Goal: Information Seeking & Learning: Learn about a topic

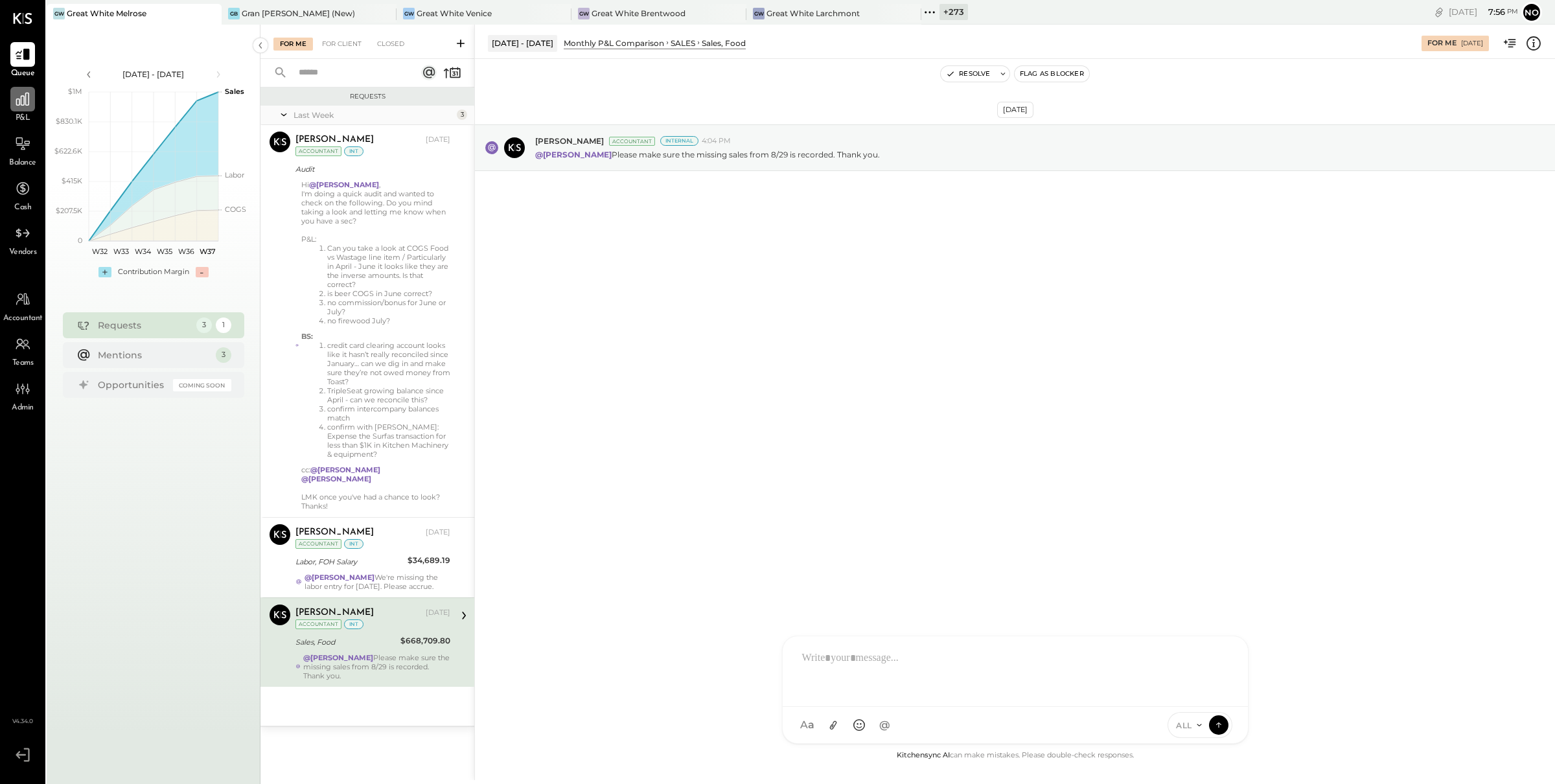
click at [19, 107] on icon at bounding box center [22, 99] width 17 height 17
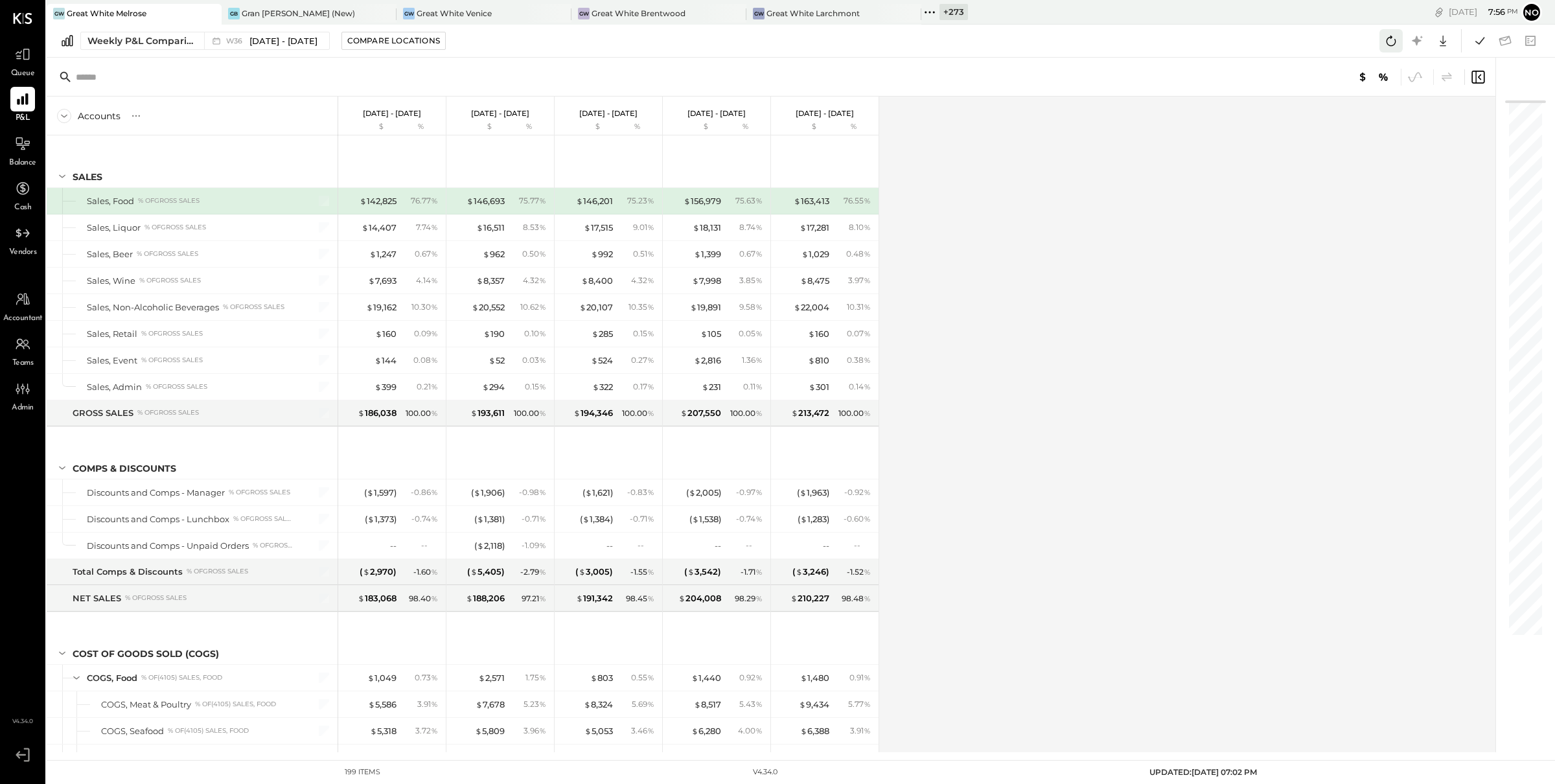
click at [1383, 39] on icon at bounding box center [1390, 40] width 17 height 17
click at [258, 45] on span "[DATE] - [DATE]" at bounding box center [284, 41] width 68 height 13
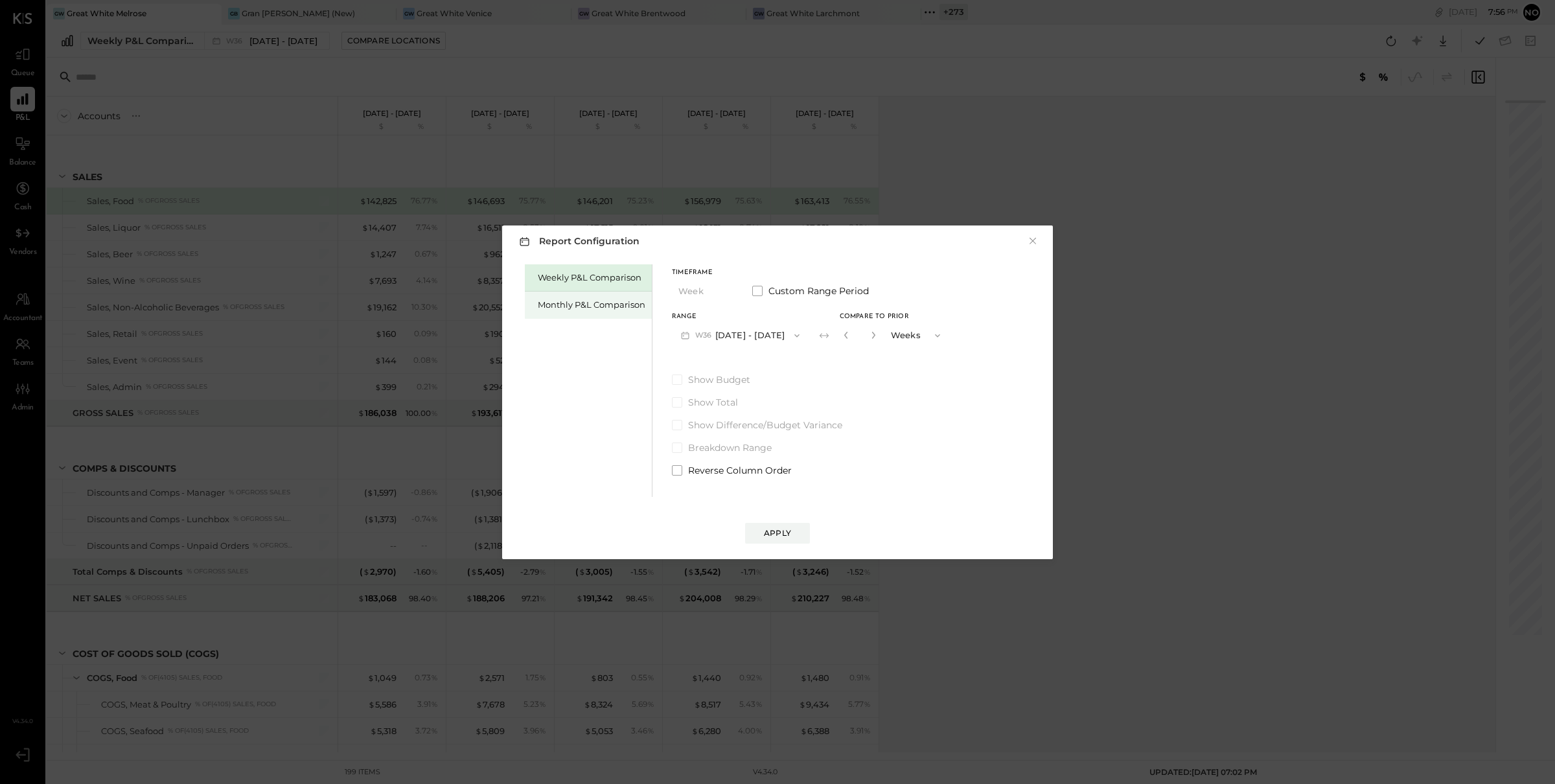
click at [580, 309] on div "Monthly P&L Comparison" at bounding box center [592, 305] width 108 height 13
click at [756, 327] on button "M09 [DATE] - [DATE]" at bounding box center [740, 335] width 137 height 24
click at [745, 360] on span "[DATE] - [DATE]" at bounding box center [735, 364] width 62 height 11
click at [834, 337] on div "Compare" at bounding box center [849, 338] width 42 height 11
click at [869, 337] on icon "button" at bounding box center [873, 335] width 8 height 8
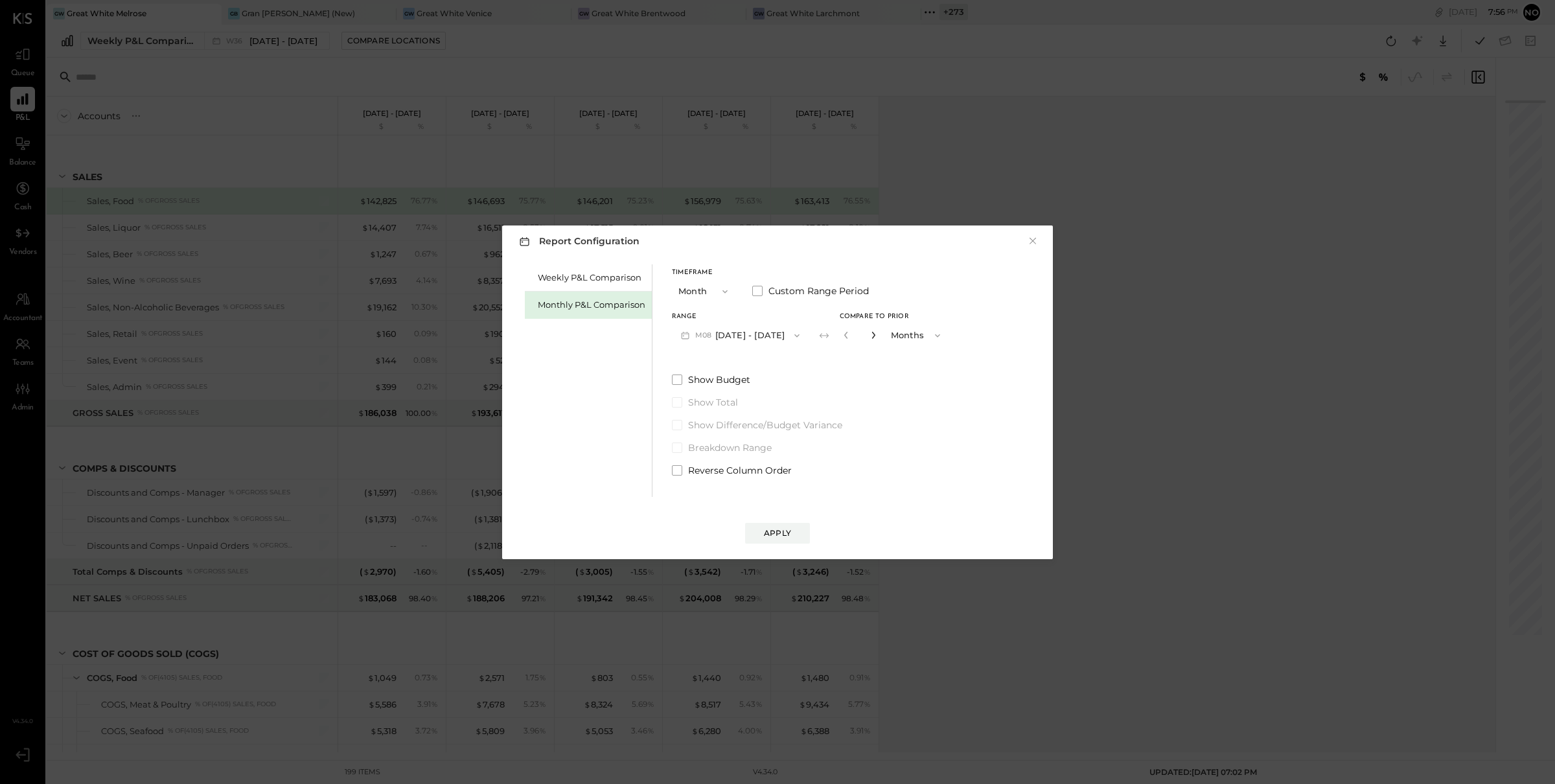
click at [869, 337] on icon "button" at bounding box center [873, 335] width 8 height 8
type input "*"
click at [785, 534] on div "Apply" at bounding box center [777, 532] width 27 height 11
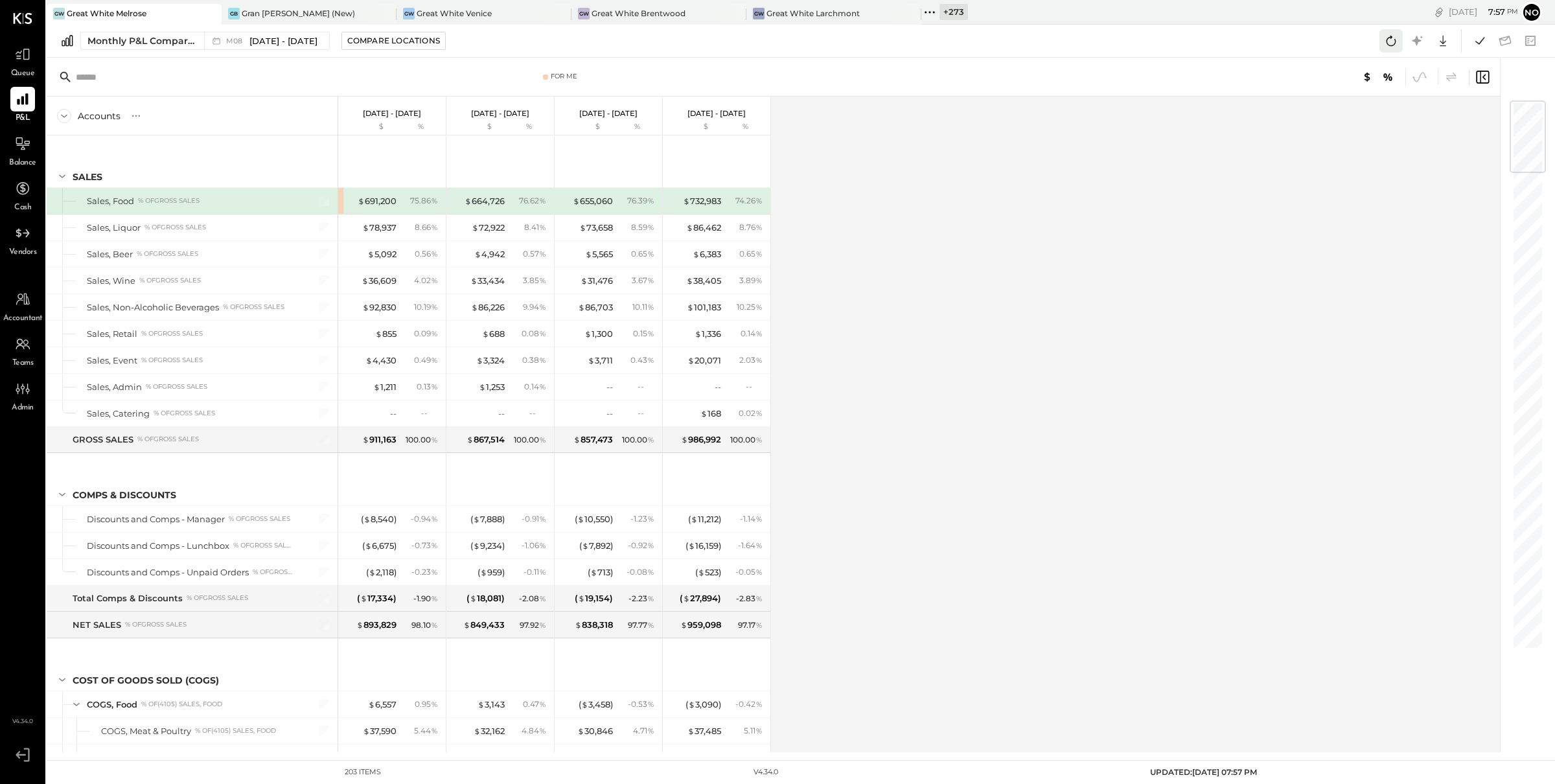
click at [1388, 44] on icon at bounding box center [1391, 41] width 10 height 11
click at [1392, 43] on icon at bounding box center [1390, 40] width 17 height 17
click at [1476, 40] on icon at bounding box center [1479, 40] width 17 height 17
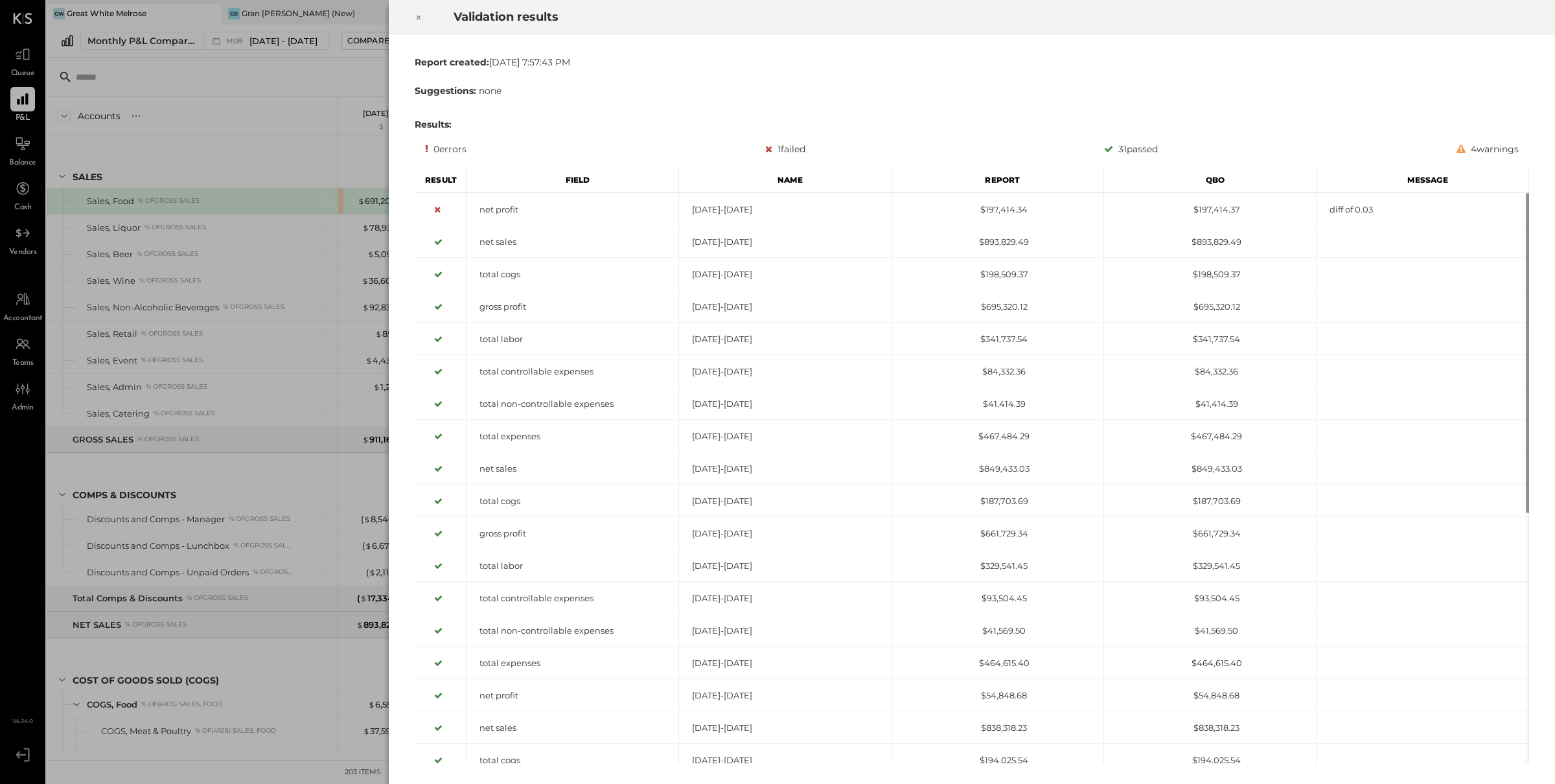
click at [418, 16] on icon at bounding box center [418, 17] width 8 height 15
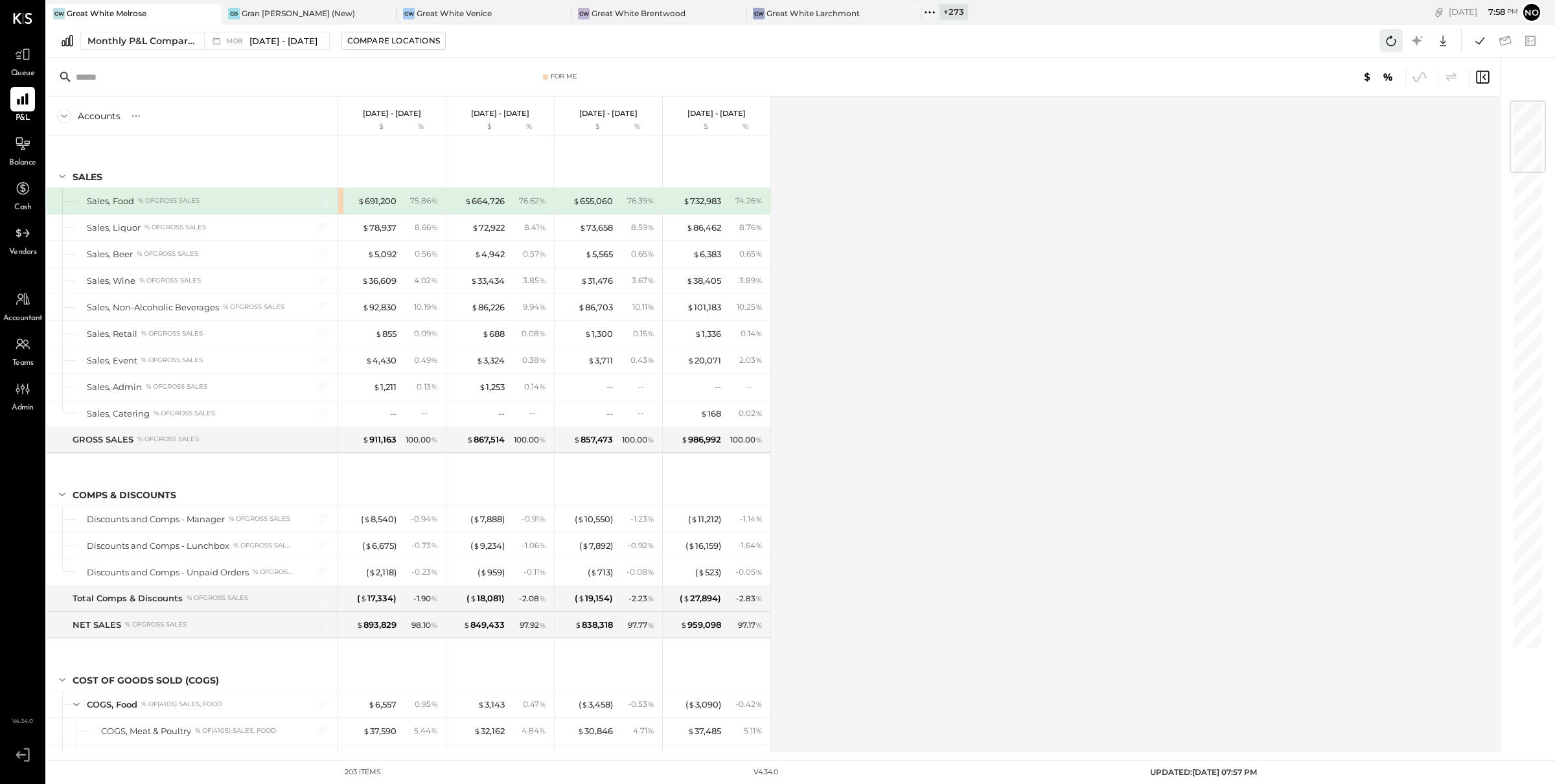
click at [1389, 45] on icon at bounding box center [1391, 41] width 10 height 11
click at [1392, 42] on icon at bounding box center [1390, 40] width 17 height 17
click at [1384, 42] on icon at bounding box center [1390, 40] width 17 height 17
click at [1392, 36] on icon at bounding box center [1390, 40] width 17 height 17
click at [1477, 43] on icon at bounding box center [1479, 40] width 17 height 17
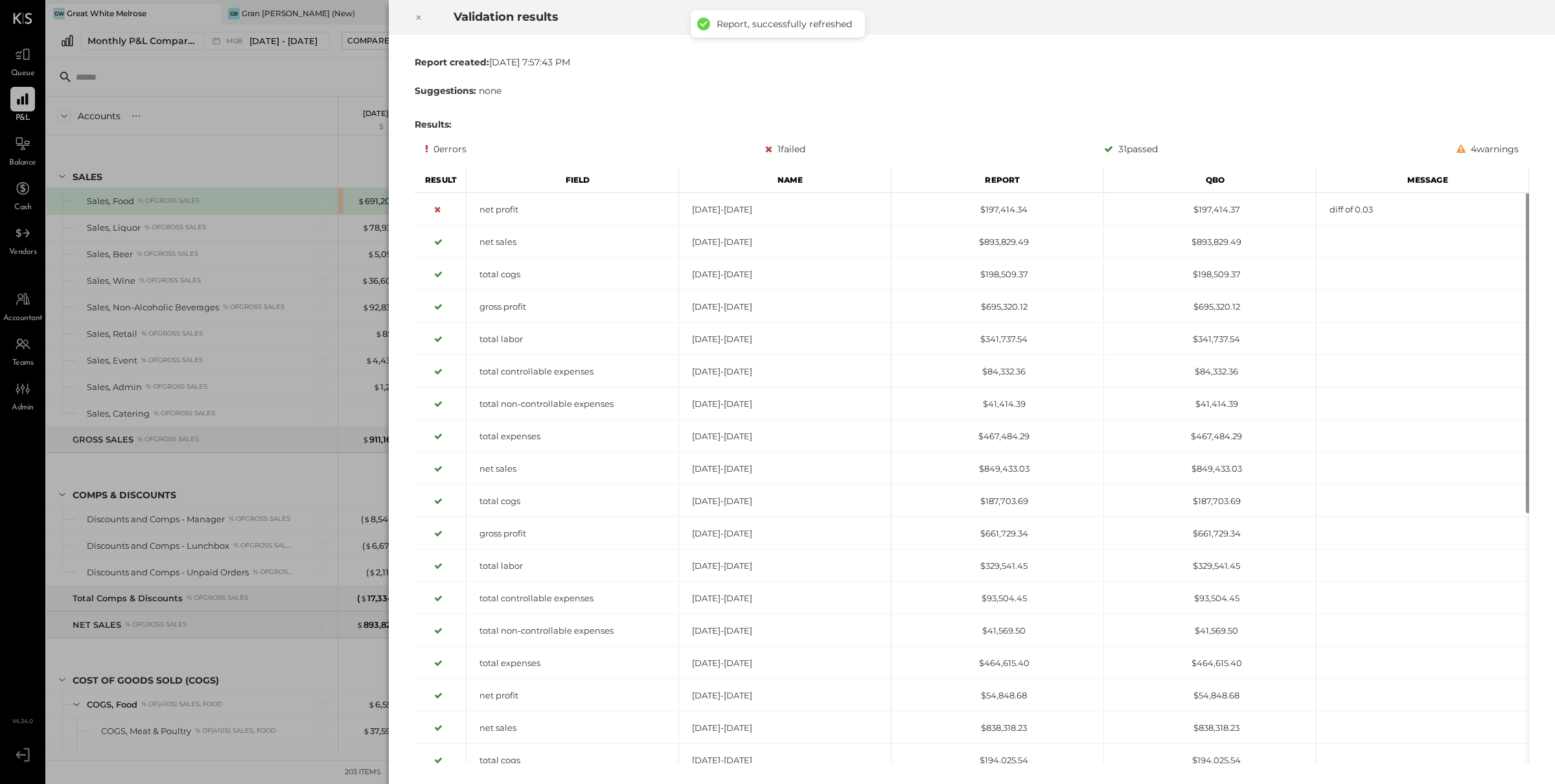
click at [414, 12] on icon at bounding box center [418, 17] width 8 height 15
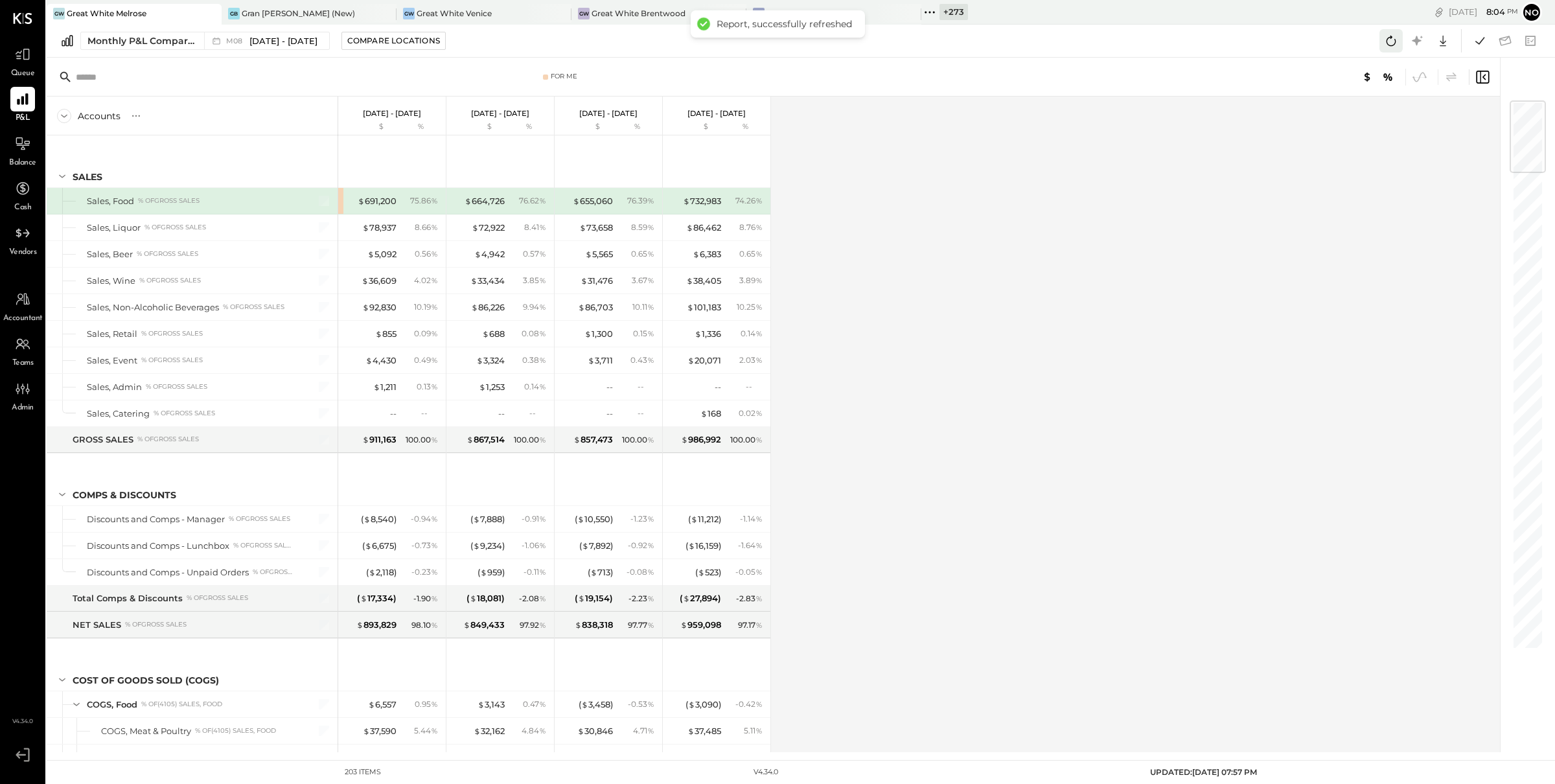
click at [1388, 40] on icon at bounding box center [1390, 40] width 17 height 17
click at [1479, 39] on icon at bounding box center [1479, 40] width 17 height 17
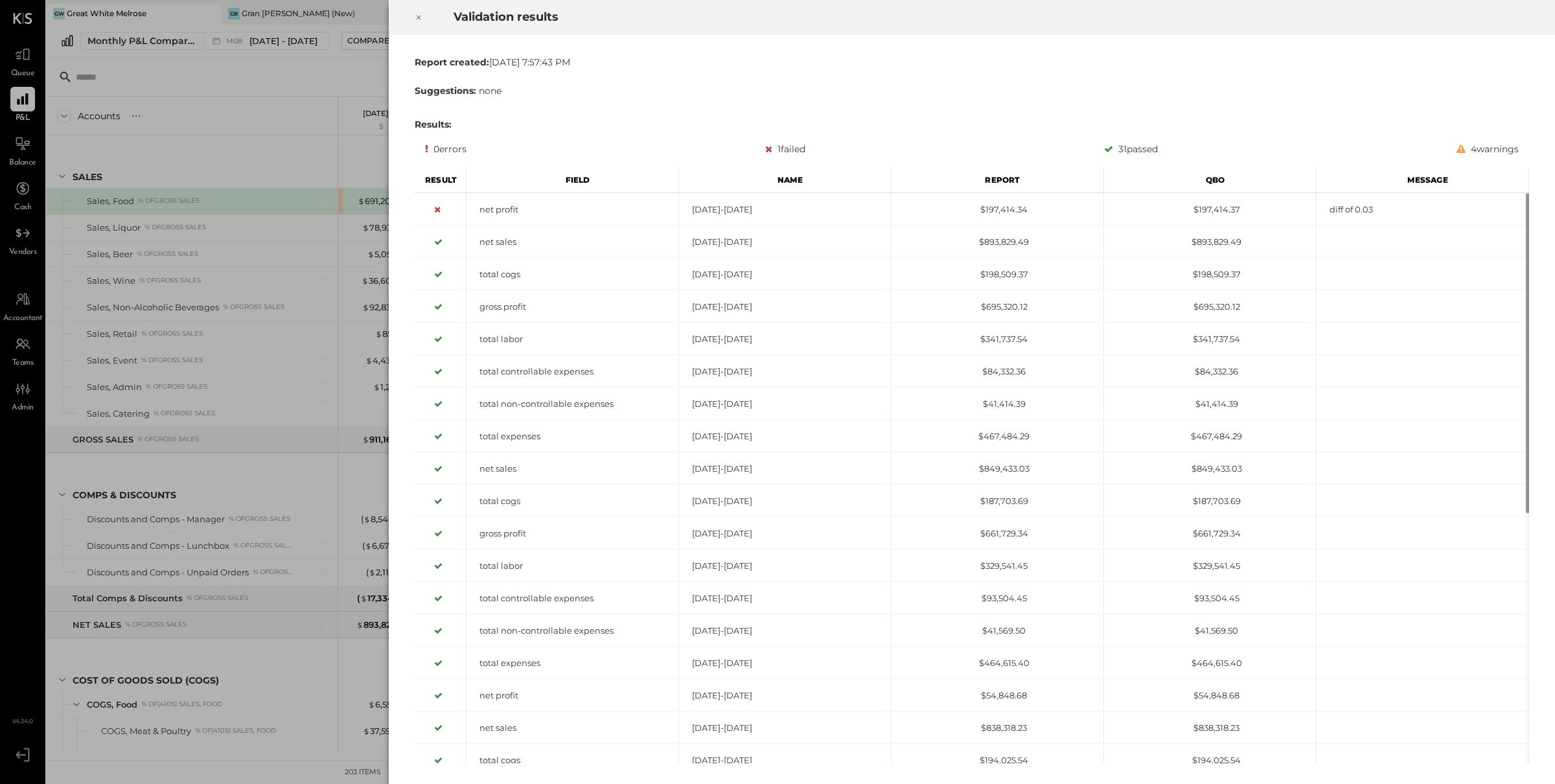
click at [421, 17] on icon at bounding box center [418, 17] width 8 height 15
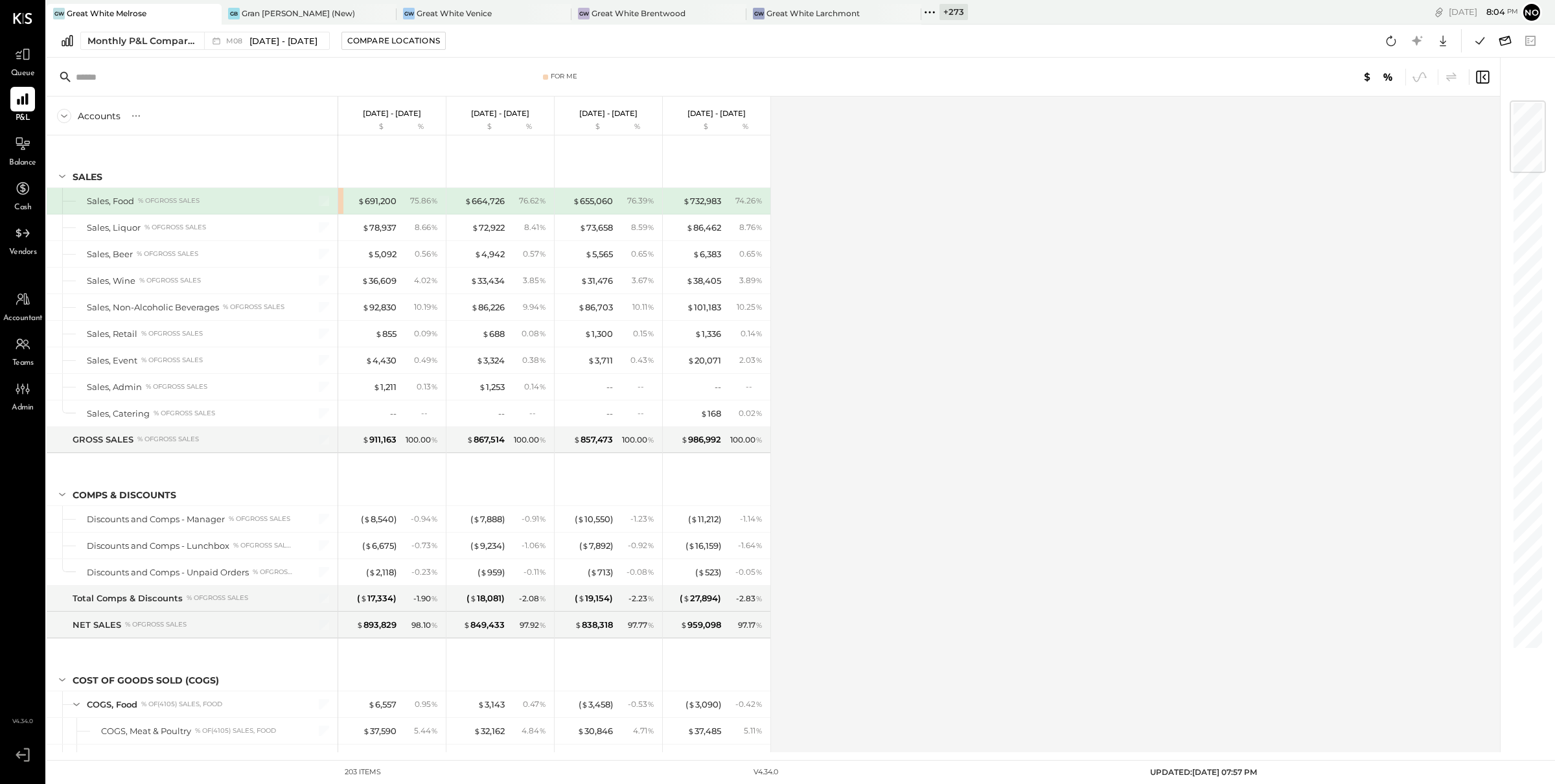
click at [1501, 45] on icon at bounding box center [1505, 40] width 17 height 17
click at [1503, 40] on icon at bounding box center [1505, 40] width 17 height 17
click at [1507, 39] on icon at bounding box center [1505, 40] width 17 height 17
click at [1388, 43] on icon at bounding box center [1390, 40] width 17 height 17
click at [1481, 42] on icon at bounding box center [1479, 40] width 17 height 17
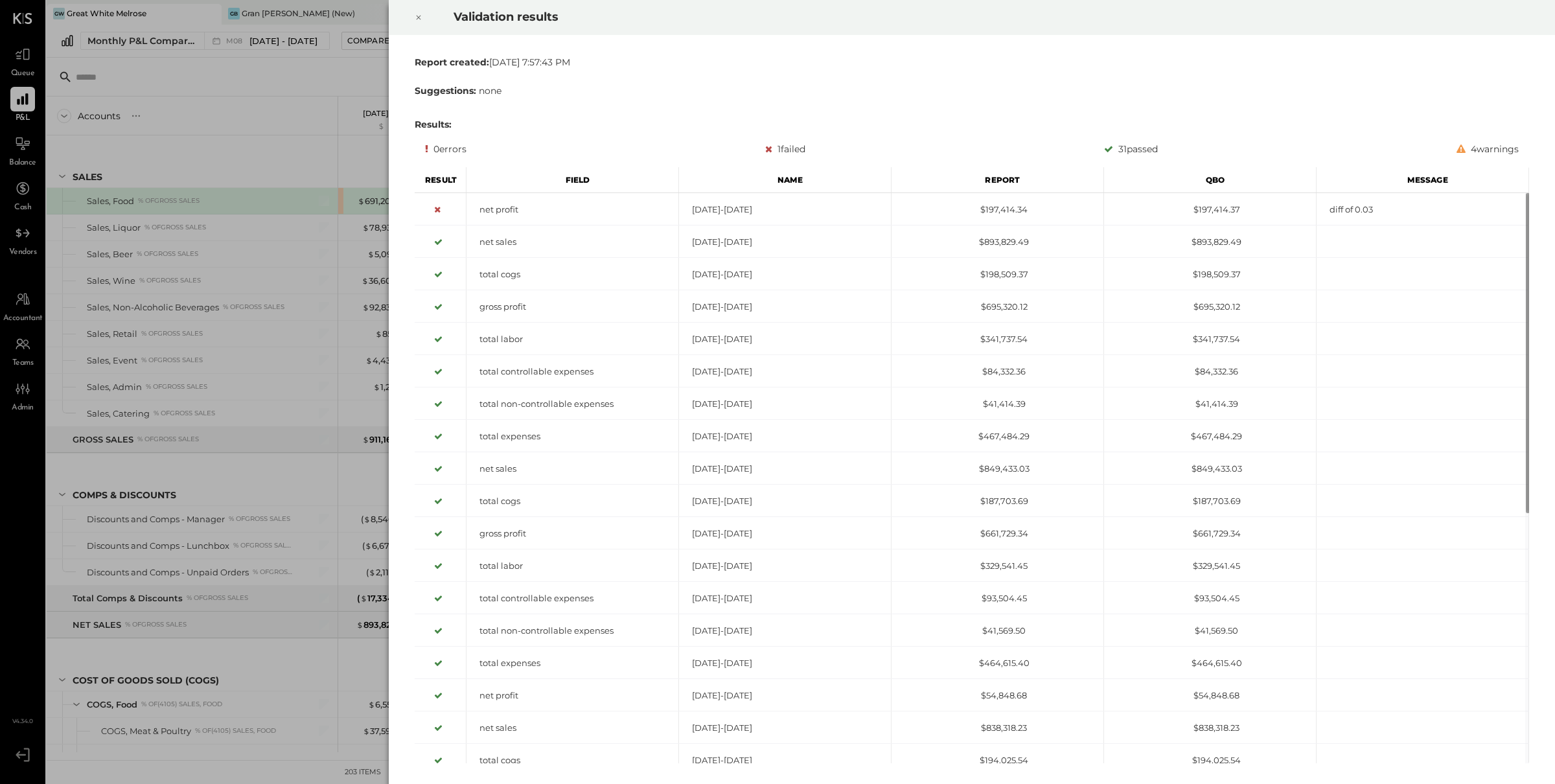
click at [416, 23] on icon at bounding box center [418, 17] width 8 height 15
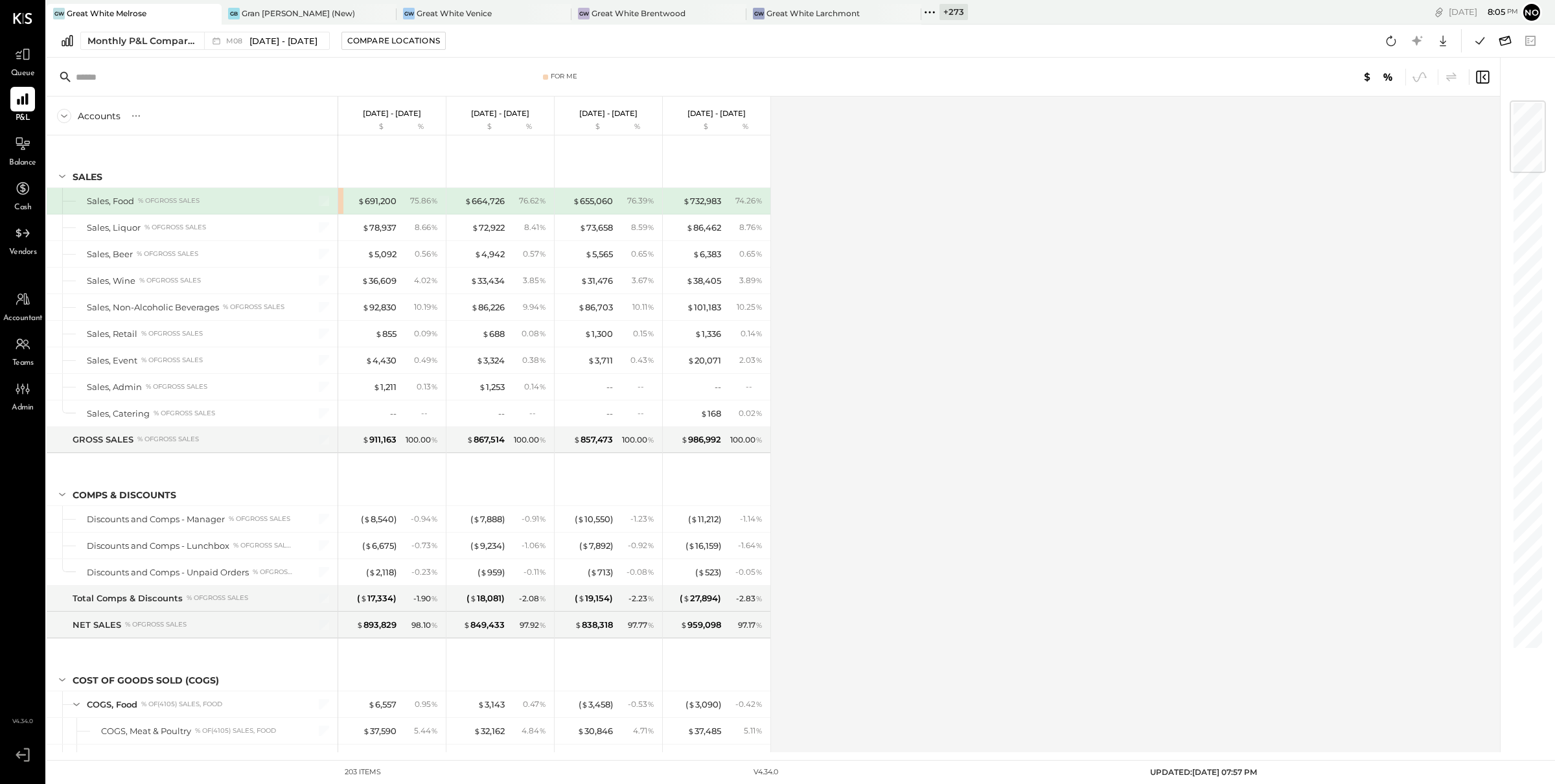
click at [1505, 44] on icon at bounding box center [1505, 40] width 17 height 17
click at [1503, 41] on icon at bounding box center [1505, 40] width 17 height 17
click at [1385, 39] on icon at bounding box center [1390, 40] width 17 height 17
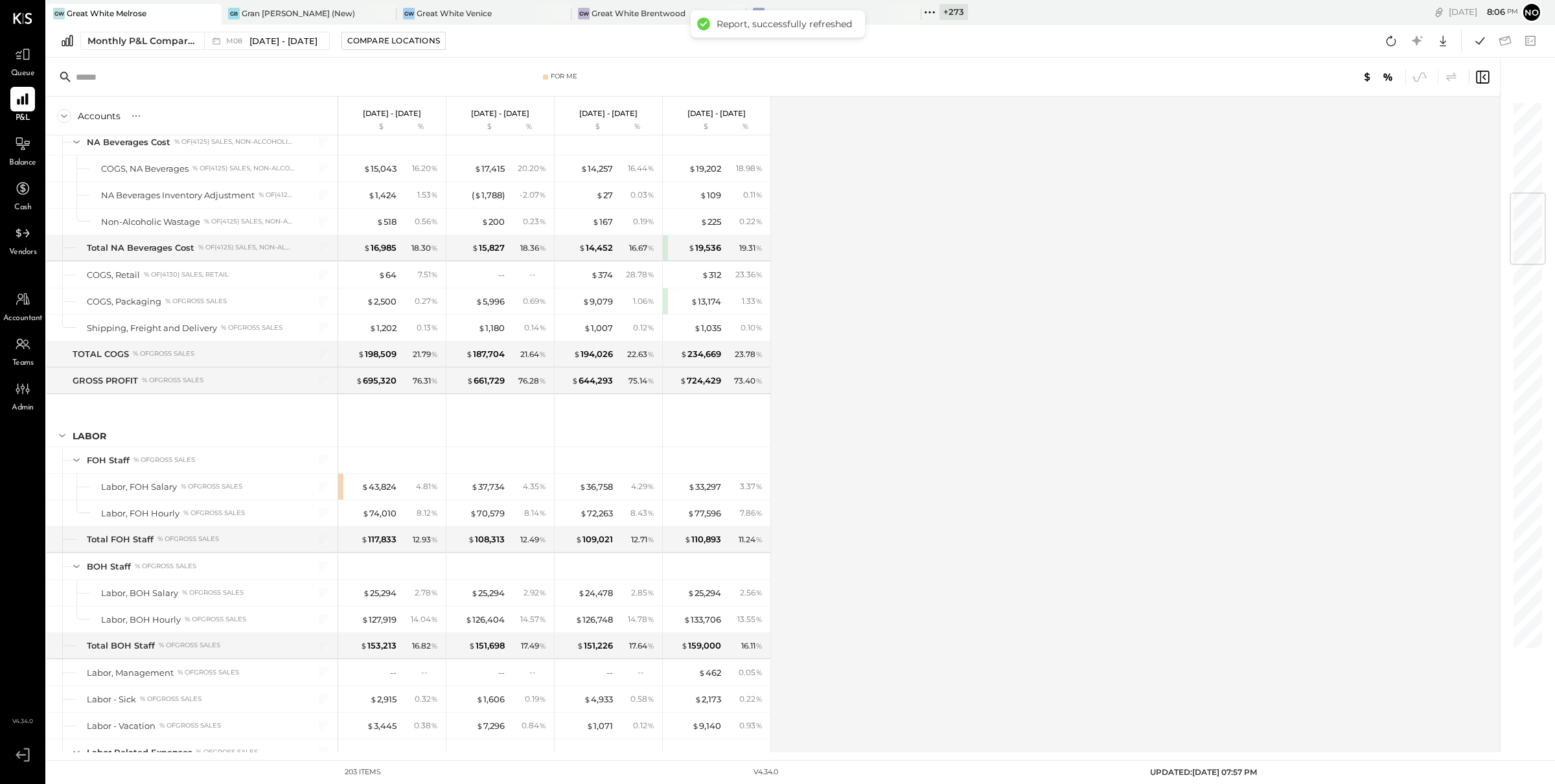
scroll to position [781, 0]
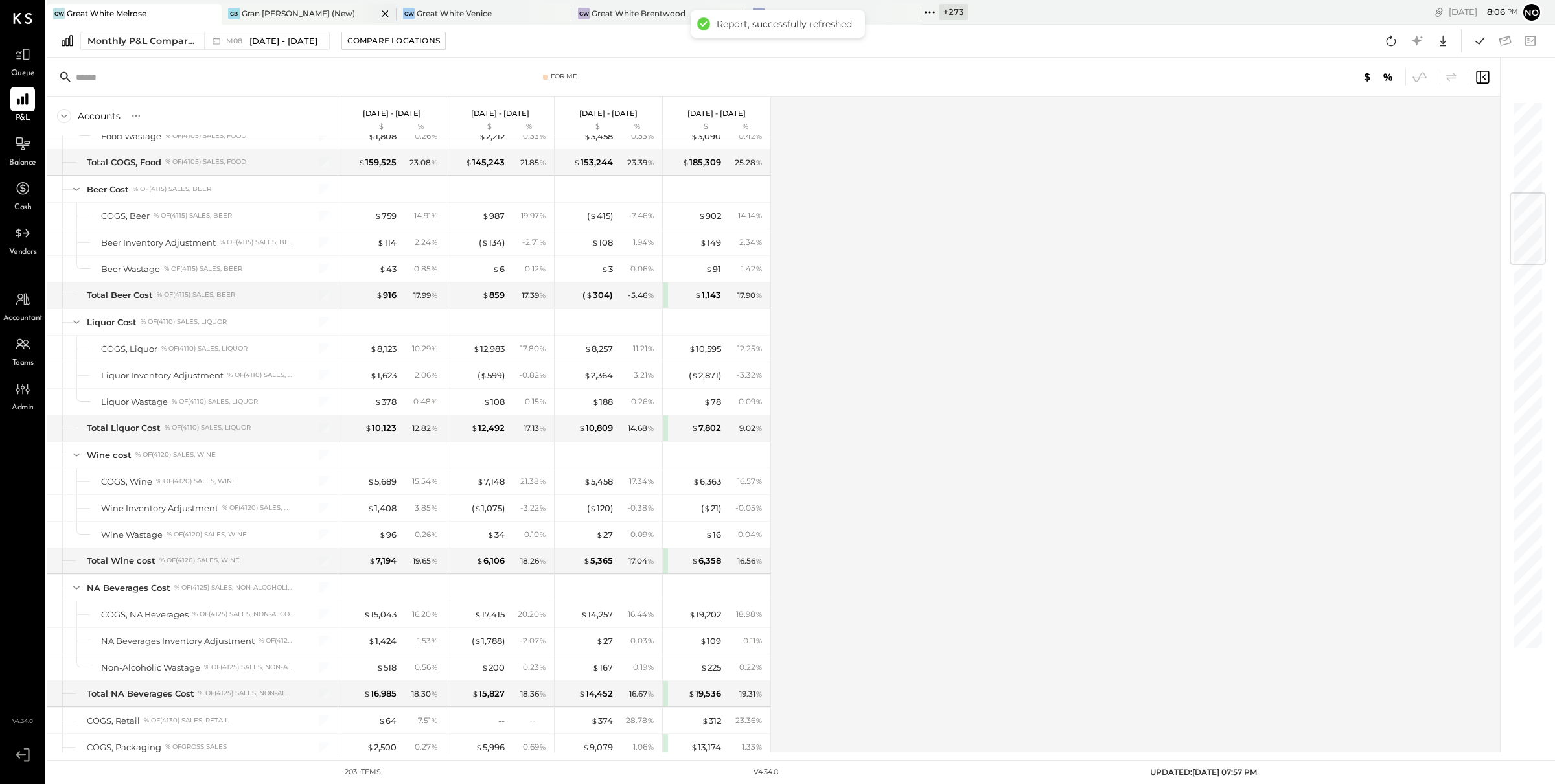
click at [289, 22] on div "GB Gran Blanco (New)" at bounding box center [309, 14] width 175 height 21
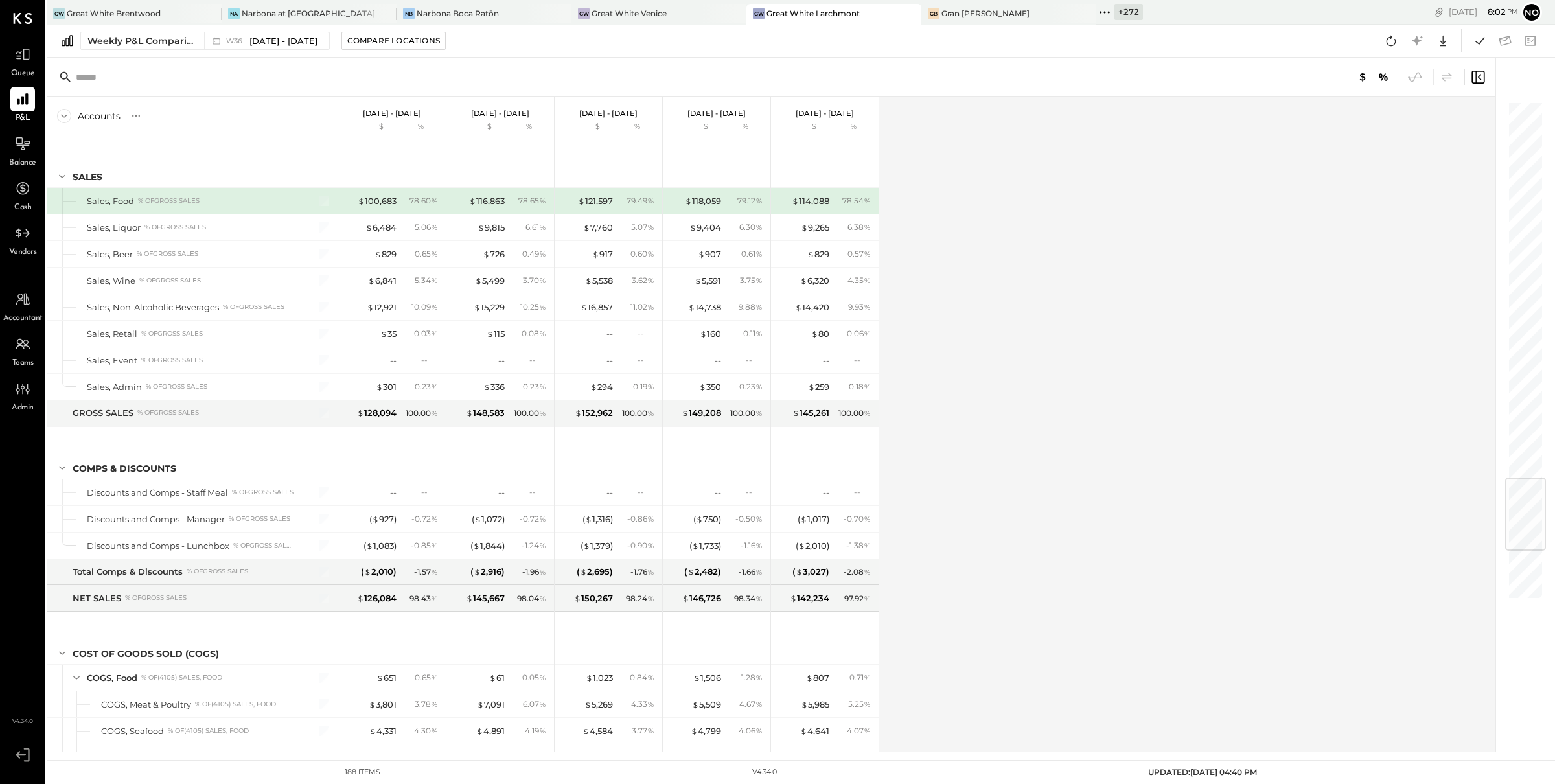
scroll to position [3195, 0]
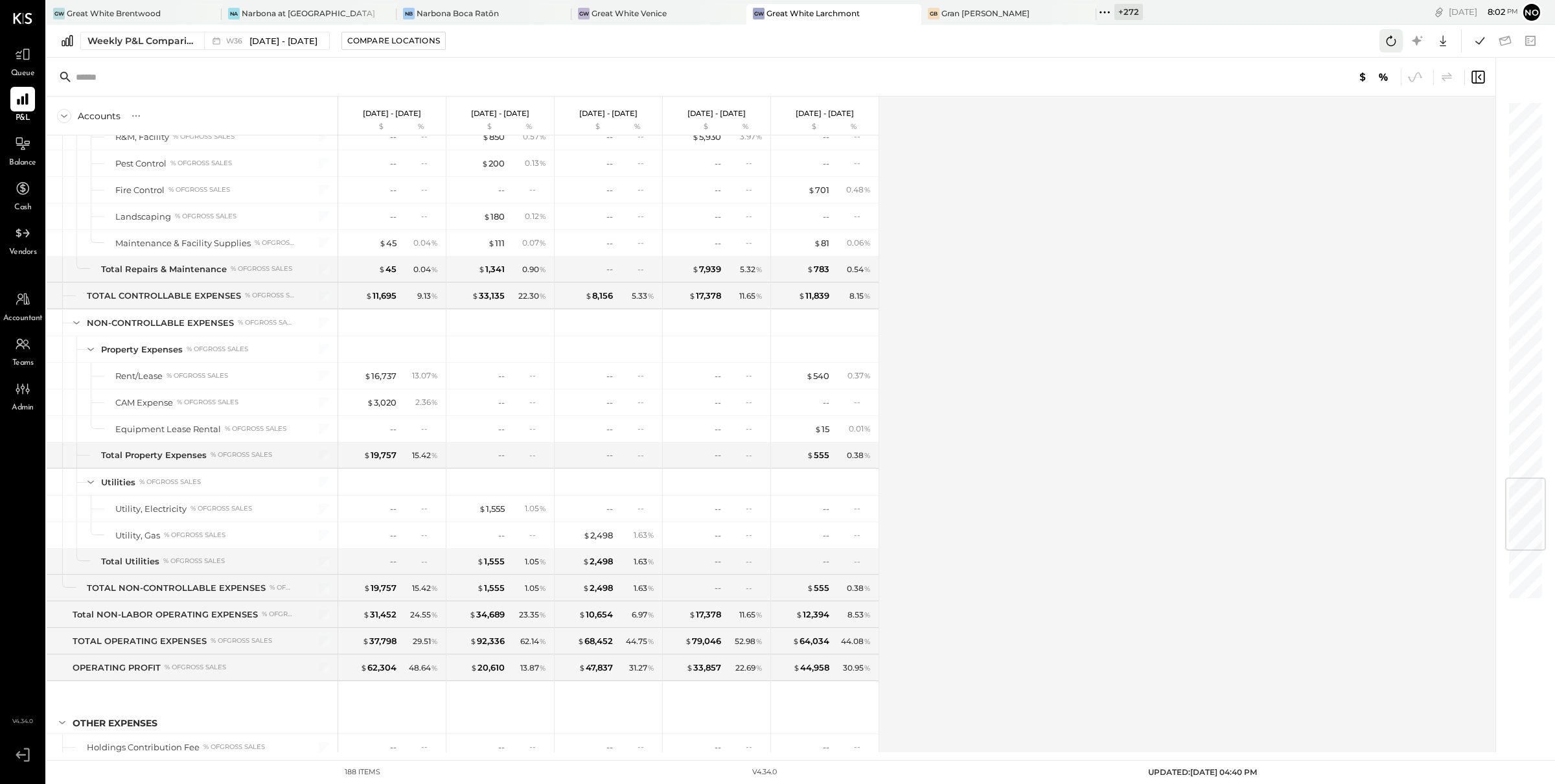
click at [1386, 39] on icon at bounding box center [1390, 40] width 17 height 17
click at [264, 40] on span "[DATE] - [DATE]" at bounding box center [284, 41] width 68 height 13
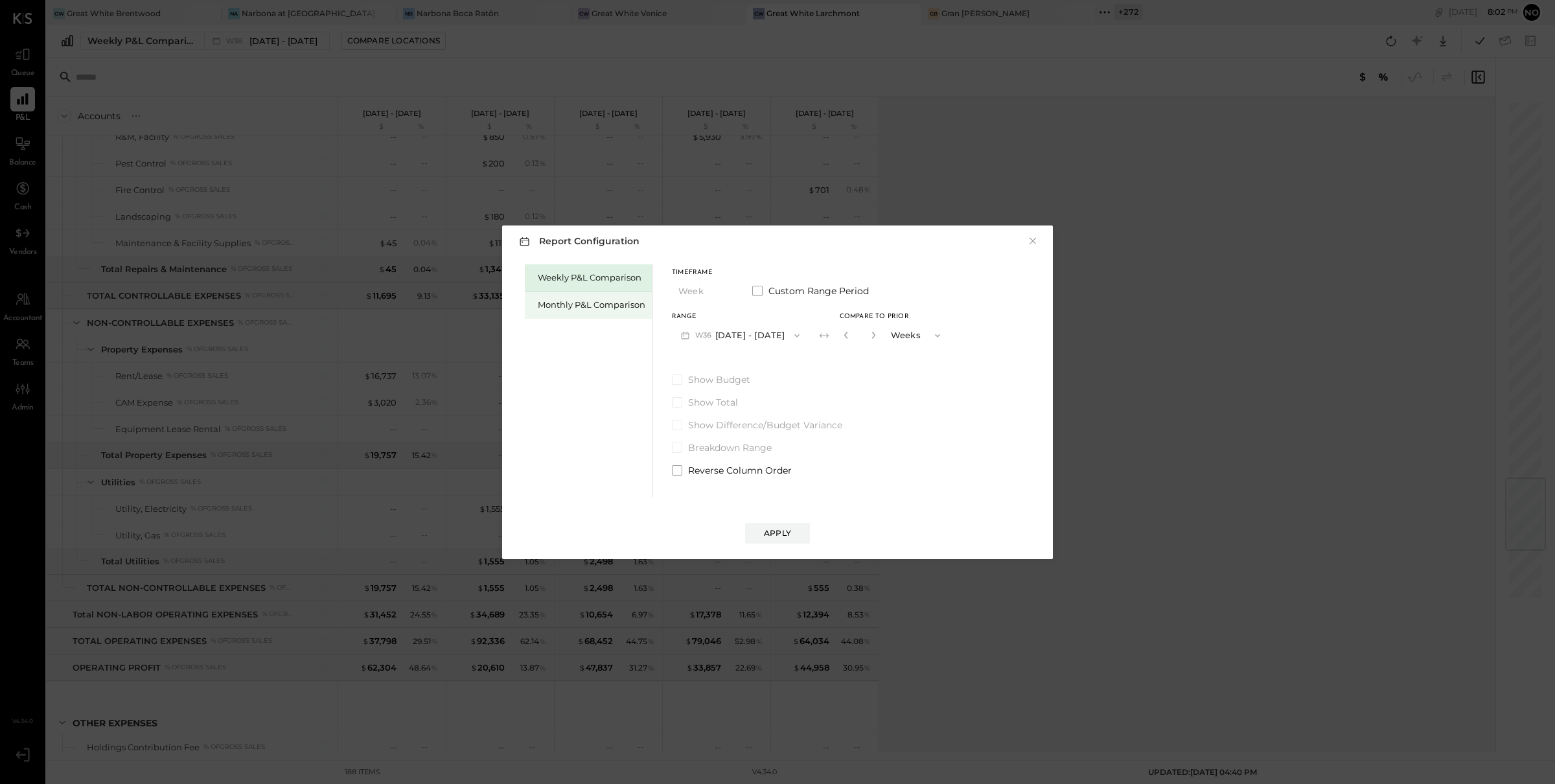
click at [589, 303] on div "Monthly P&L Comparison" at bounding box center [592, 305] width 108 height 13
click at [747, 335] on button "M09 [DATE] - [DATE]" at bounding box center [740, 335] width 137 height 24
click at [735, 362] on span "[DATE] - [DATE]" at bounding box center [735, 364] width 62 height 11
click at [847, 337] on div "Compare" at bounding box center [849, 338] width 42 height 11
click at [872, 337] on button "button" at bounding box center [873, 335] width 11 height 14
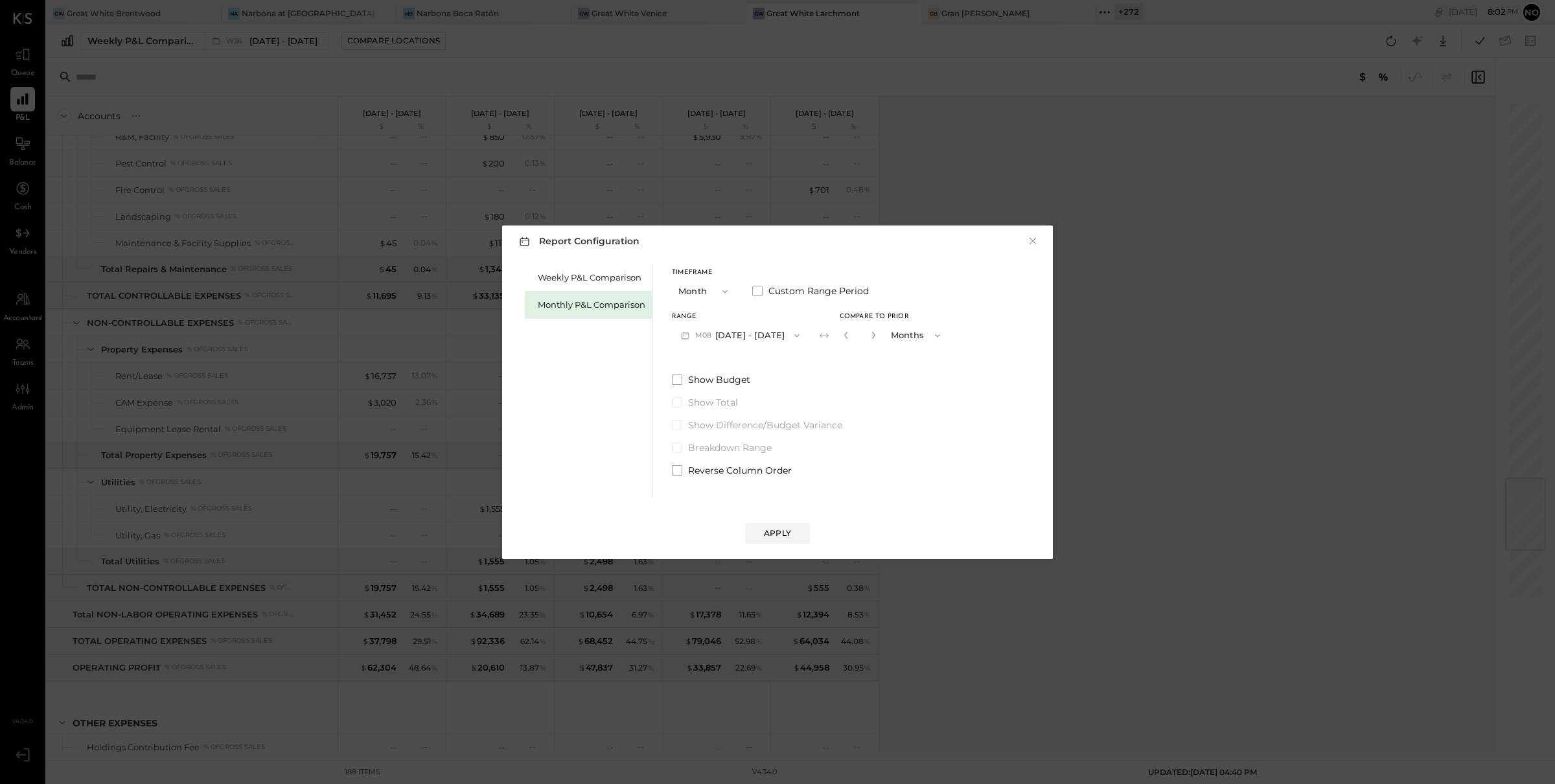
click at [872, 337] on button "button" at bounding box center [873, 335] width 11 height 14
type input "*"
click at [793, 525] on button "Apply" at bounding box center [778, 532] width 65 height 21
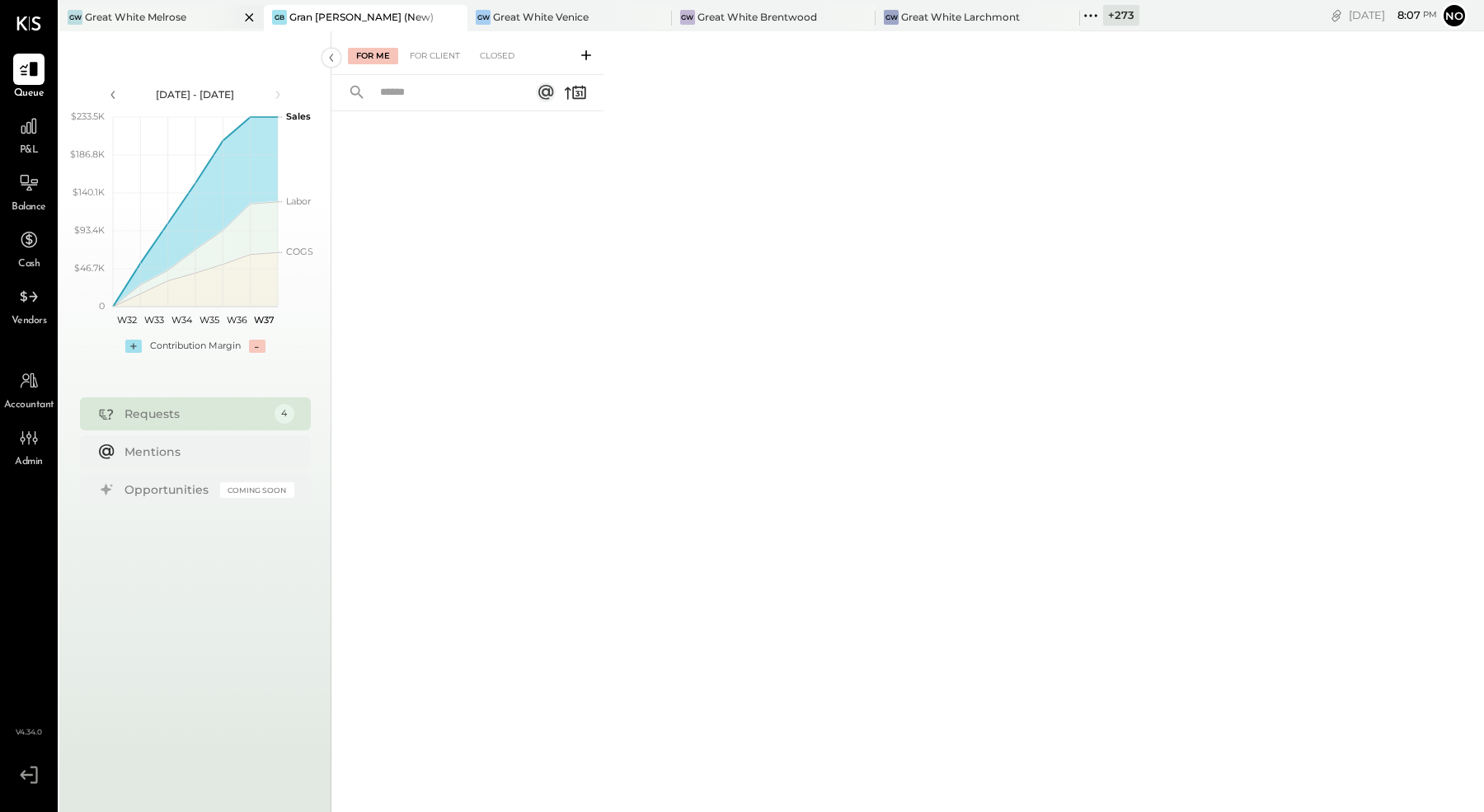
click at [169, 15] on div "Great White Melrose" at bounding box center [135, 17] width 101 height 14
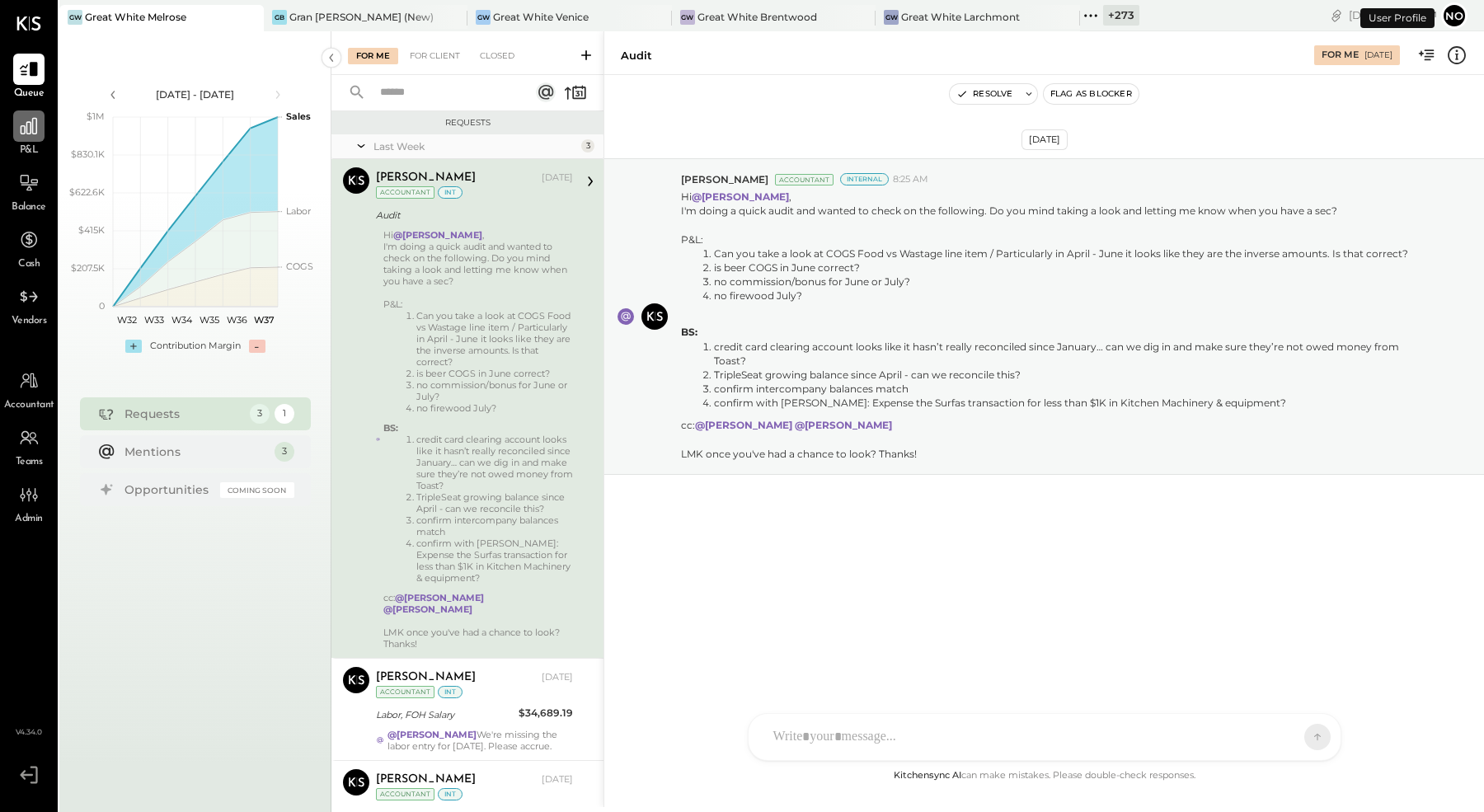
click at [26, 135] on icon at bounding box center [28, 126] width 21 height 21
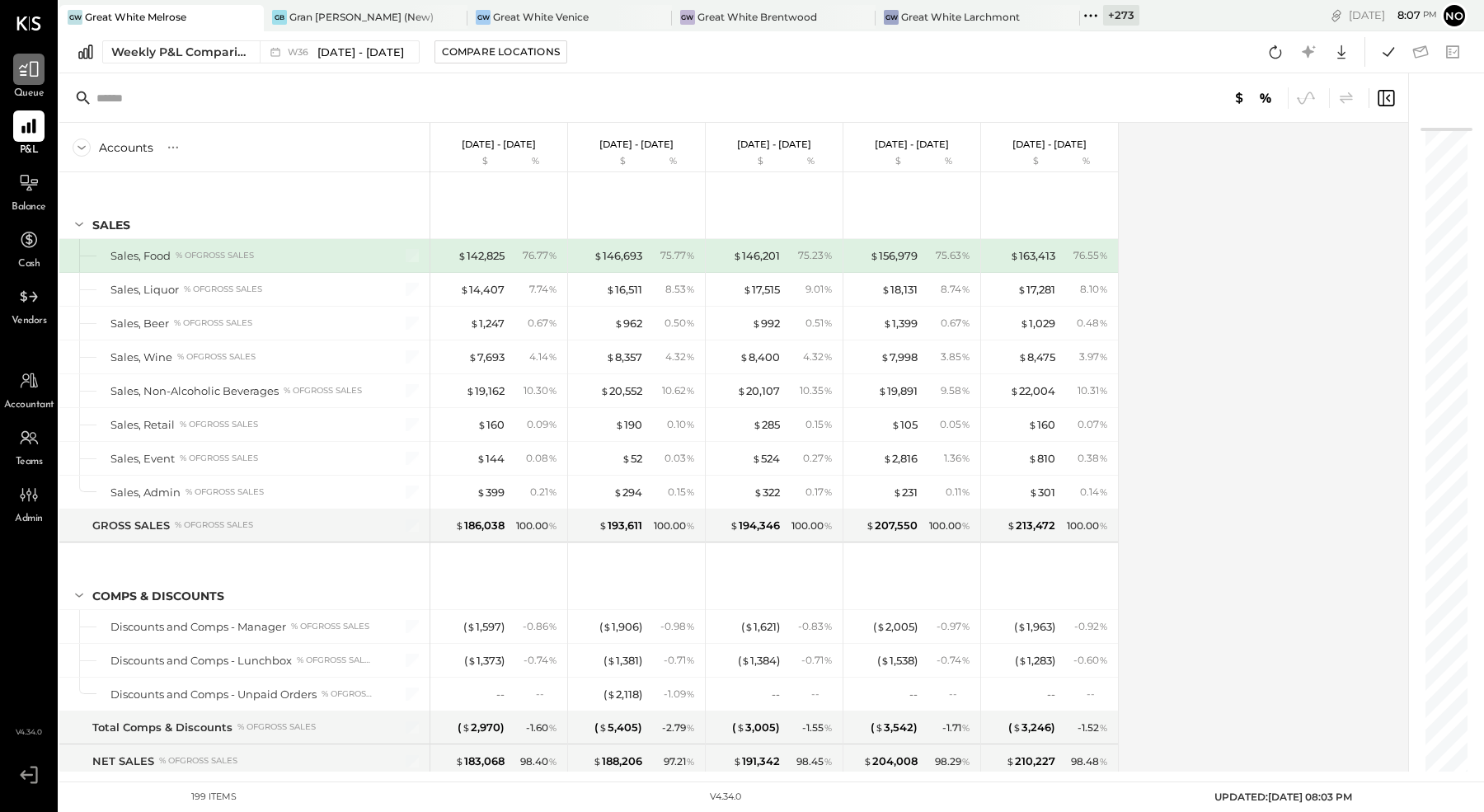
click at [35, 81] on div at bounding box center [29, 68] width 31 height 31
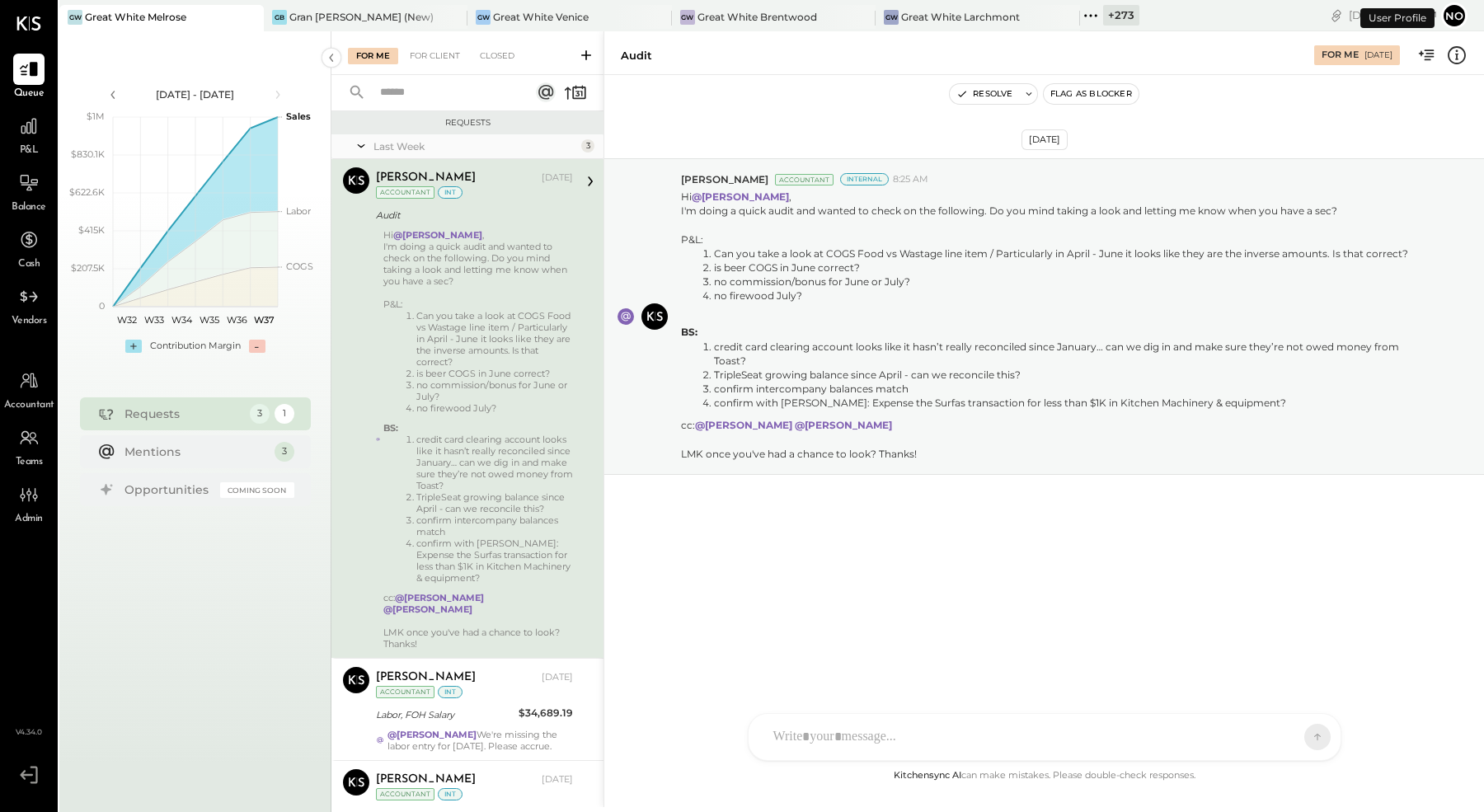
scroll to position [101, 0]
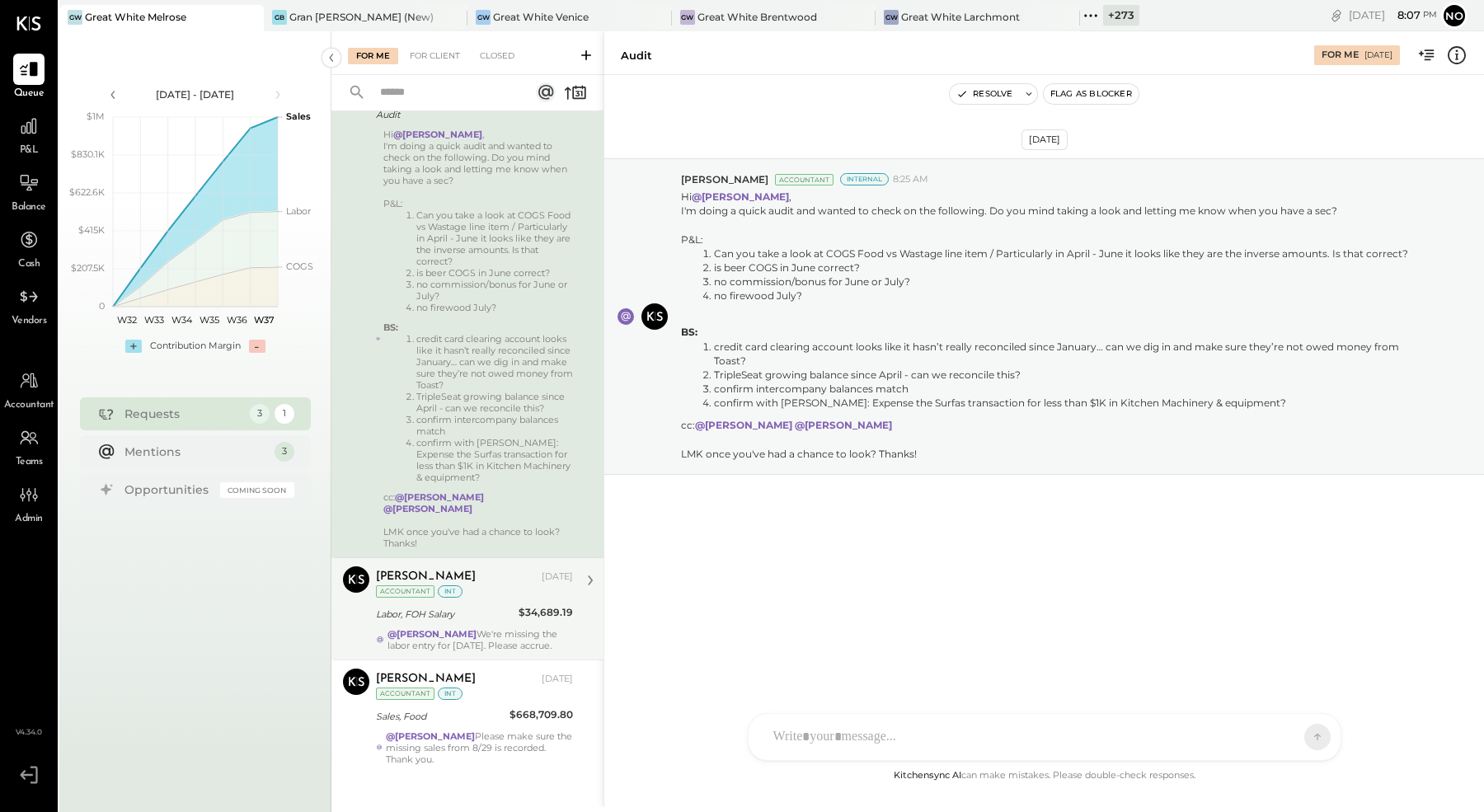
click at [453, 628] on strong "@Noemi Balmaceda" at bounding box center [432, 634] width 89 height 12
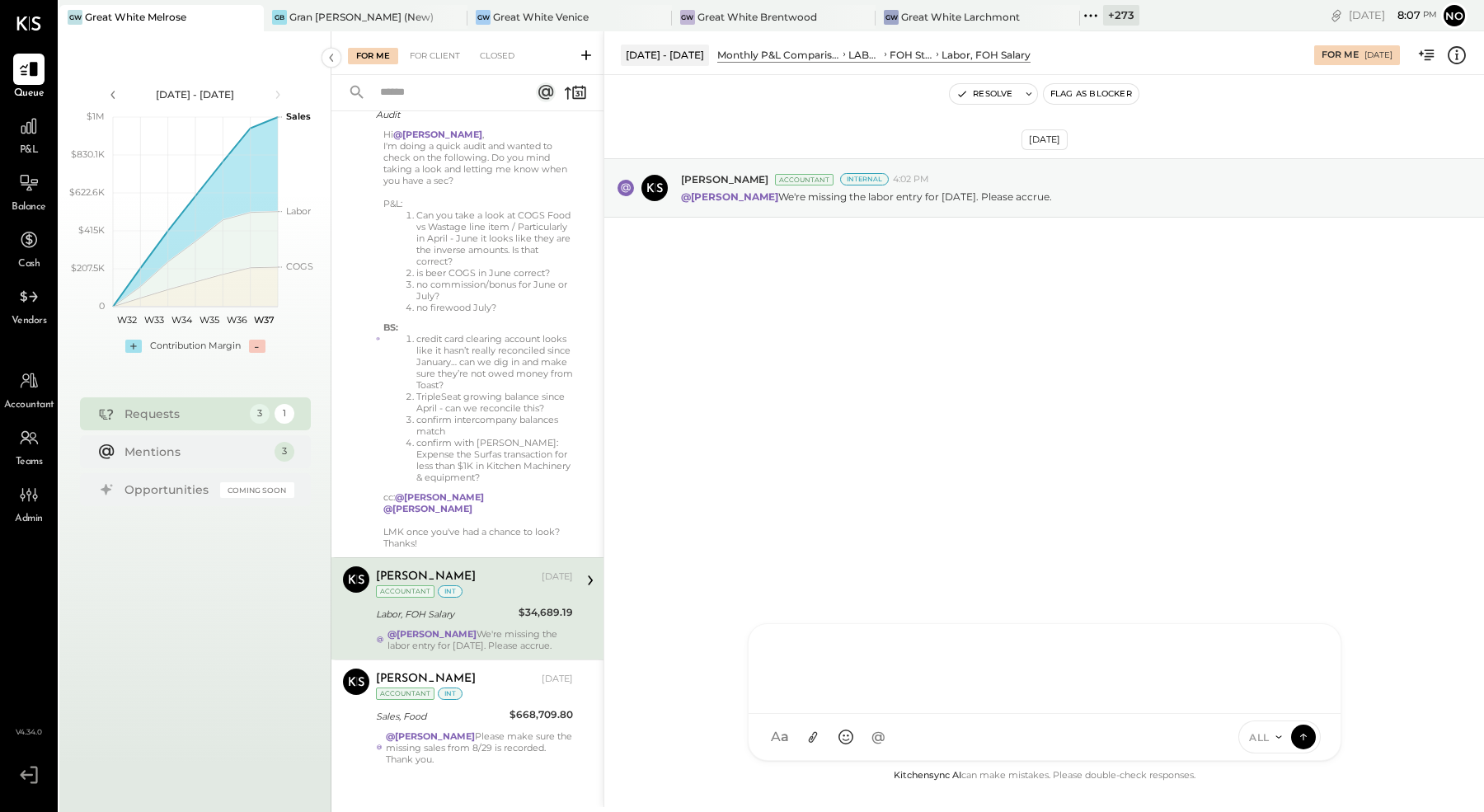
click at [960, 736] on div "E emilia DA Derek Arnette A anastasia S samt CC Carla Capone S samc J jess T to…" at bounding box center [1045, 692] width 593 height 138
click at [1024, 669] on div "********" at bounding box center [1045, 667] width 559 height 66
click at [1027, 678] on div "********" at bounding box center [1045, 667] width 559 height 66
click at [896, 696] on div "********" at bounding box center [1045, 667] width 559 height 66
type input "***"
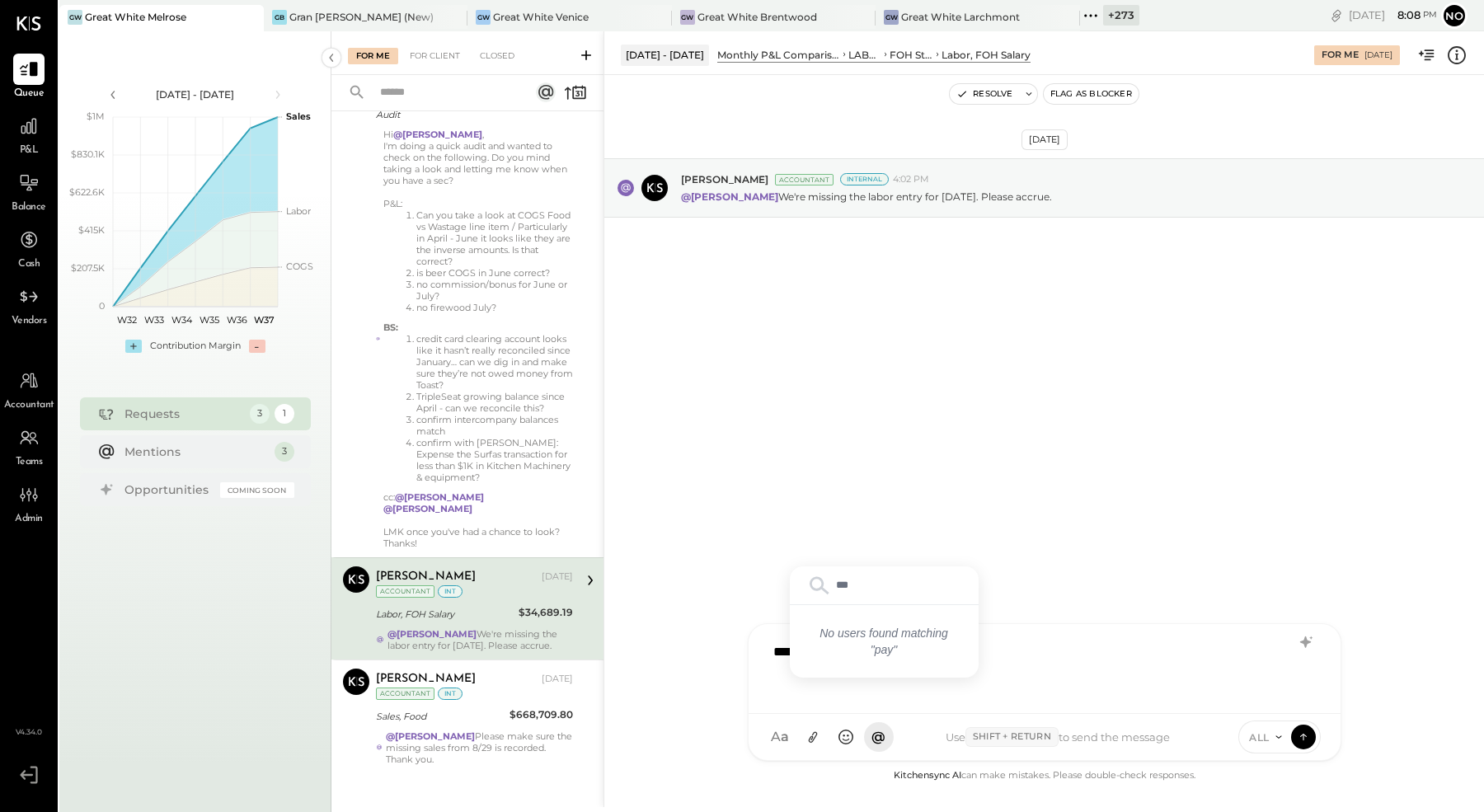
click at [1265, 658] on div "****" at bounding box center [1045, 667] width 559 height 66
drag, startPoint x: 837, startPoint y: 655, endPoint x: 707, endPoint y: 653, distance: 130.0
click at [707, 653] on div "Aug 1 - 31, 2025 Monthly P&L Comparison LABOR FOH Staff Labor, FOH Salary For M…" at bounding box center [1044, 419] width 881 height 776
type input "*"
click at [884, 653] on div "JS Joseph Shin" at bounding box center [884, 661] width 188 height 33
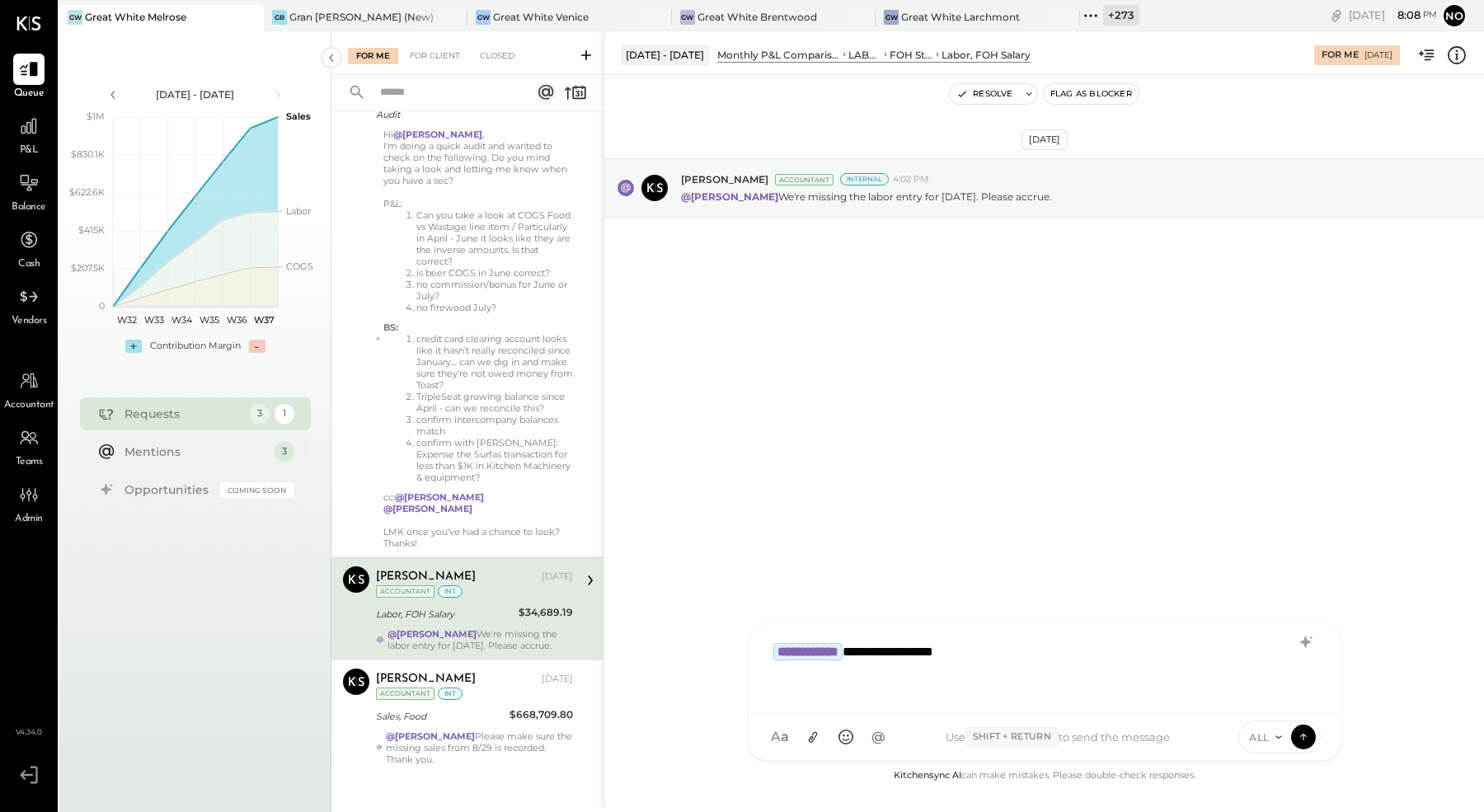
click at [1274, 740] on icon at bounding box center [1279, 737] width 14 height 14
click at [1281, 700] on div "INTERNAL" at bounding box center [1287, 696] width 97 height 27
click at [1306, 735] on icon at bounding box center [1303, 734] width 7 height 3
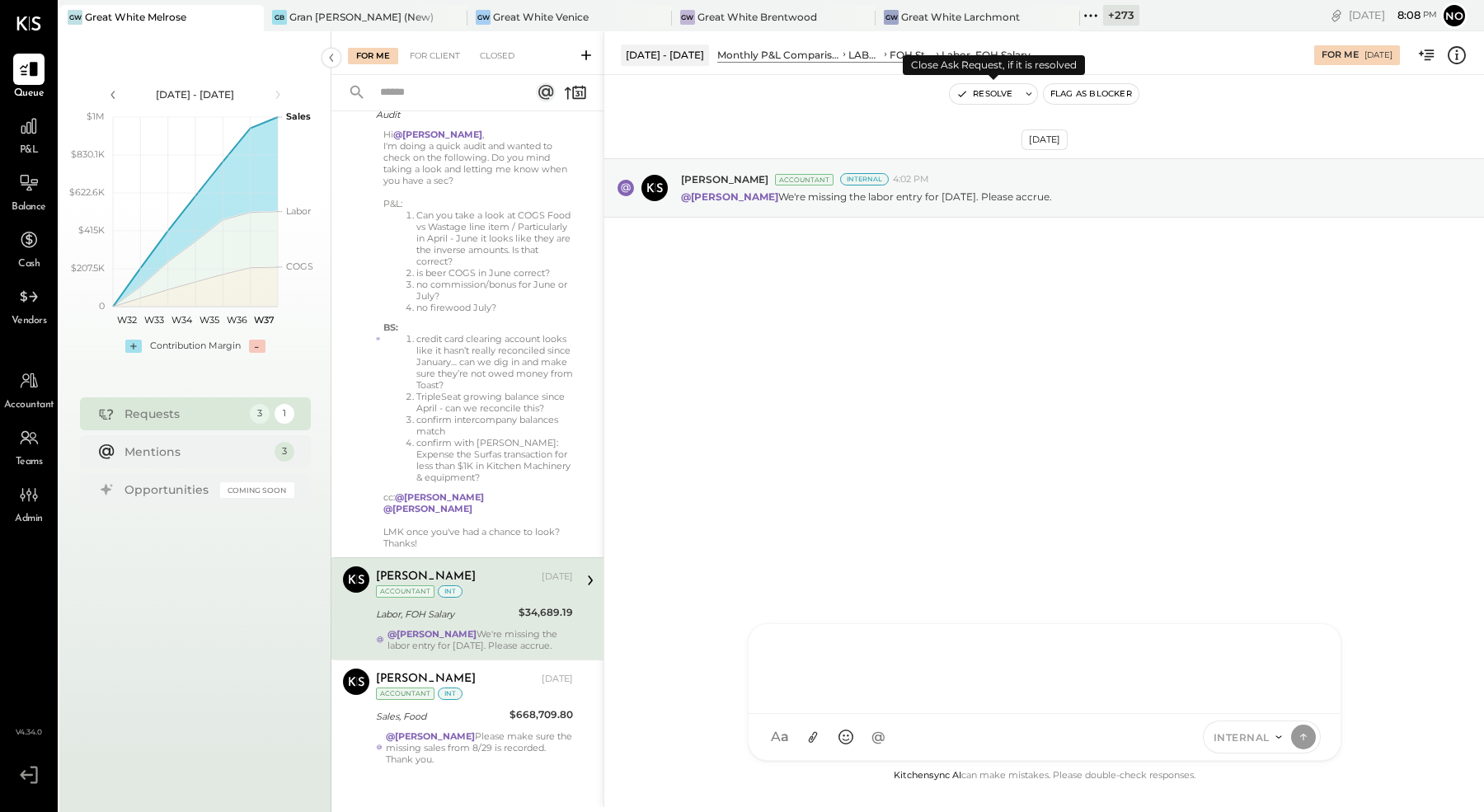
click at [991, 100] on button "Resolve" at bounding box center [985, 94] width 69 height 19
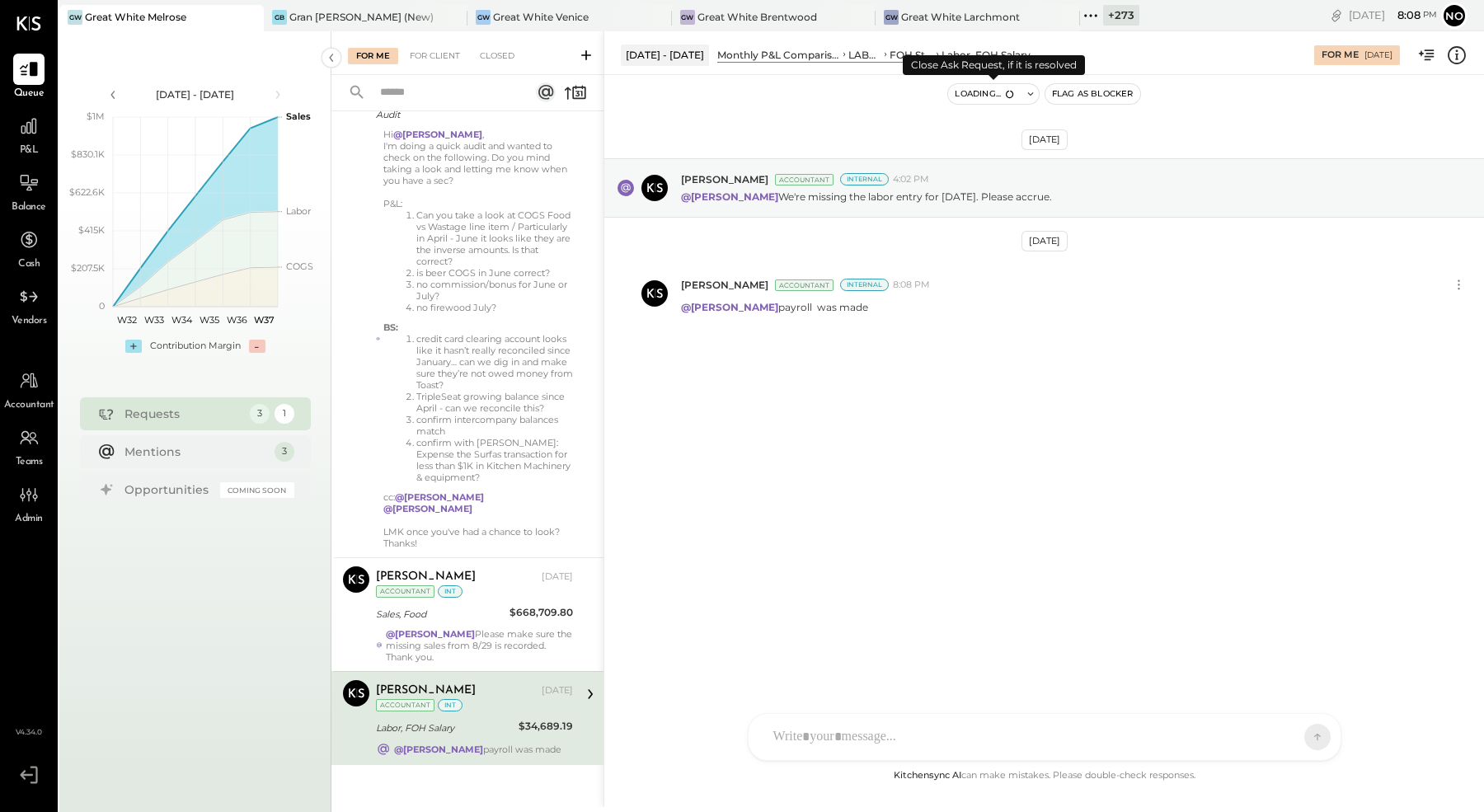
scroll to position [92, 0]
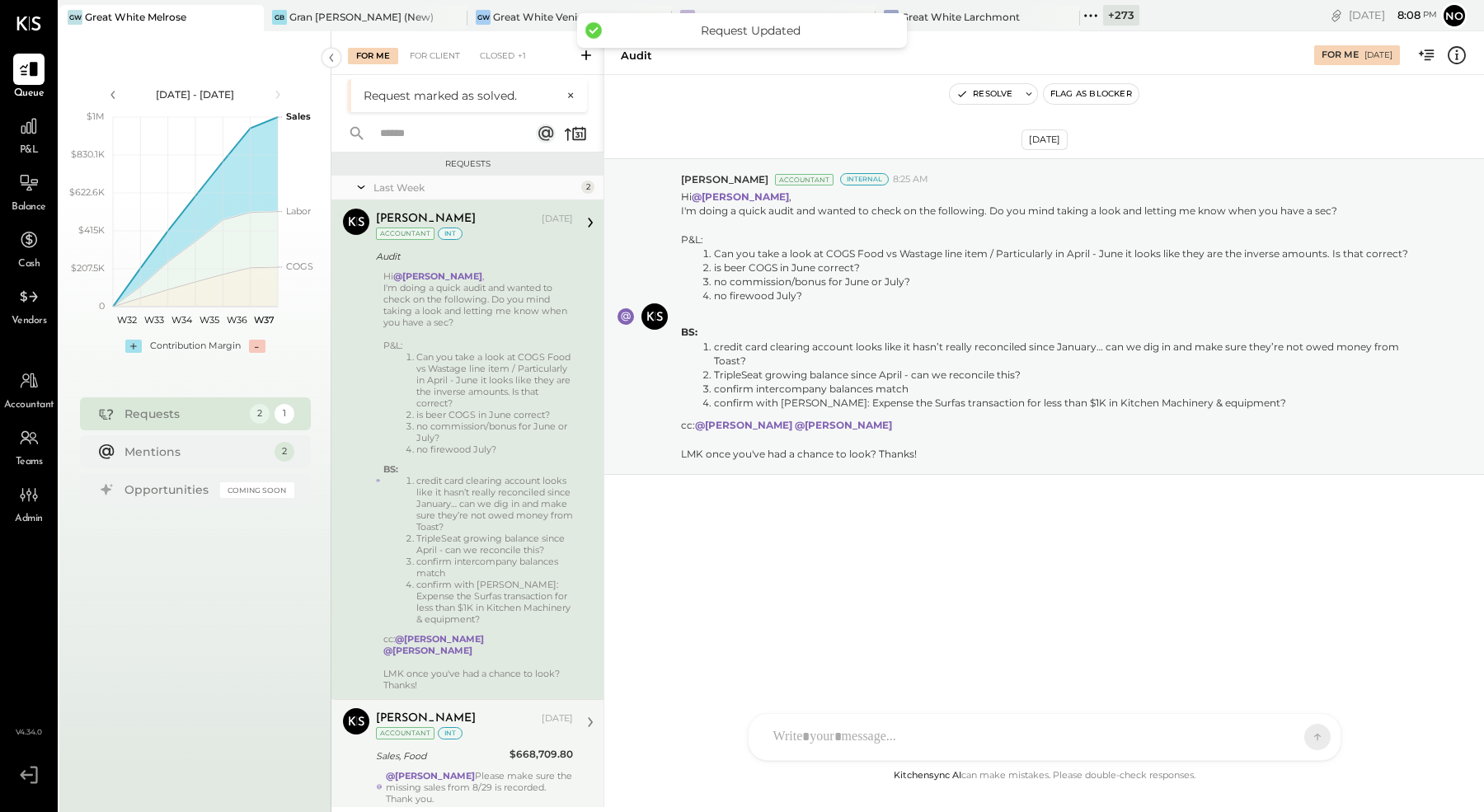
click at [456, 770] on strong "@Noemi Balmaceda" at bounding box center [430, 776] width 89 height 12
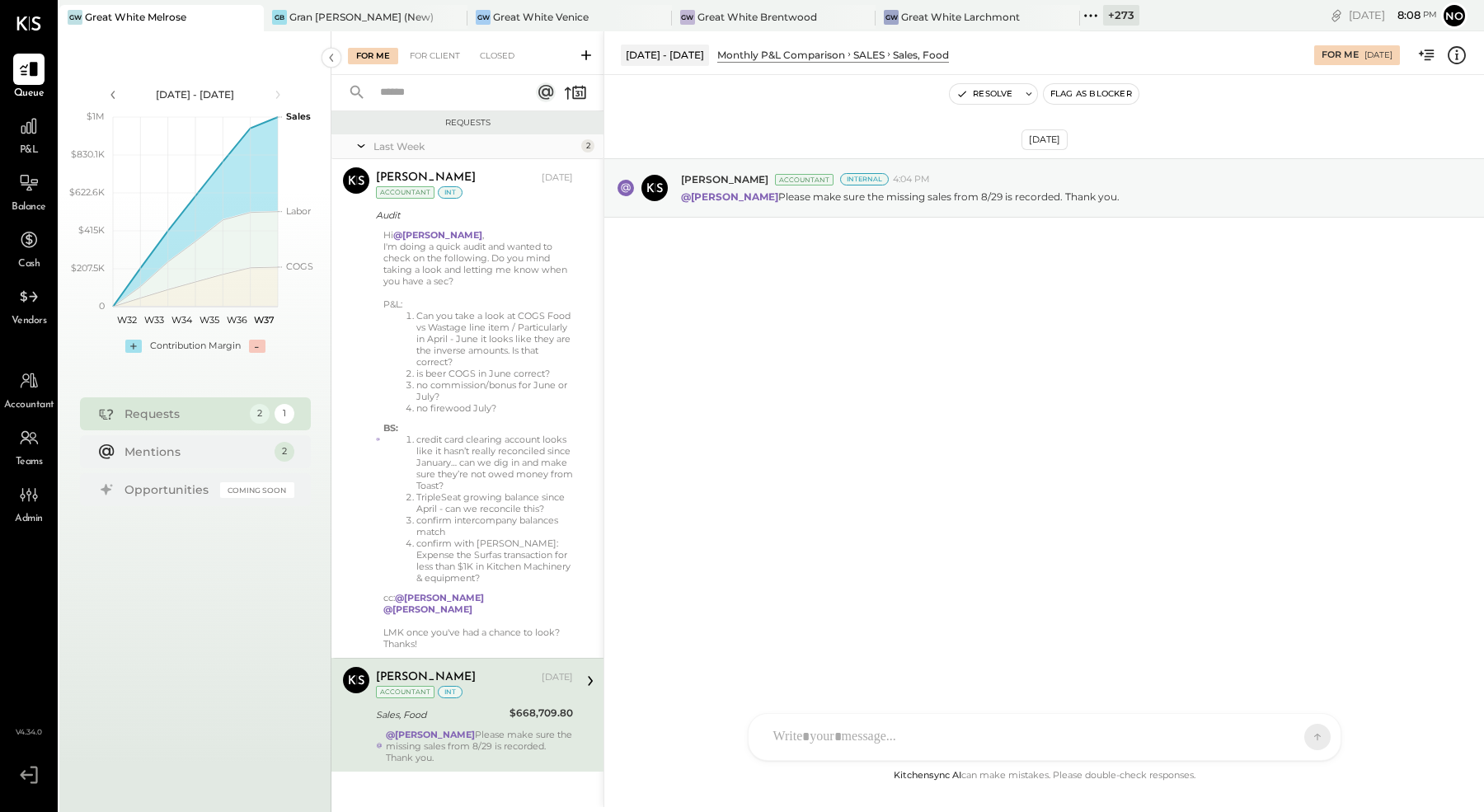
click at [875, 727] on div at bounding box center [1045, 737] width 592 height 46
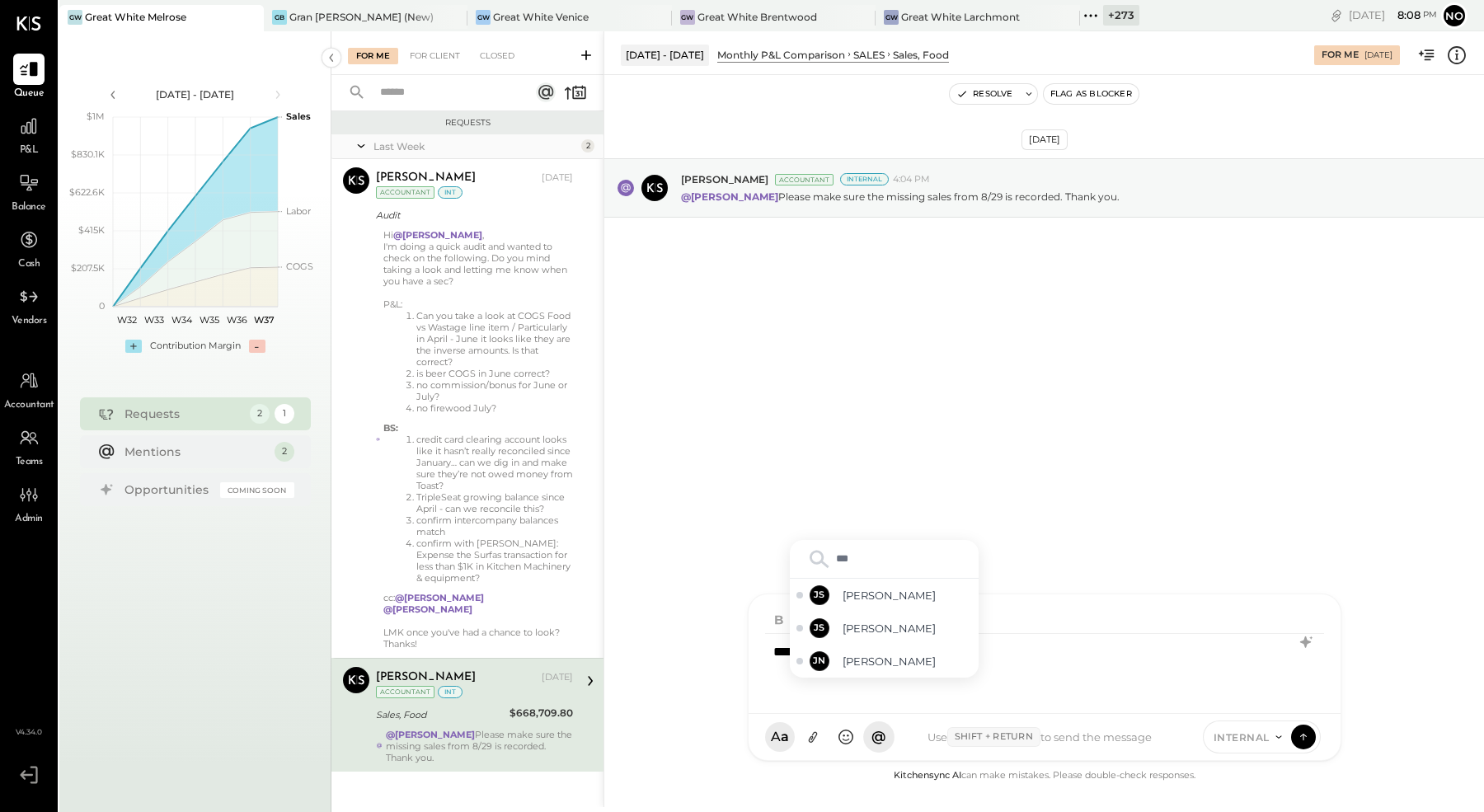
type input "****"
click at [865, 662] on span "Joseph Shin" at bounding box center [907, 662] width 129 height 16
drag, startPoint x: 883, startPoint y: 656, endPoint x: 1089, endPoint y: 646, distance: 206.2
click at [1089, 646] on div "**********" at bounding box center [1045, 667] width 559 height 66
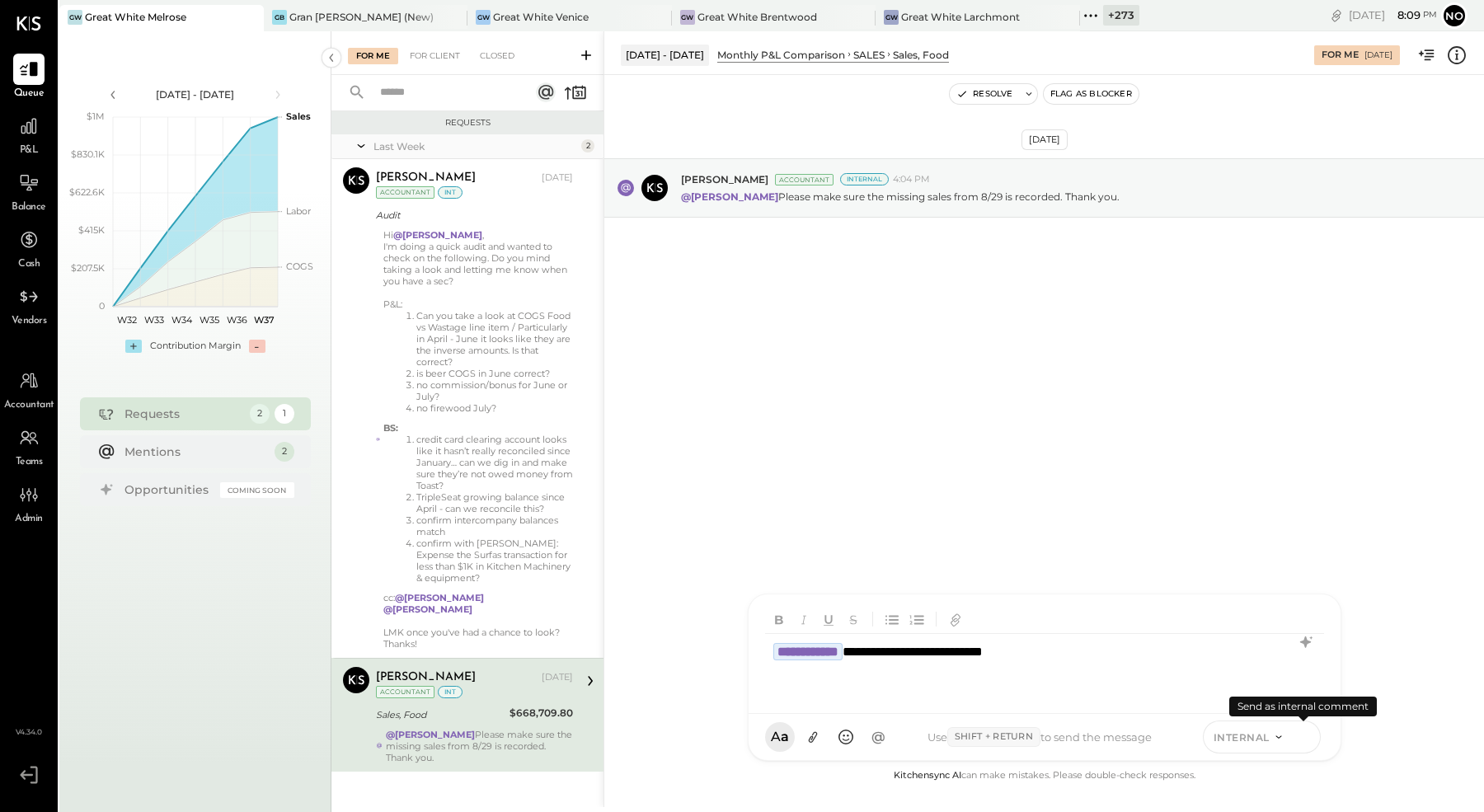
click at [1307, 738] on icon at bounding box center [1304, 737] width 15 height 17
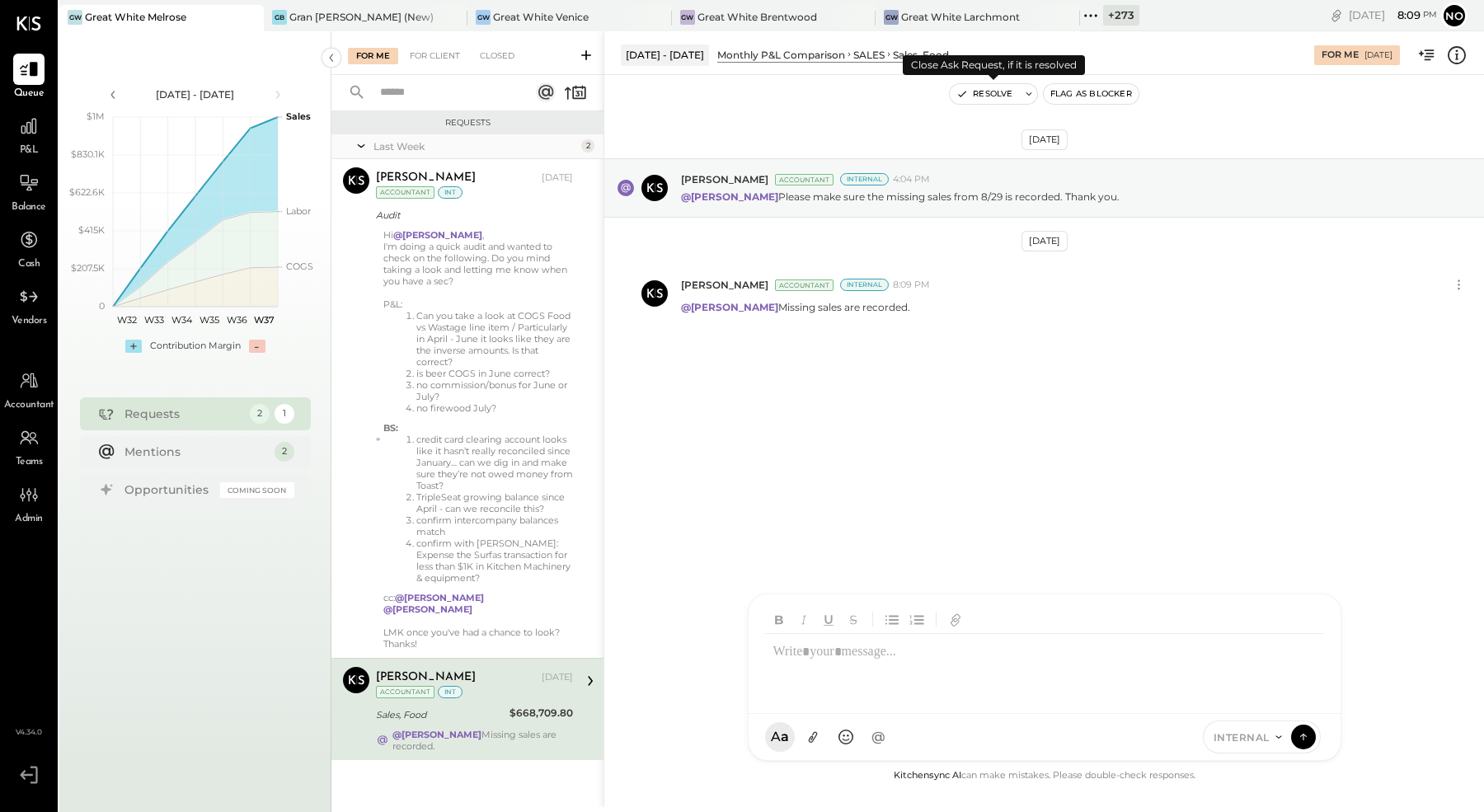
click at [989, 101] on button "Resolve" at bounding box center [985, 94] width 69 height 19
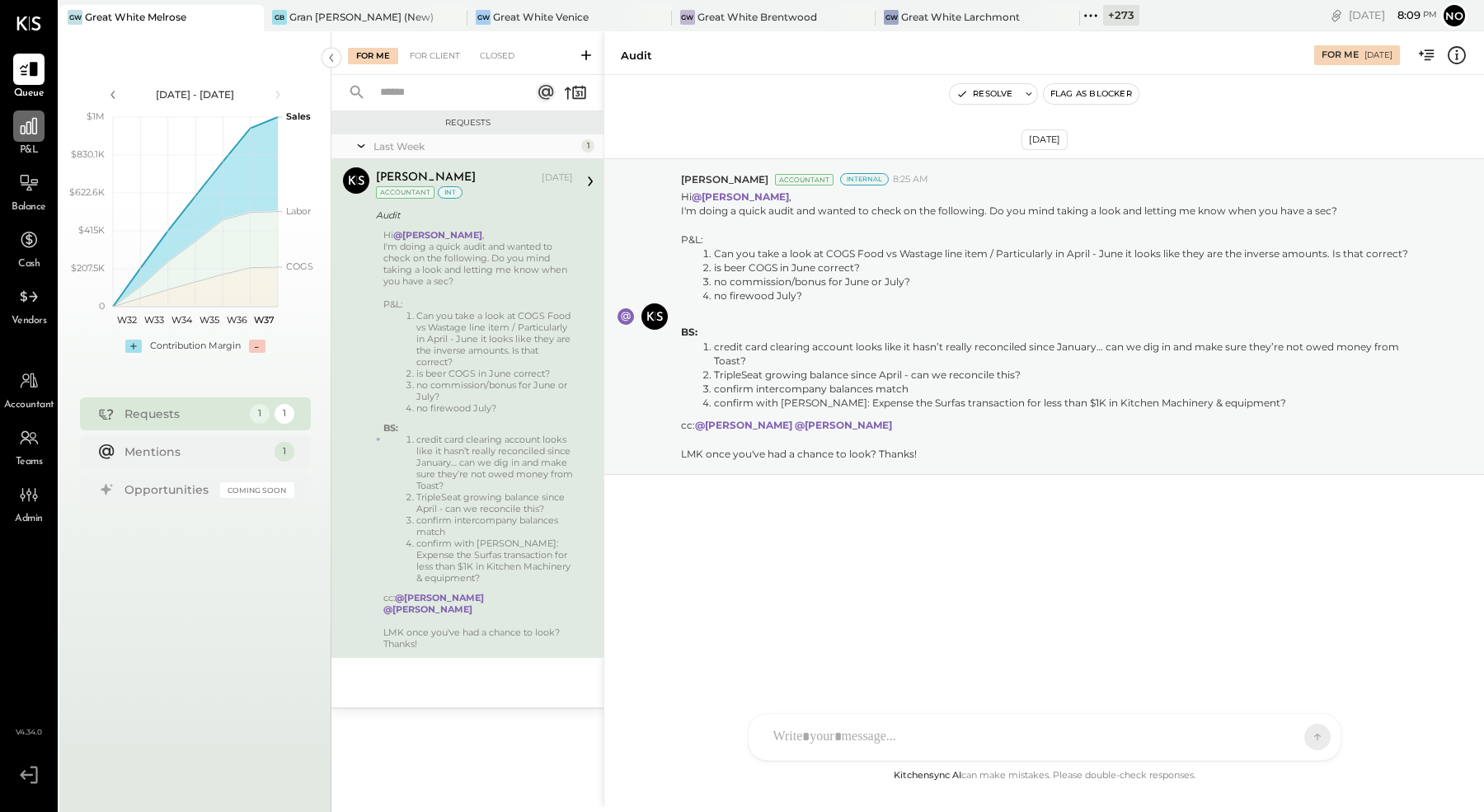
click at [30, 141] on div at bounding box center [29, 126] width 31 height 31
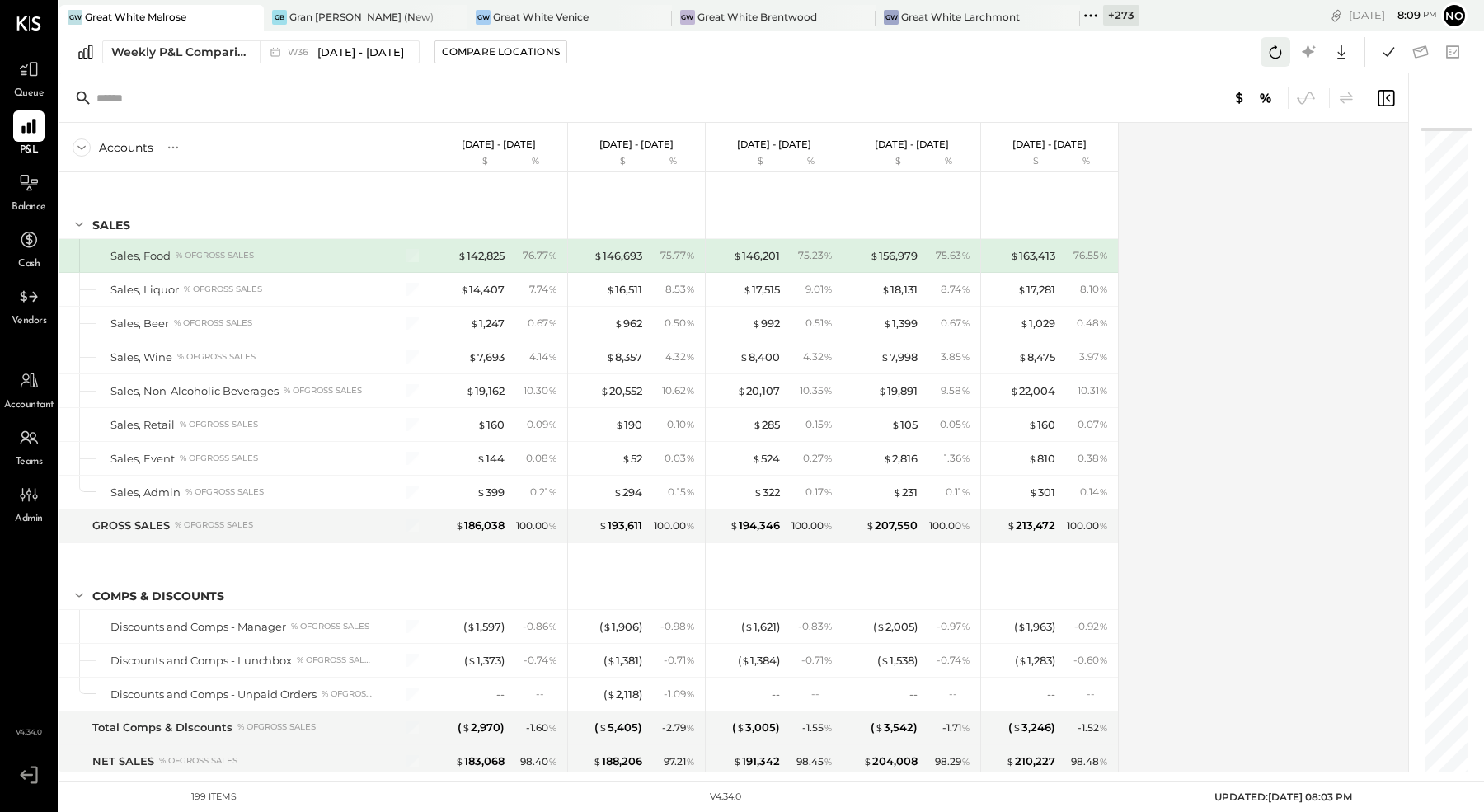
click at [1276, 49] on icon at bounding box center [1275, 52] width 21 height 21
click at [1397, 50] on icon at bounding box center [1388, 52] width 21 height 21
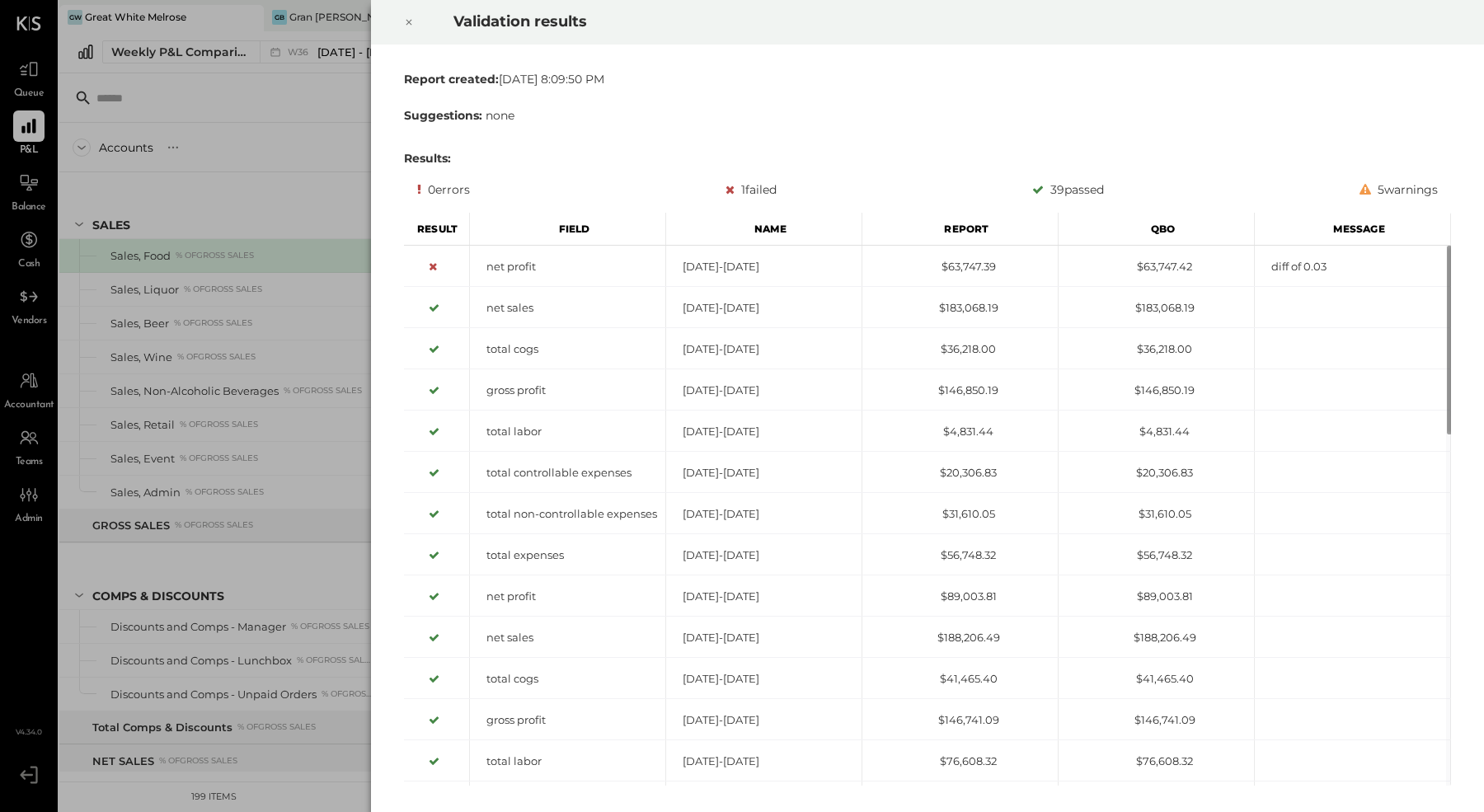
click at [411, 22] on icon at bounding box center [409, 22] width 10 height 19
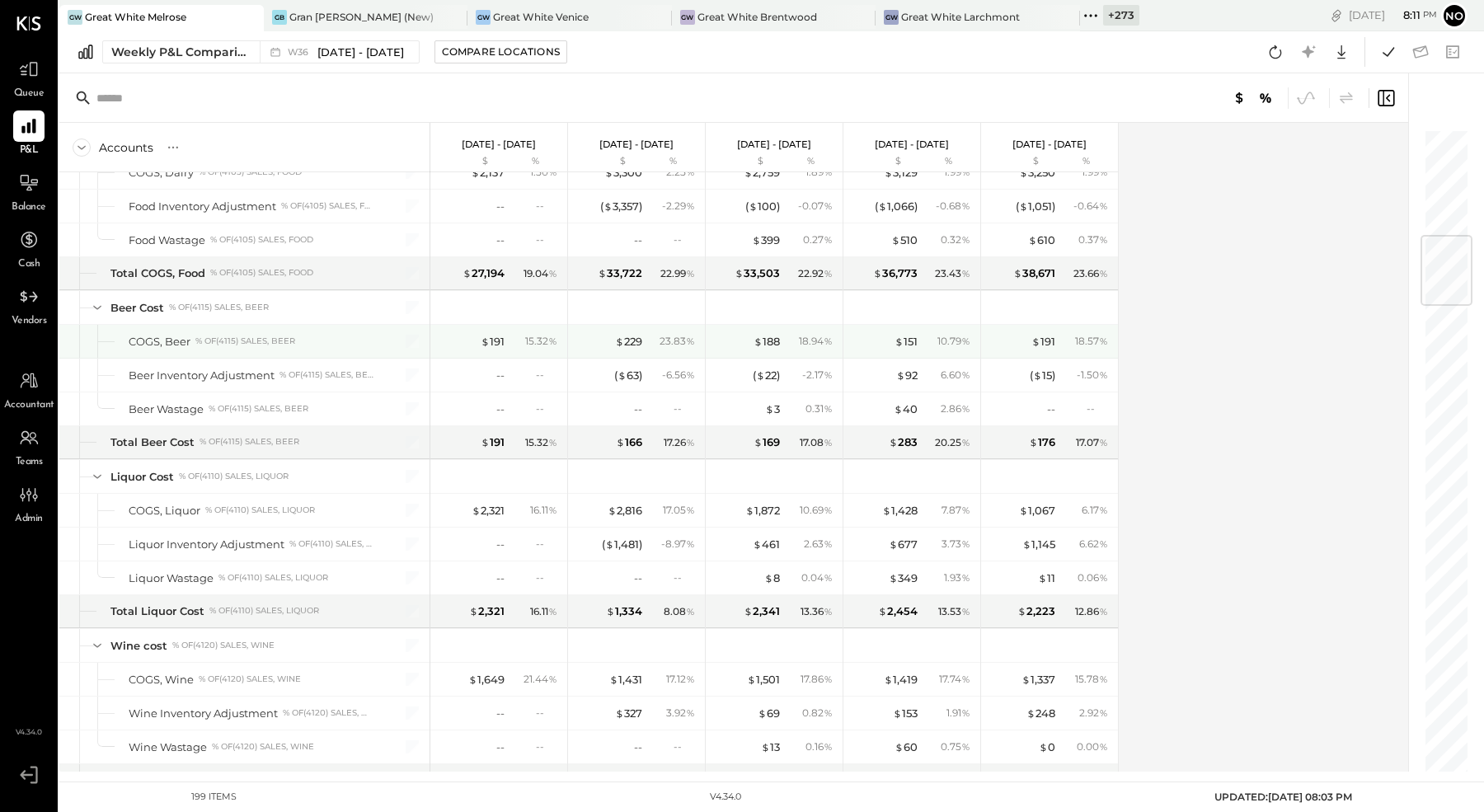
scroll to position [1357, 0]
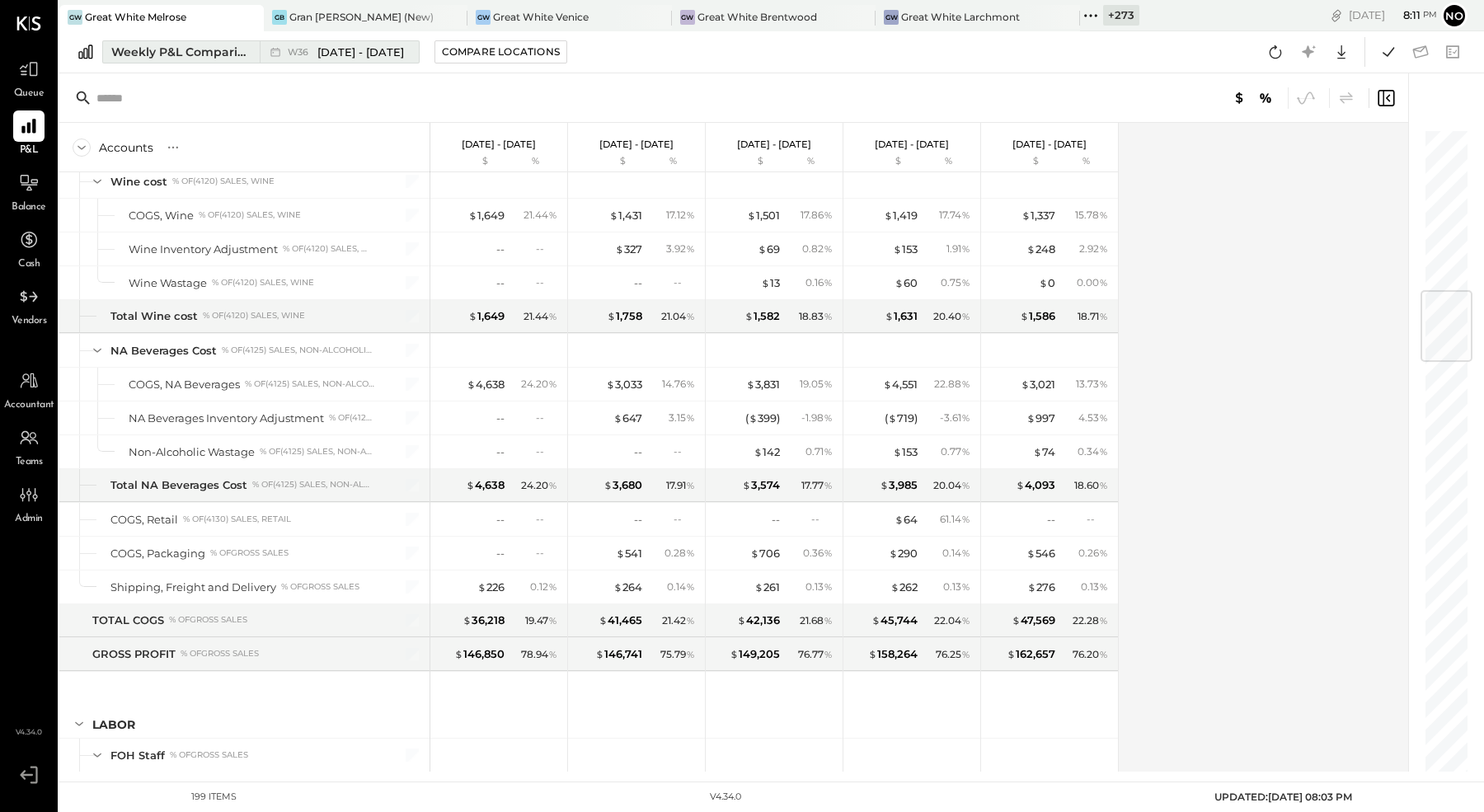
click at [195, 52] on div "Weekly P&L Comparison" at bounding box center [181, 52] width 139 height 17
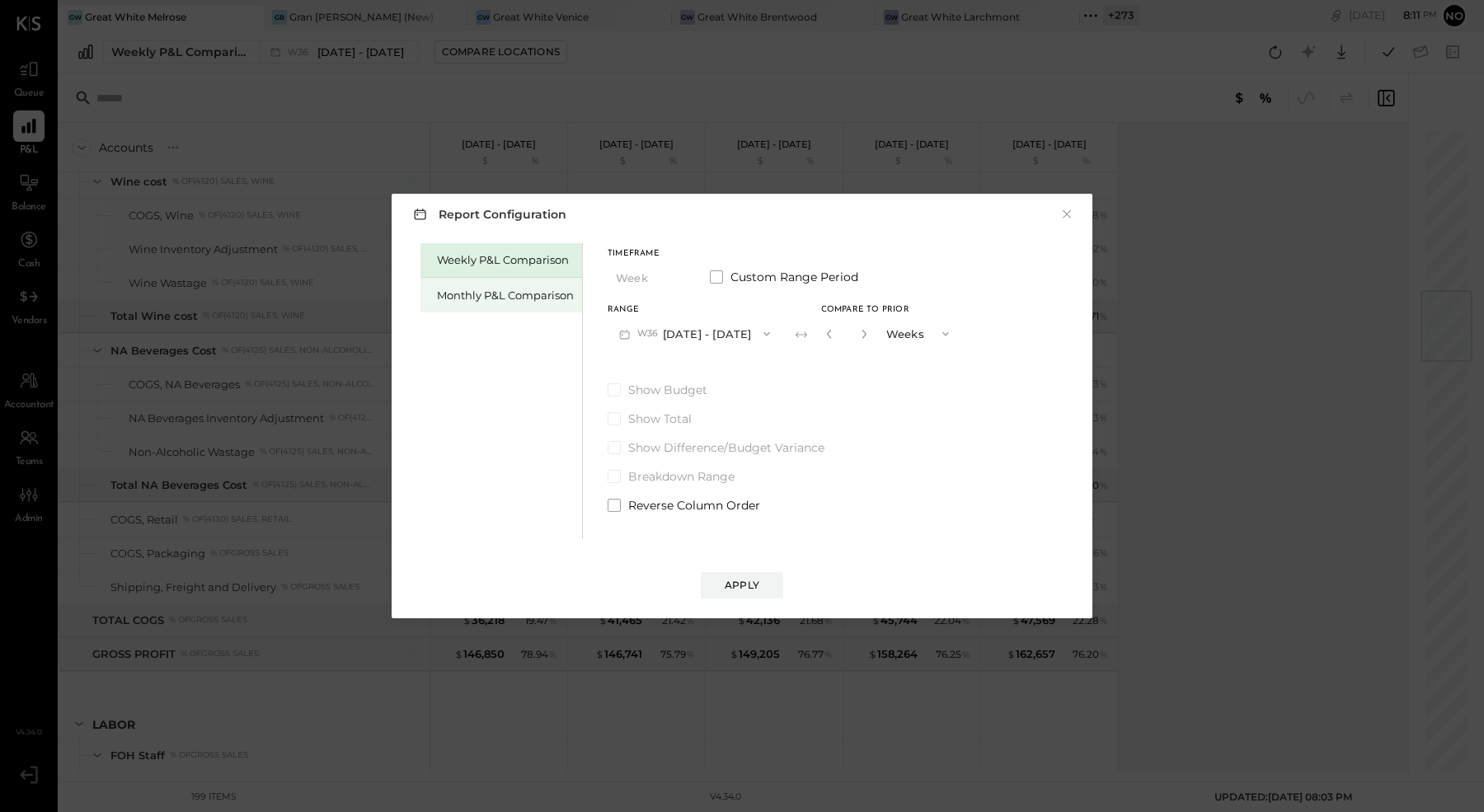
click at [470, 288] on div "Monthly P&L Comparison" at bounding box center [505, 296] width 137 height 16
click at [712, 330] on button "M09 [DATE] - [DATE]" at bounding box center [695, 334] width 174 height 30
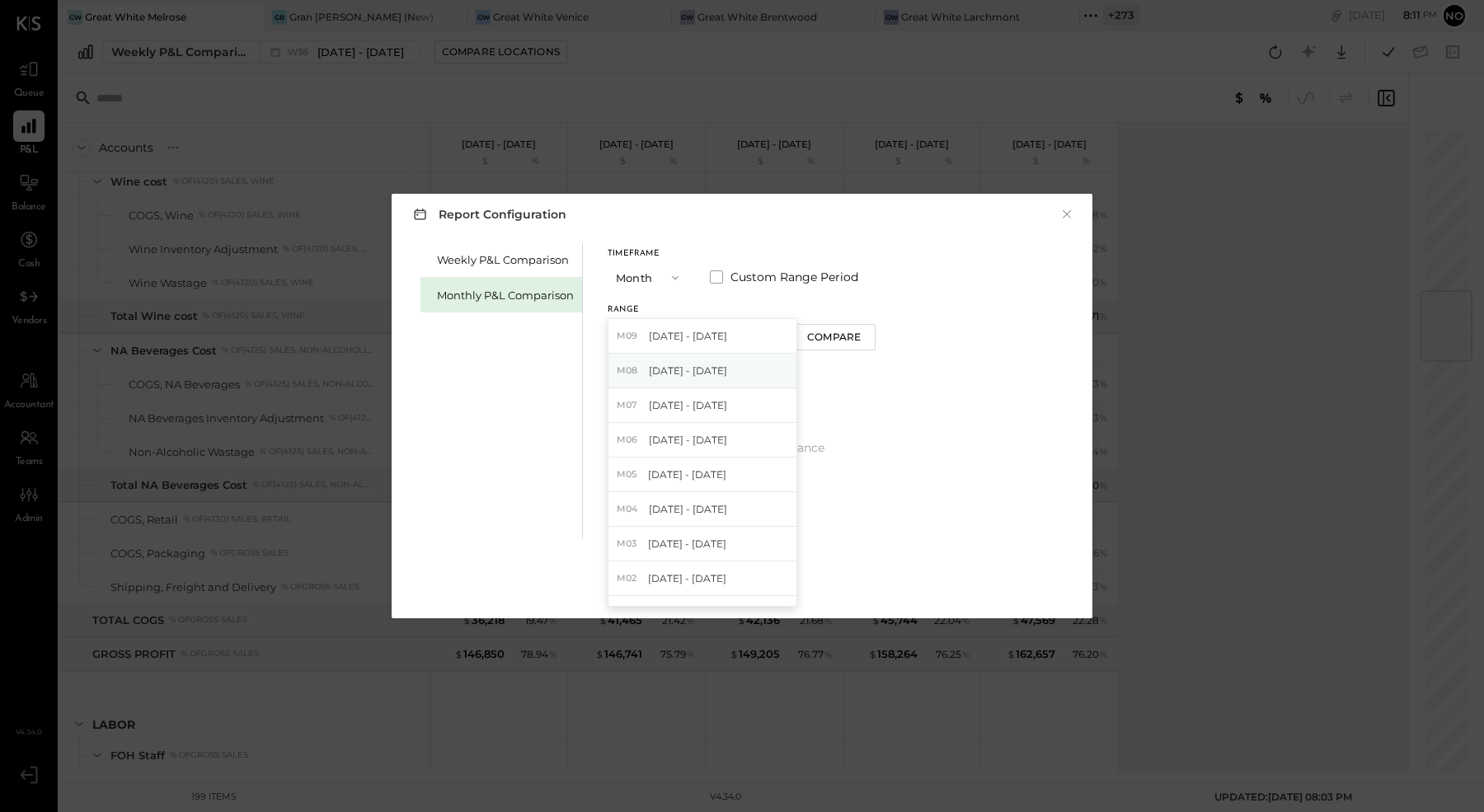
click at [681, 373] on span "[DATE] - [DATE]" at bounding box center [688, 370] width 79 height 14
click at [756, 590] on div "Apply" at bounding box center [742, 585] width 35 height 14
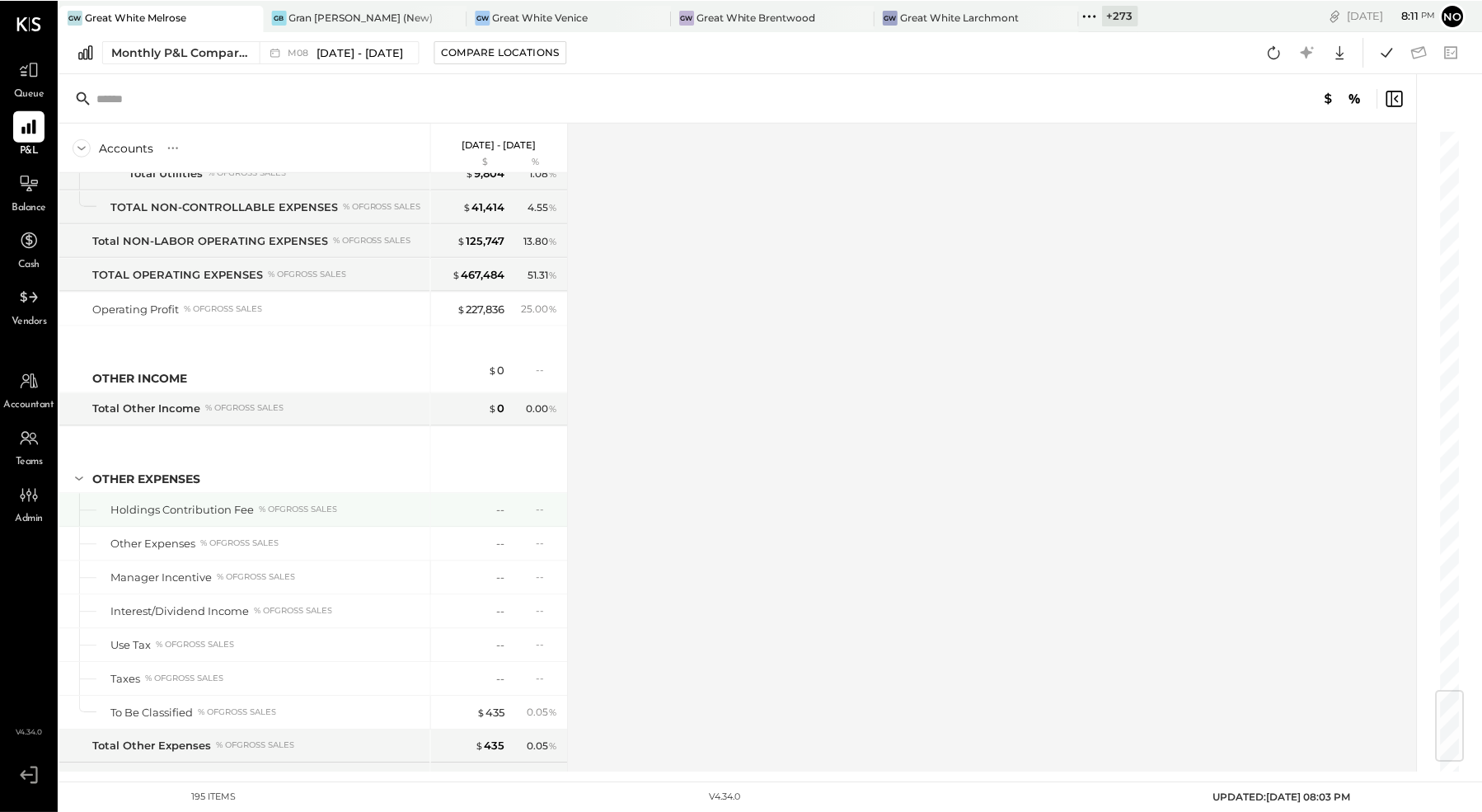
scroll to position [4963, 0]
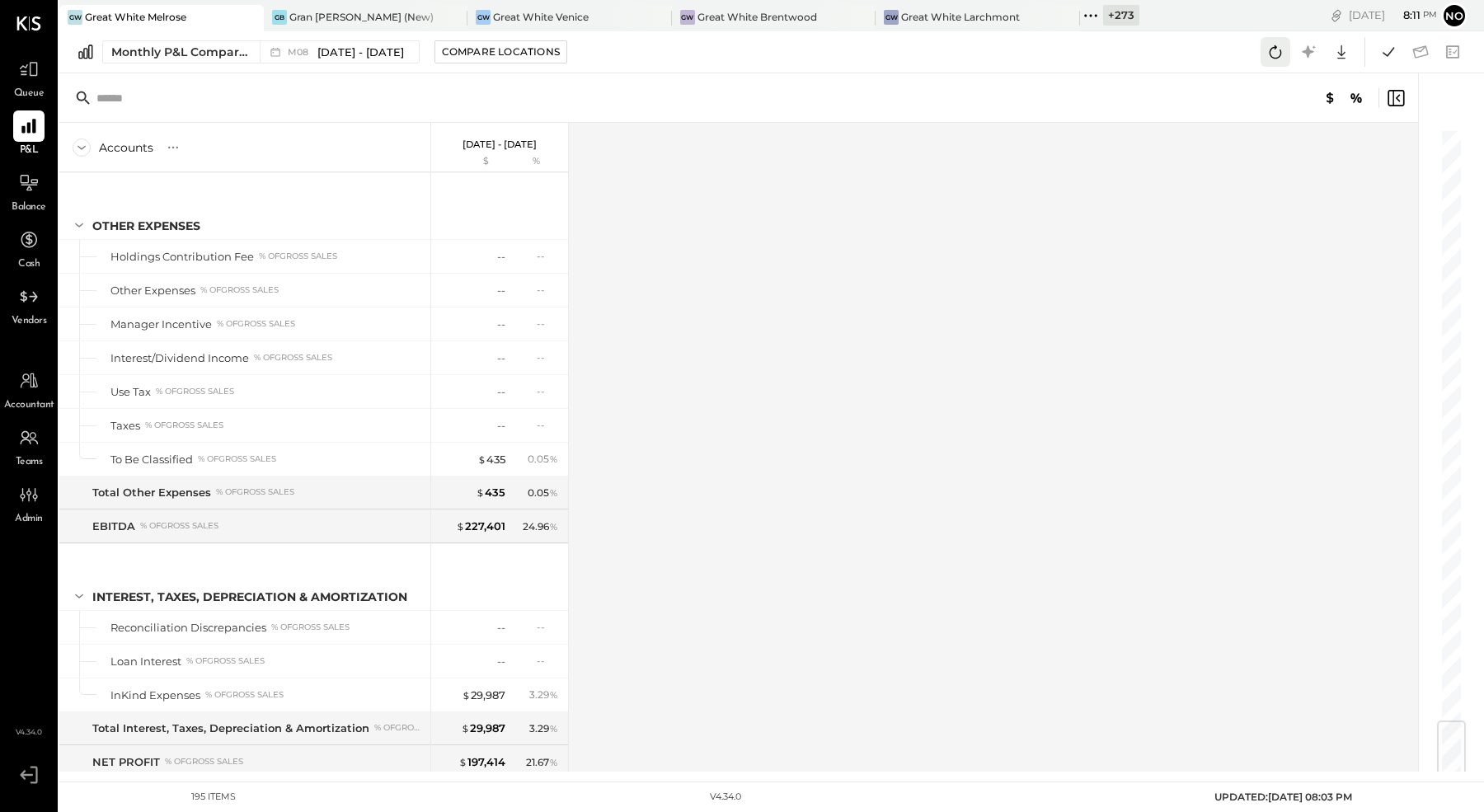
click at [1282, 51] on icon at bounding box center [1275, 52] width 21 height 21
click at [1383, 52] on icon at bounding box center [1389, 52] width 12 height 9
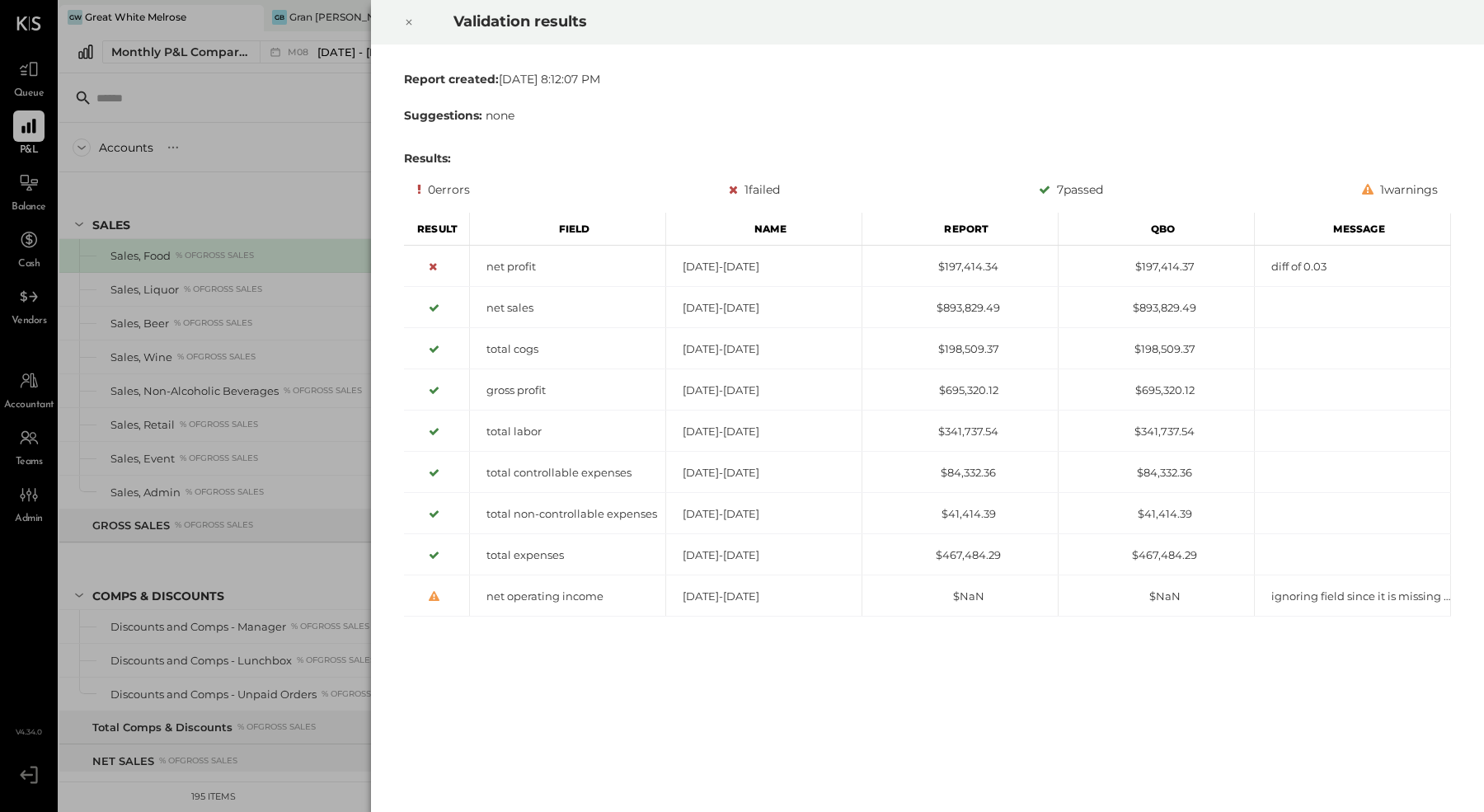
click at [414, 24] on div at bounding box center [408, 22] width 36 height 46
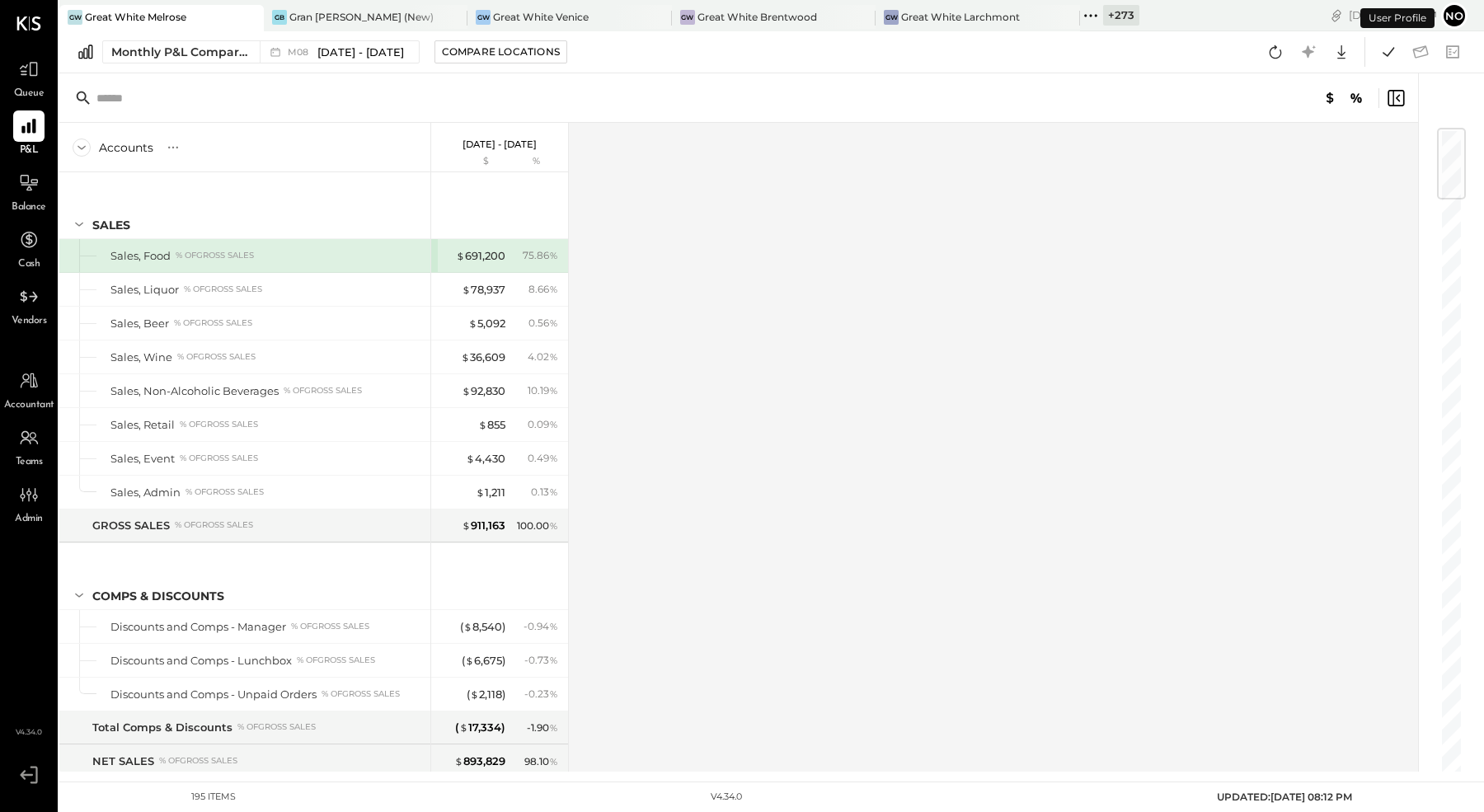
click at [1455, 16] on button "No" at bounding box center [1454, 15] width 26 height 26
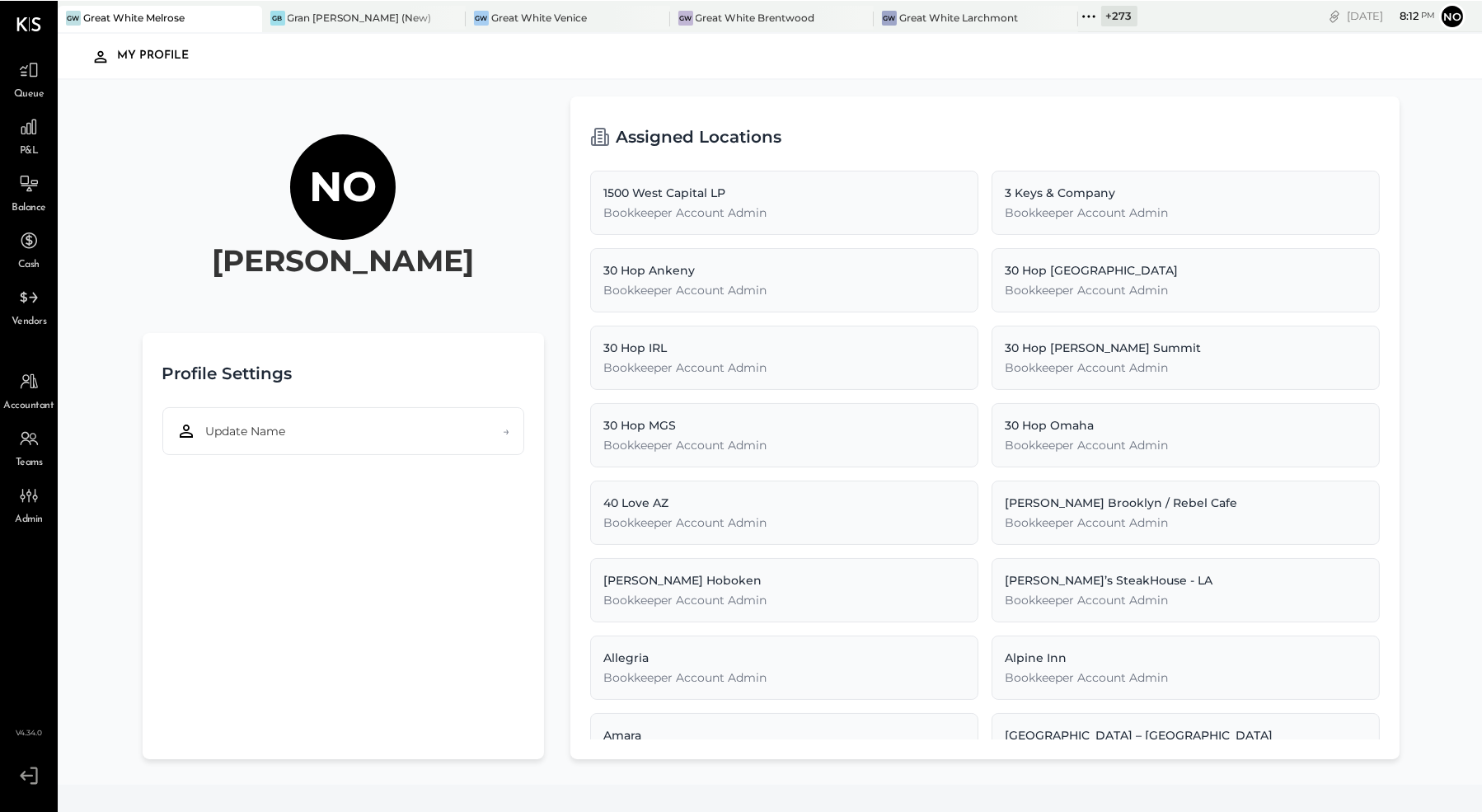
click at [22, 774] on icon at bounding box center [26, 775] width 14 height 10
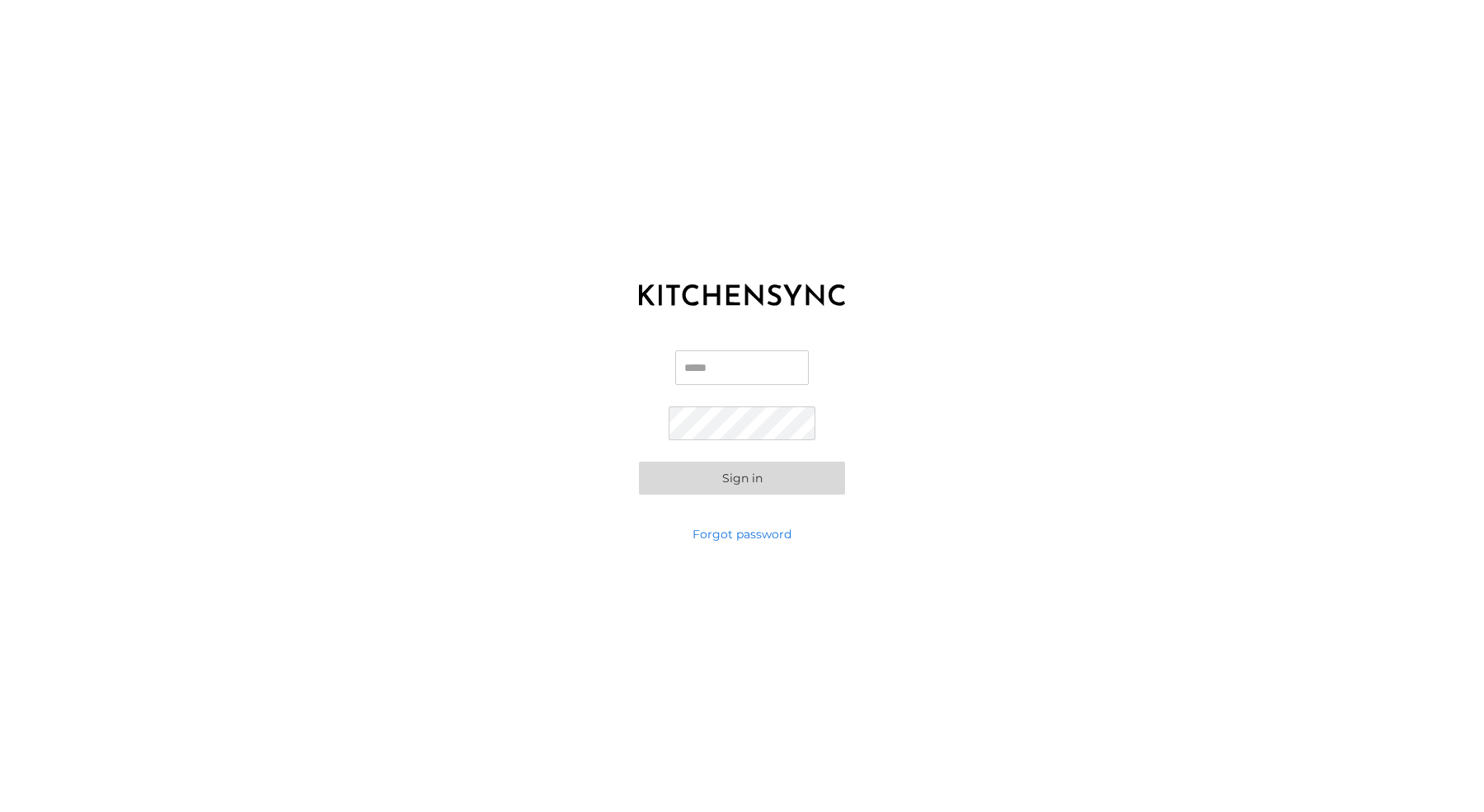
click at [728, 370] on input "Email" at bounding box center [742, 368] width 134 height 35
type input "**********"
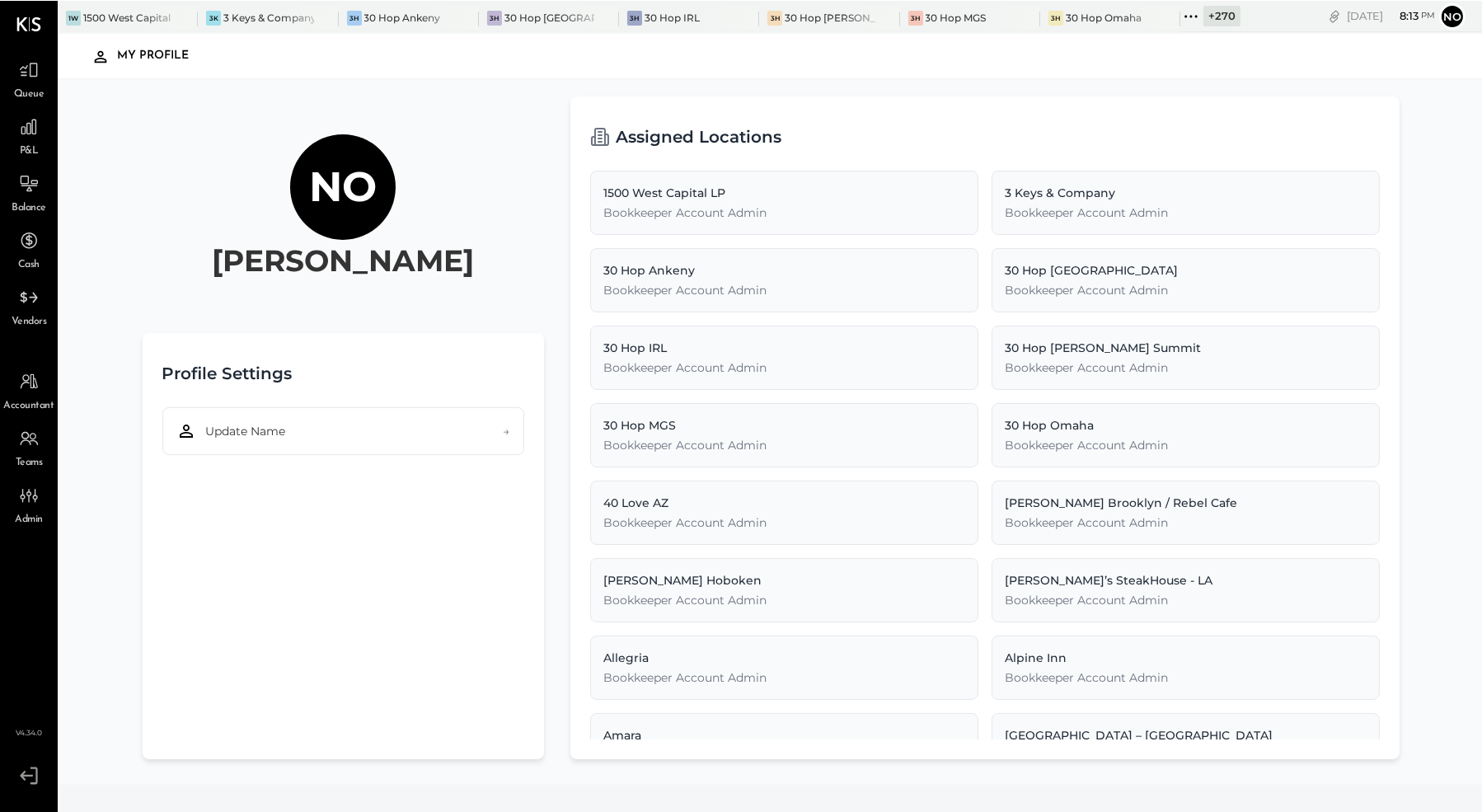
click at [1191, 12] on icon at bounding box center [1191, 15] width 21 height 21
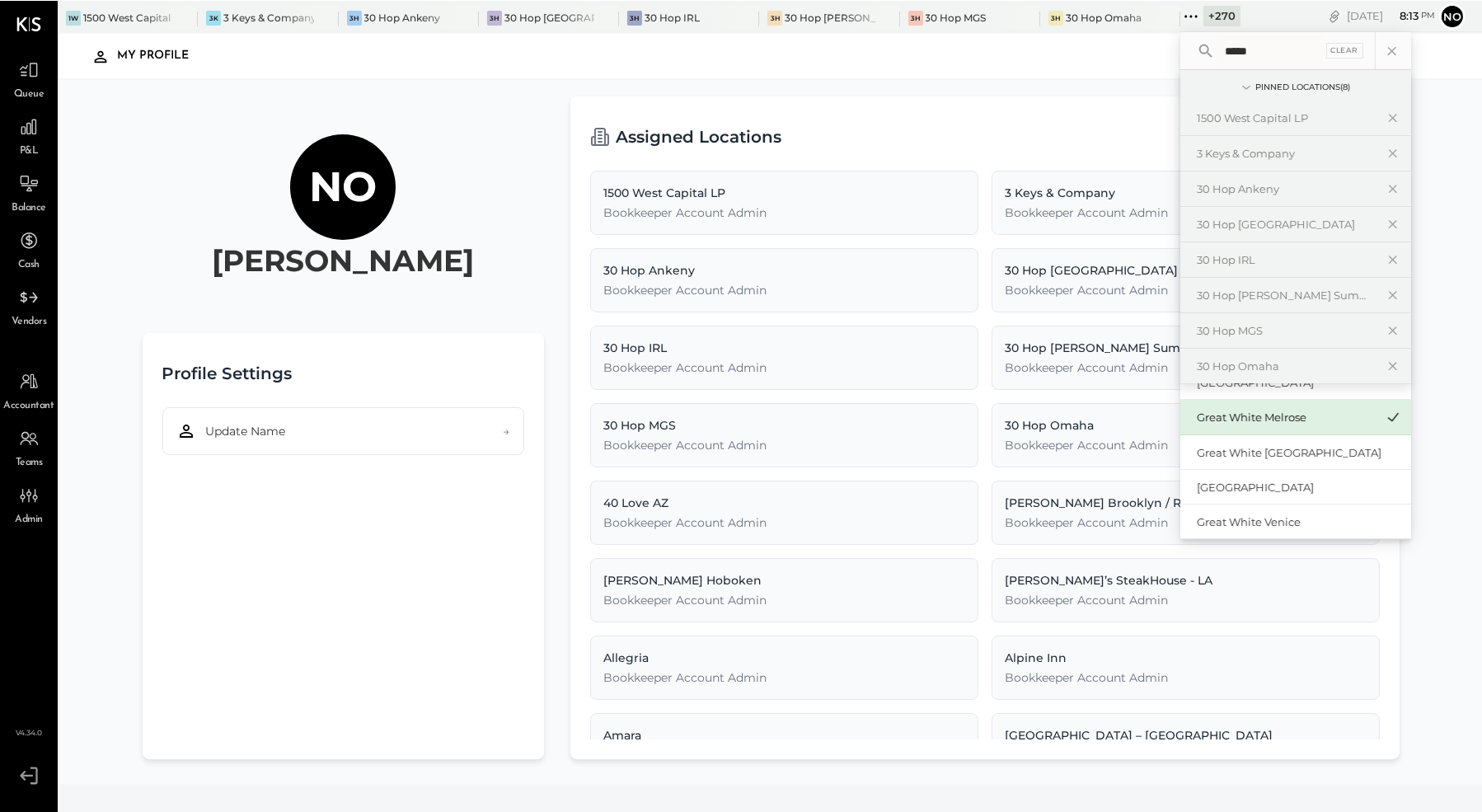
type input "*****"
click at [1294, 412] on div "Great White Melrose" at bounding box center [1286, 417] width 178 height 16
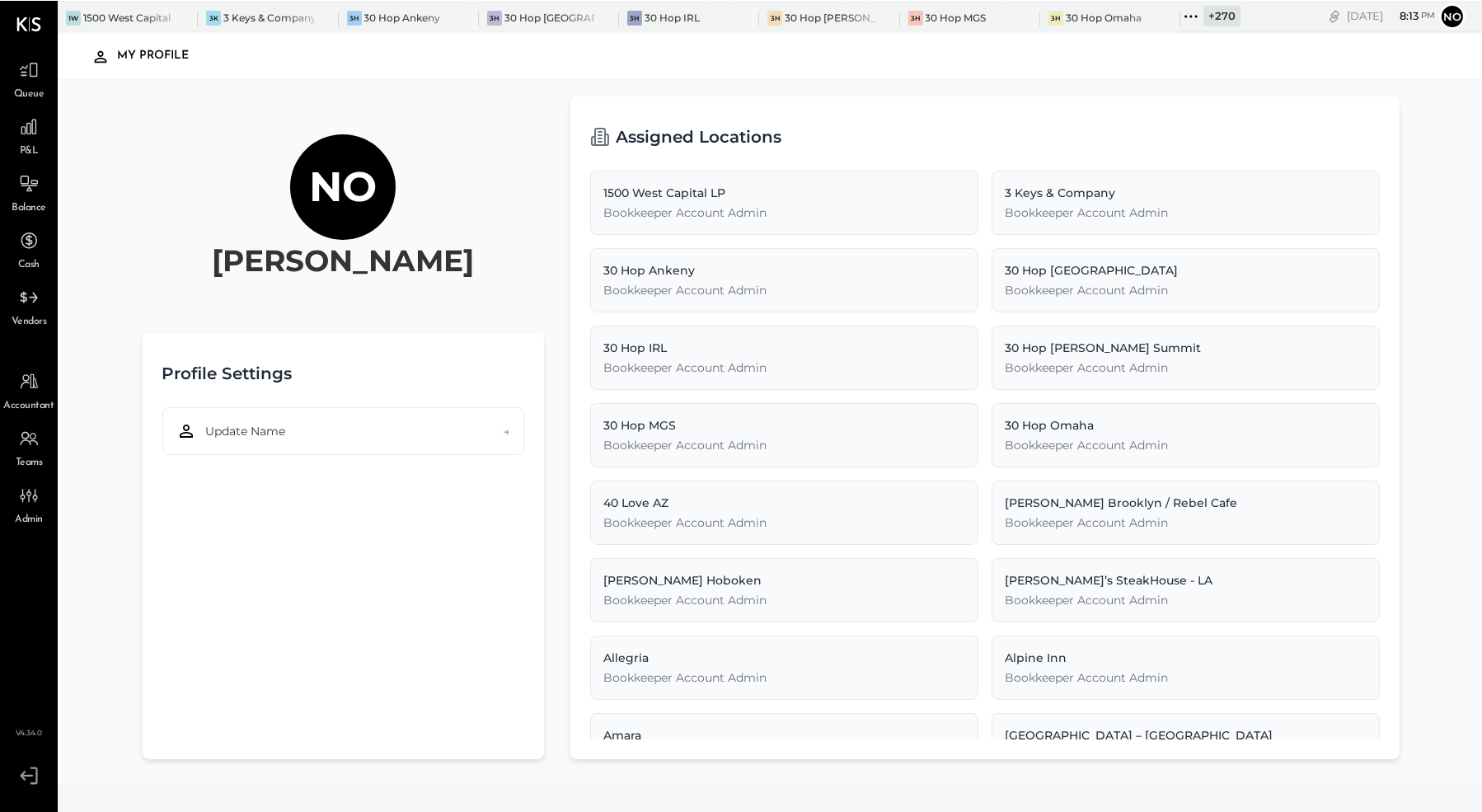
click at [1457, 389] on div "No Noemi Balmaceda Profile Settings Update Name → Assigned Locations 1500 West …" at bounding box center [771, 432] width 1426 height 705
click at [1096, 12] on div "30 Hop Omaha" at bounding box center [1104, 17] width 76 height 14
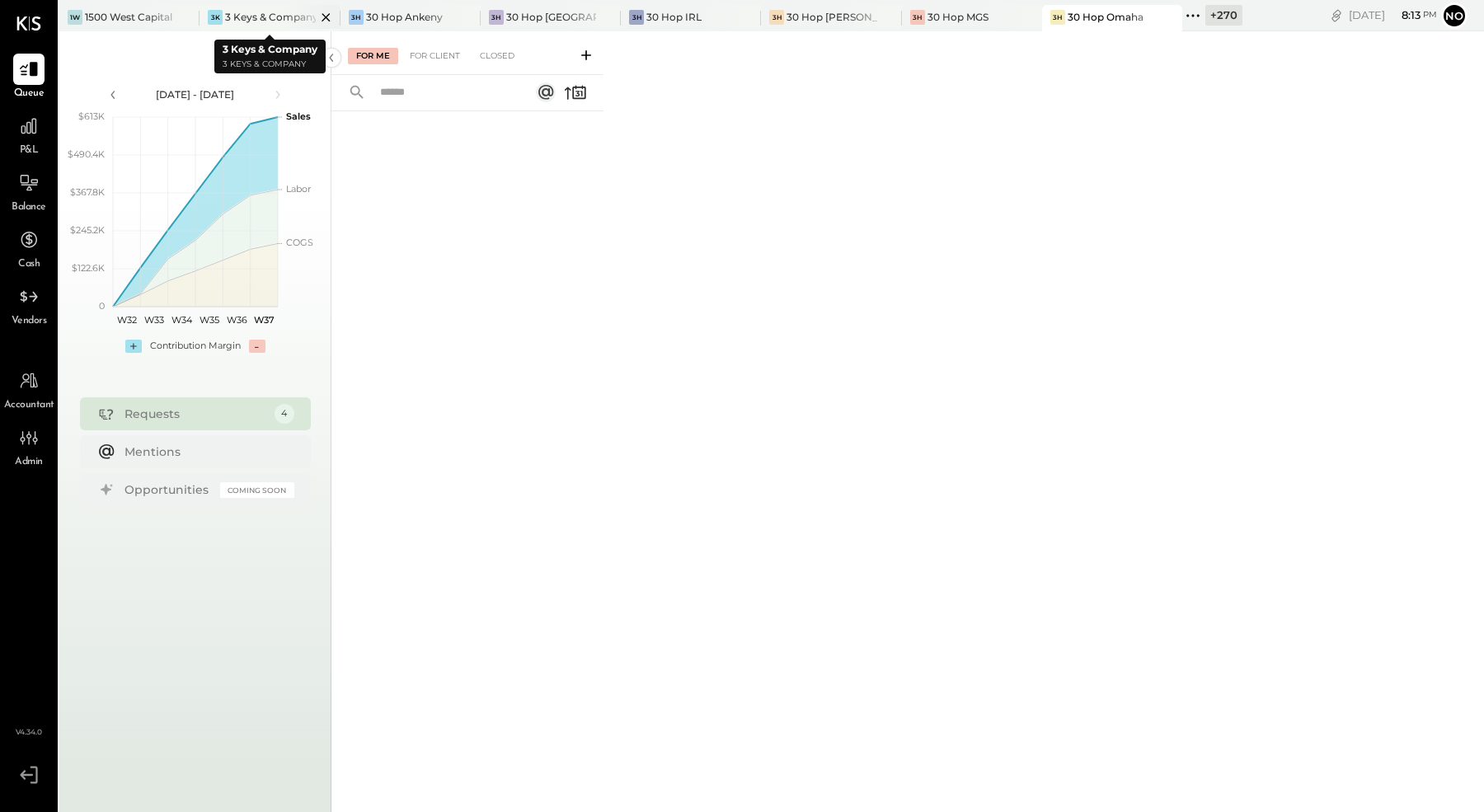
click at [326, 18] on icon at bounding box center [326, 18] width 8 height 8
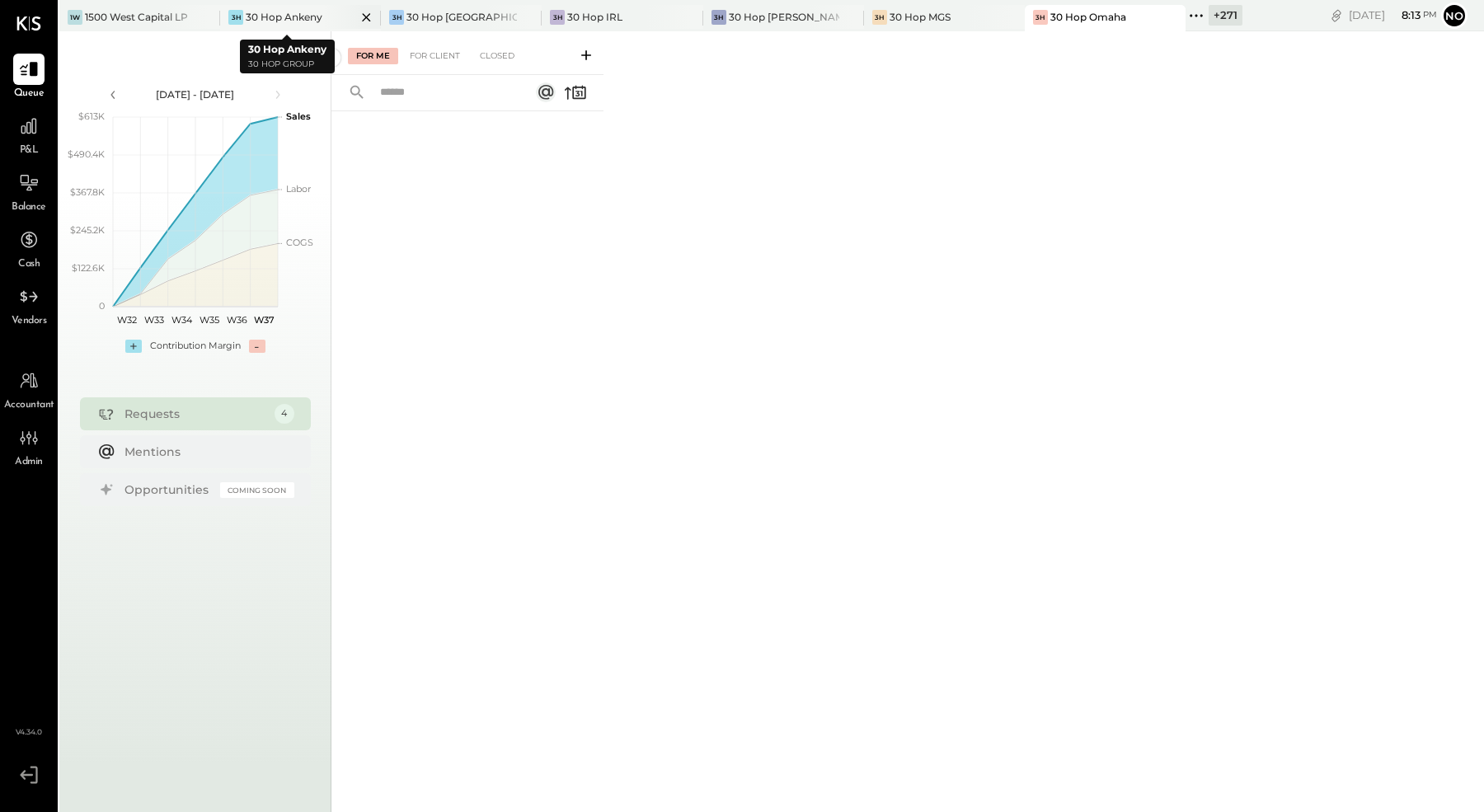
click at [356, 20] on icon at bounding box center [366, 17] width 20 height 19
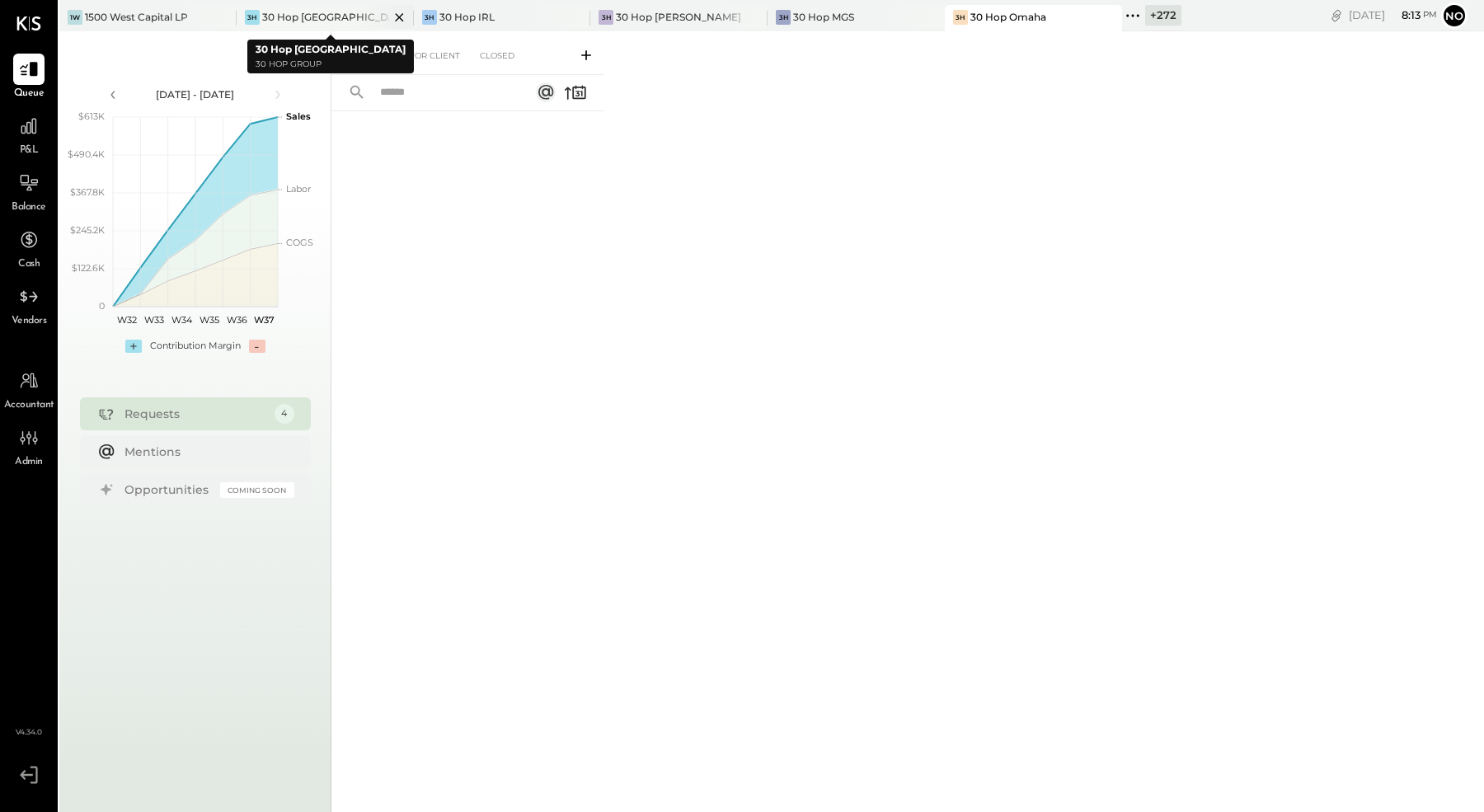
click at [390, 20] on icon at bounding box center [400, 17] width 20 height 19
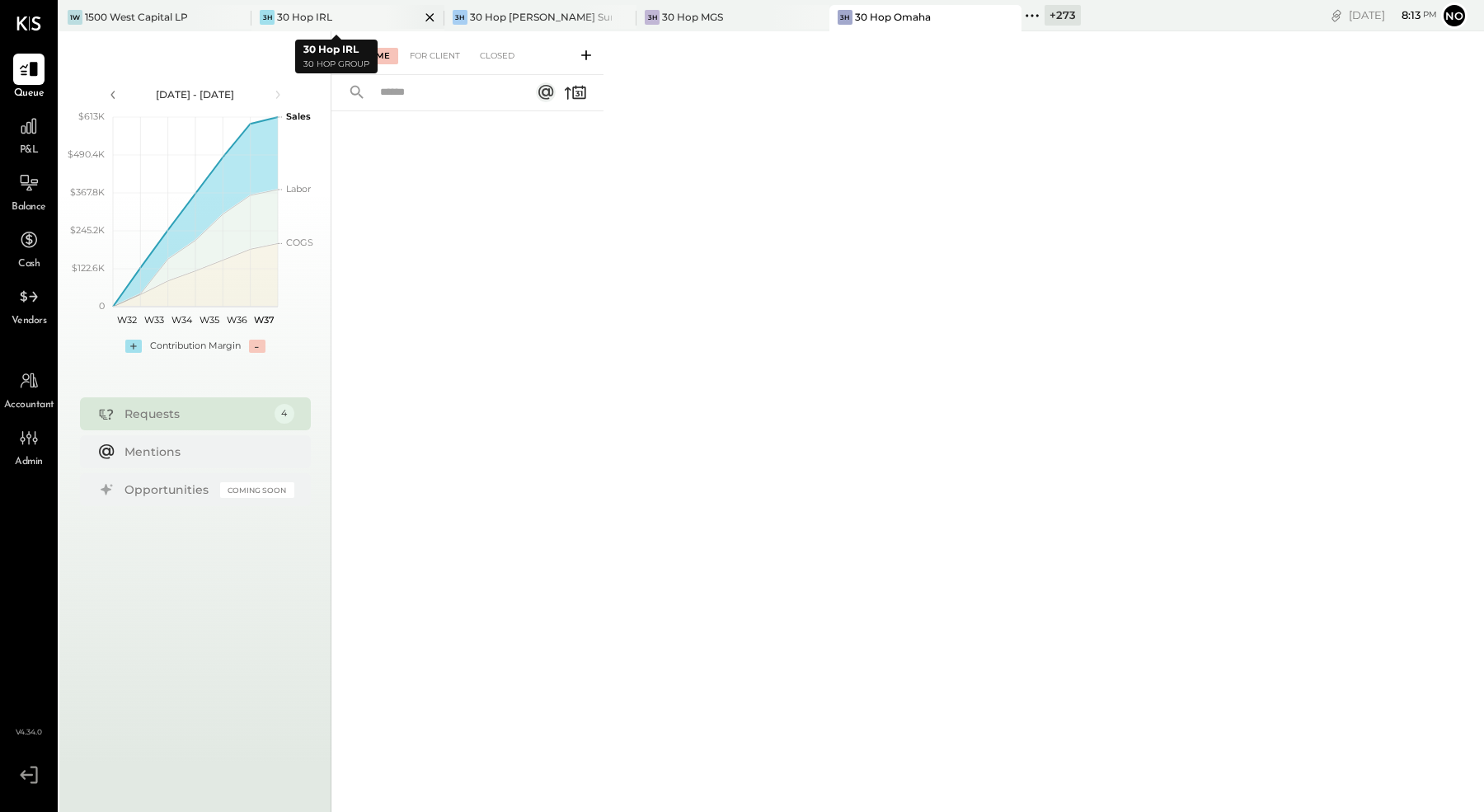
click at [421, 14] on icon at bounding box center [430, 17] width 20 height 19
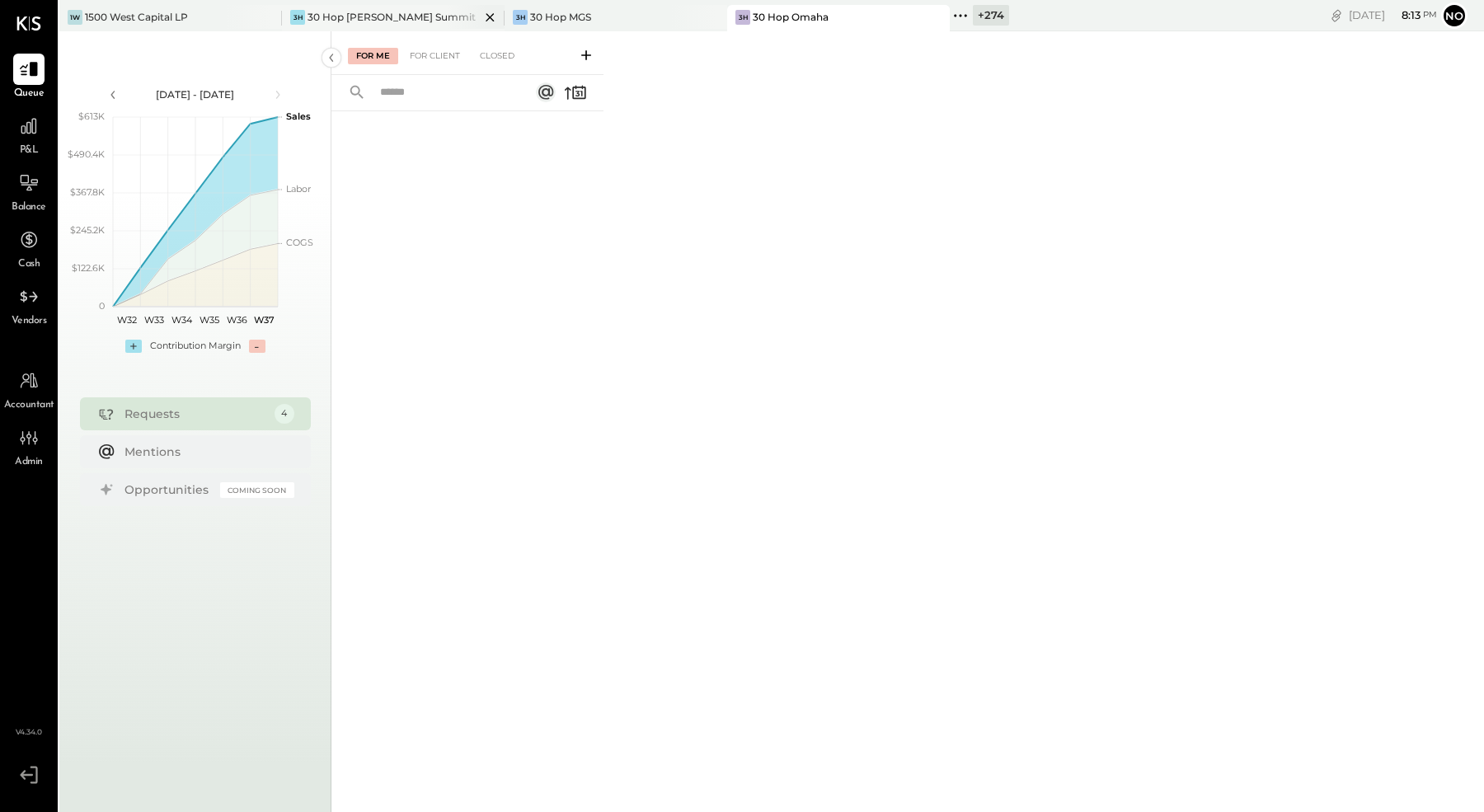
click at [485, 16] on icon at bounding box center [490, 17] width 20 height 19
click at [290, 14] on icon at bounding box center [292, 15] width 21 height 21
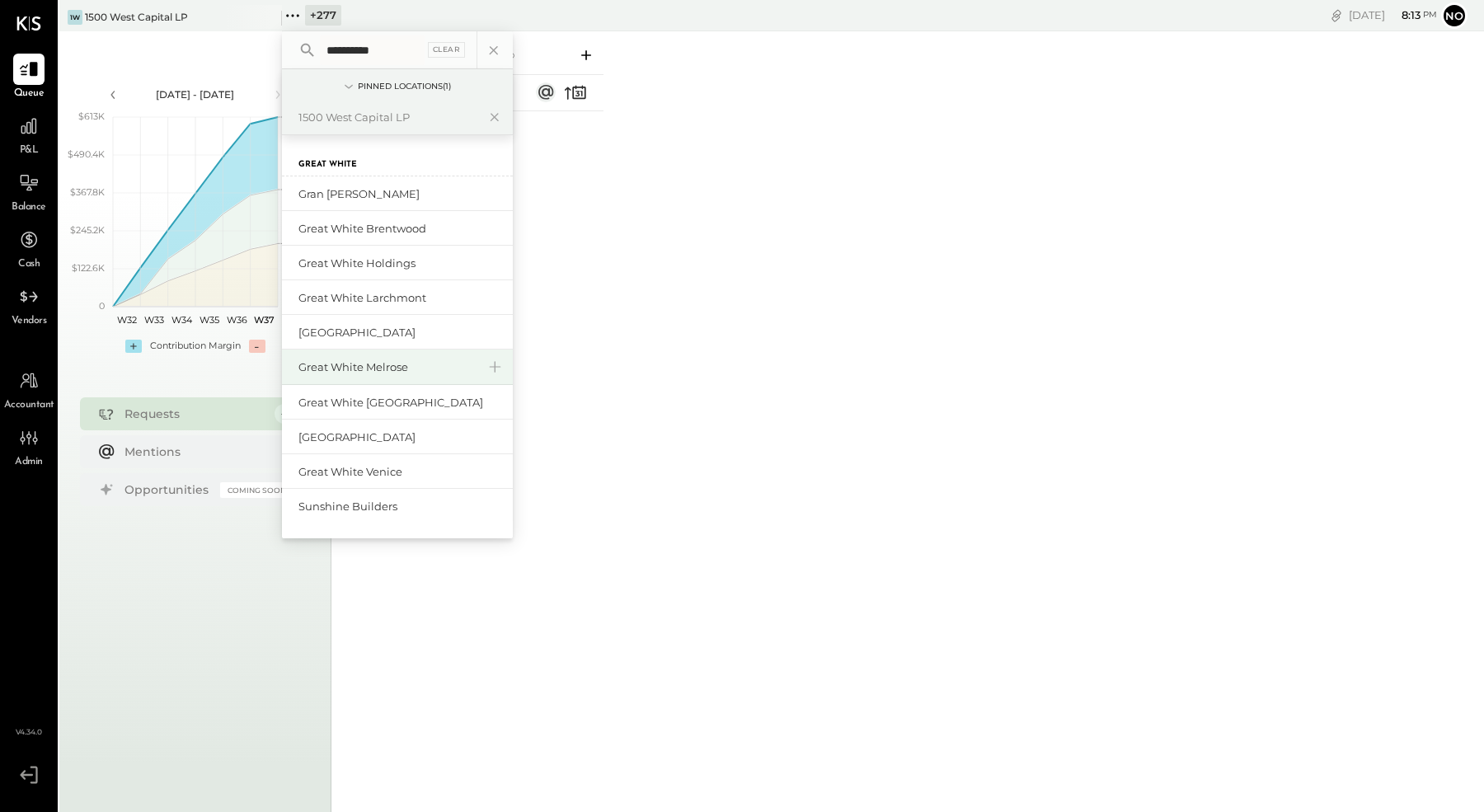
type input "**********"
click at [395, 362] on div "Great White Melrose" at bounding box center [387, 367] width 178 height 16
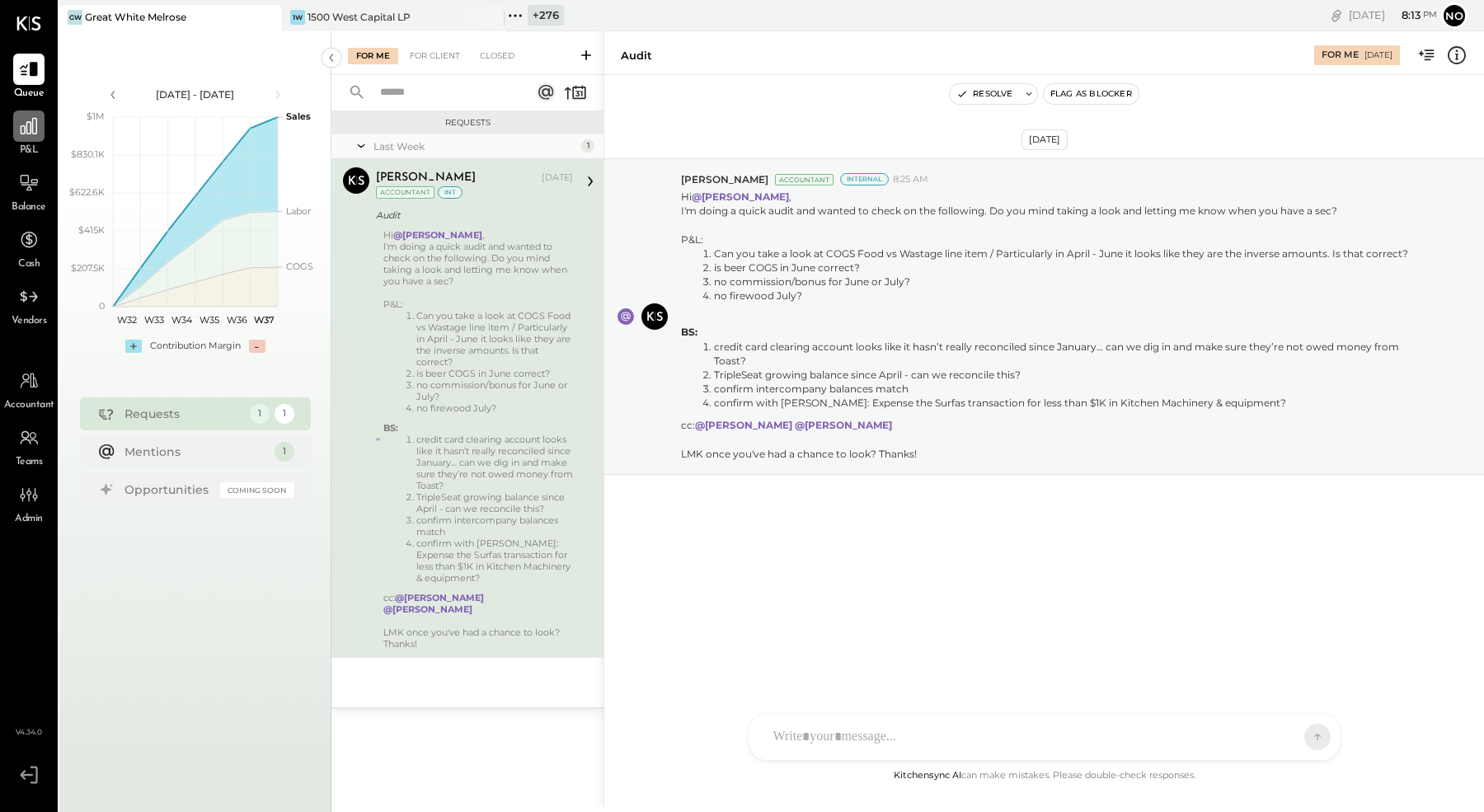
click at [33, 129] on icon at bounding box center [29, 127] width 17 height 17
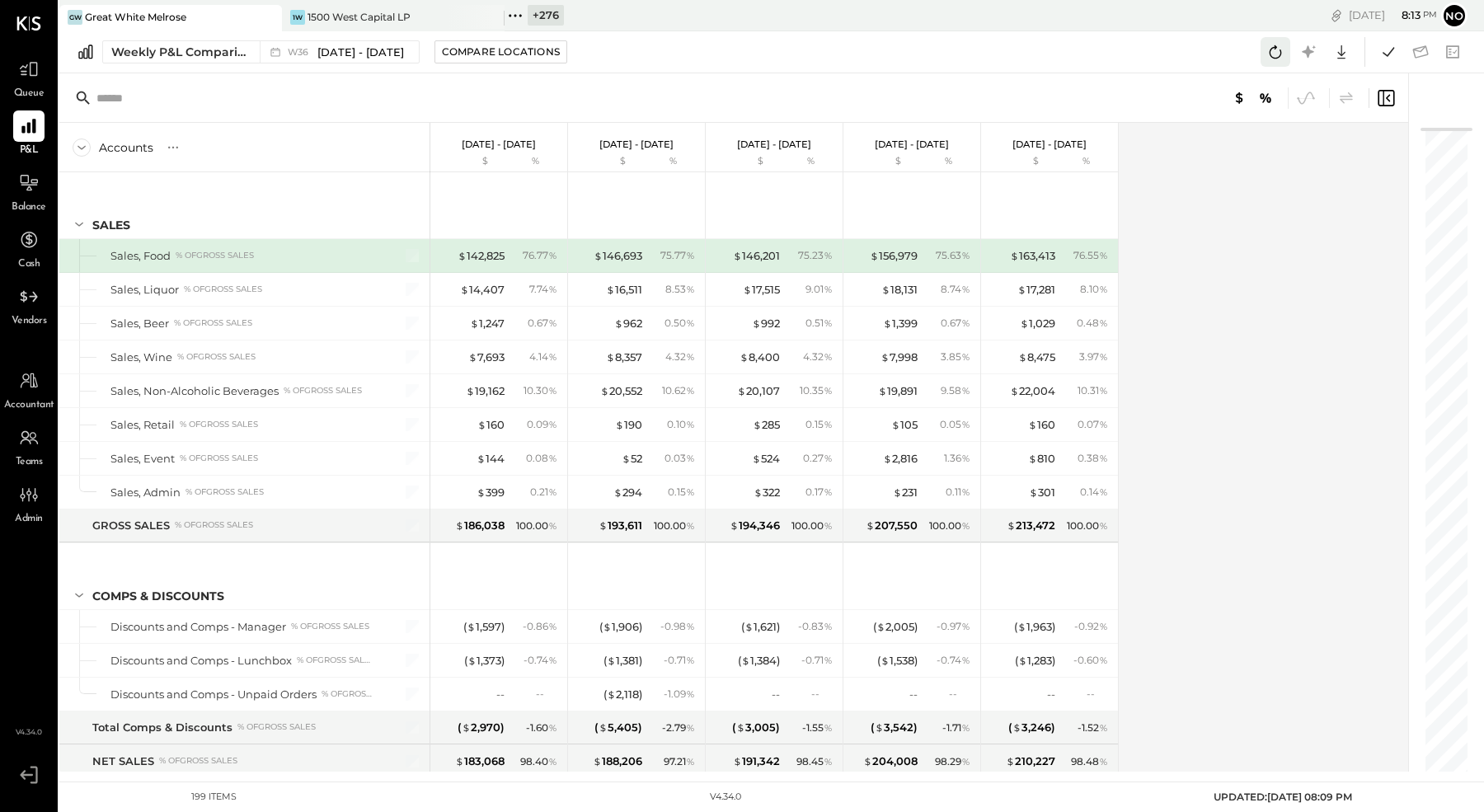
click at [1279, 46] on icon at bounding box center [1275, 52] width 21 height 21
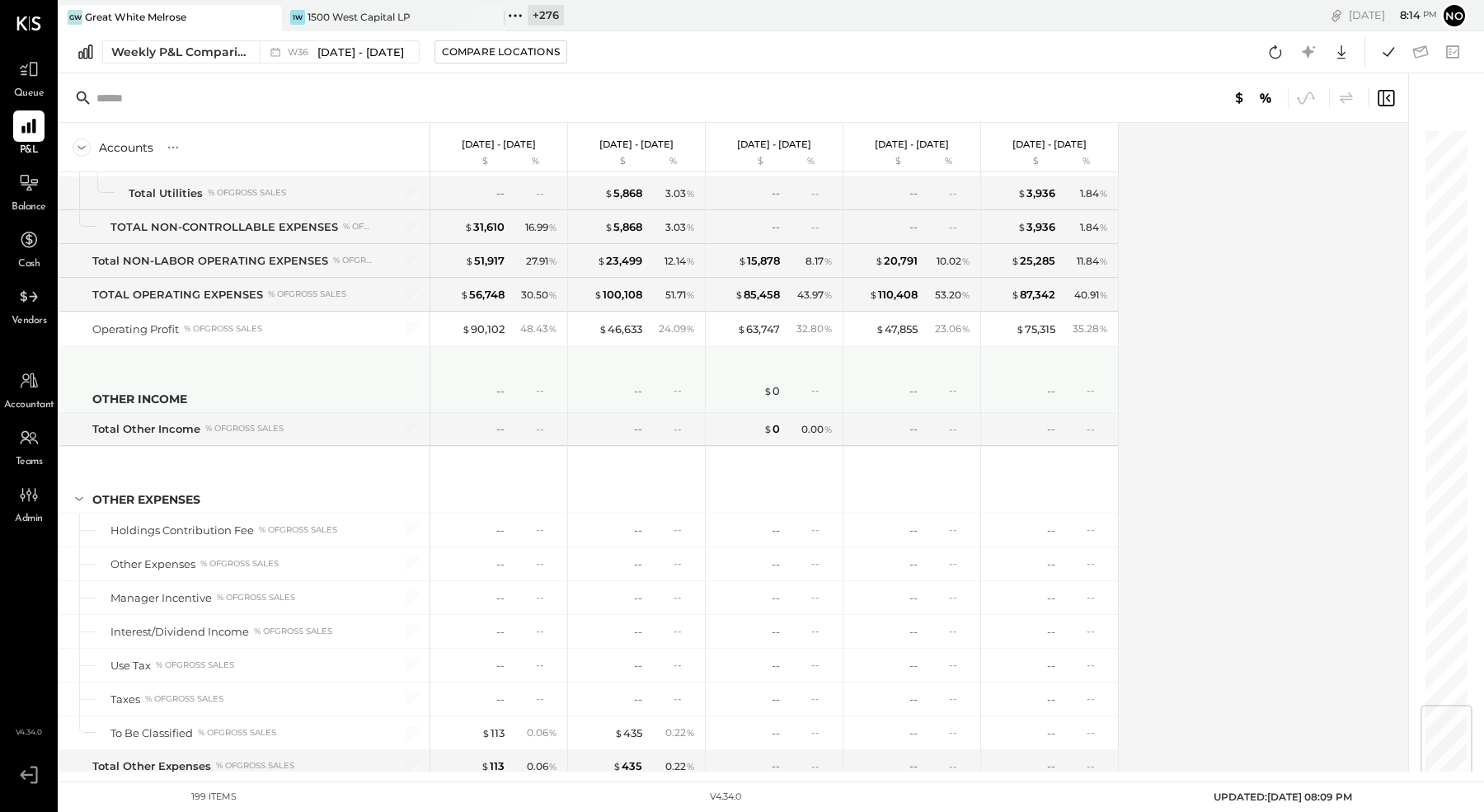
scroll to position [5098, 0]
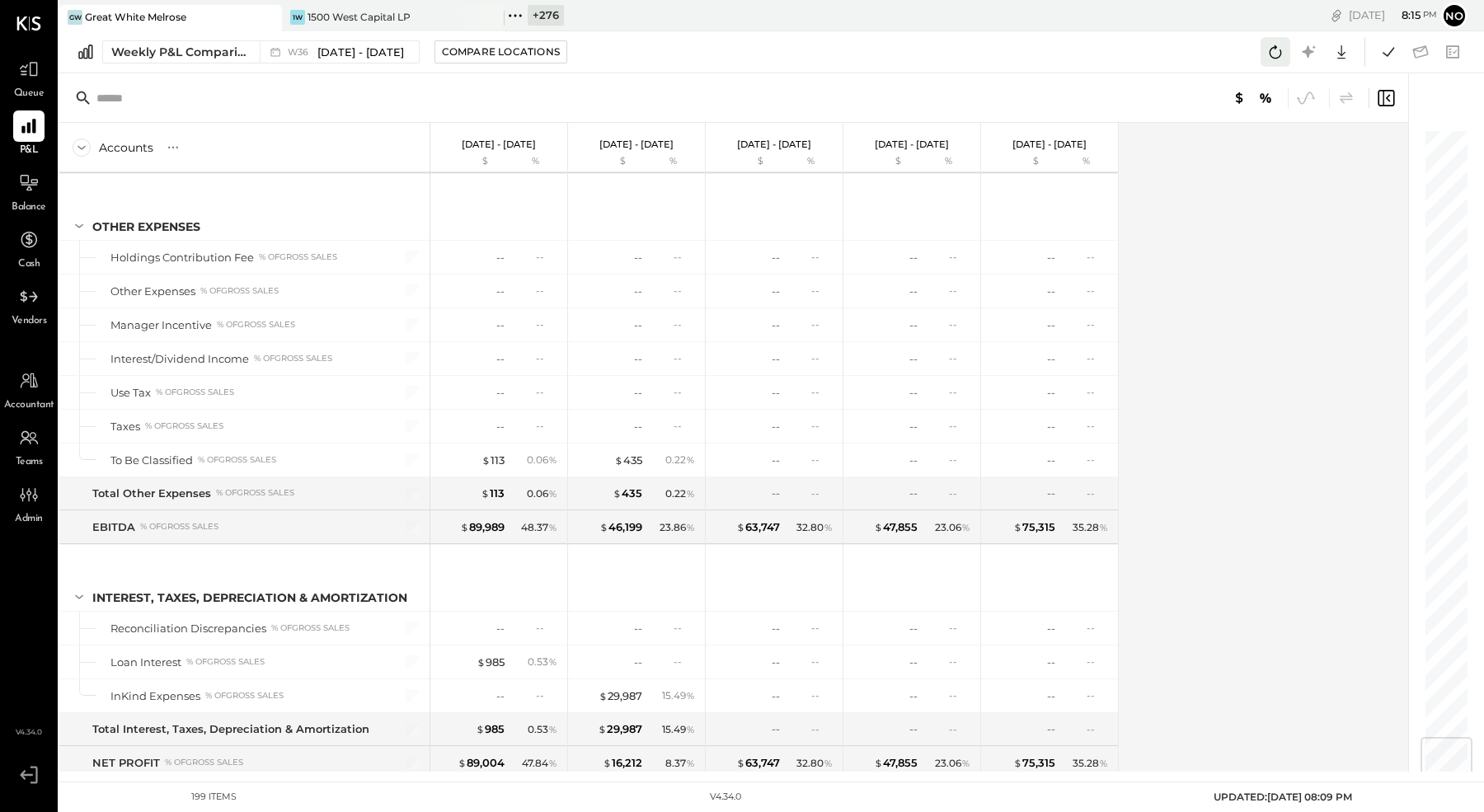
click at [1275, 51] on icon at bounding box center [1275, 52] width 21 height 21
click at [201, 51] on div "Weekly P&L Comparison" at bounding box center [181, 52] width 139 height 17
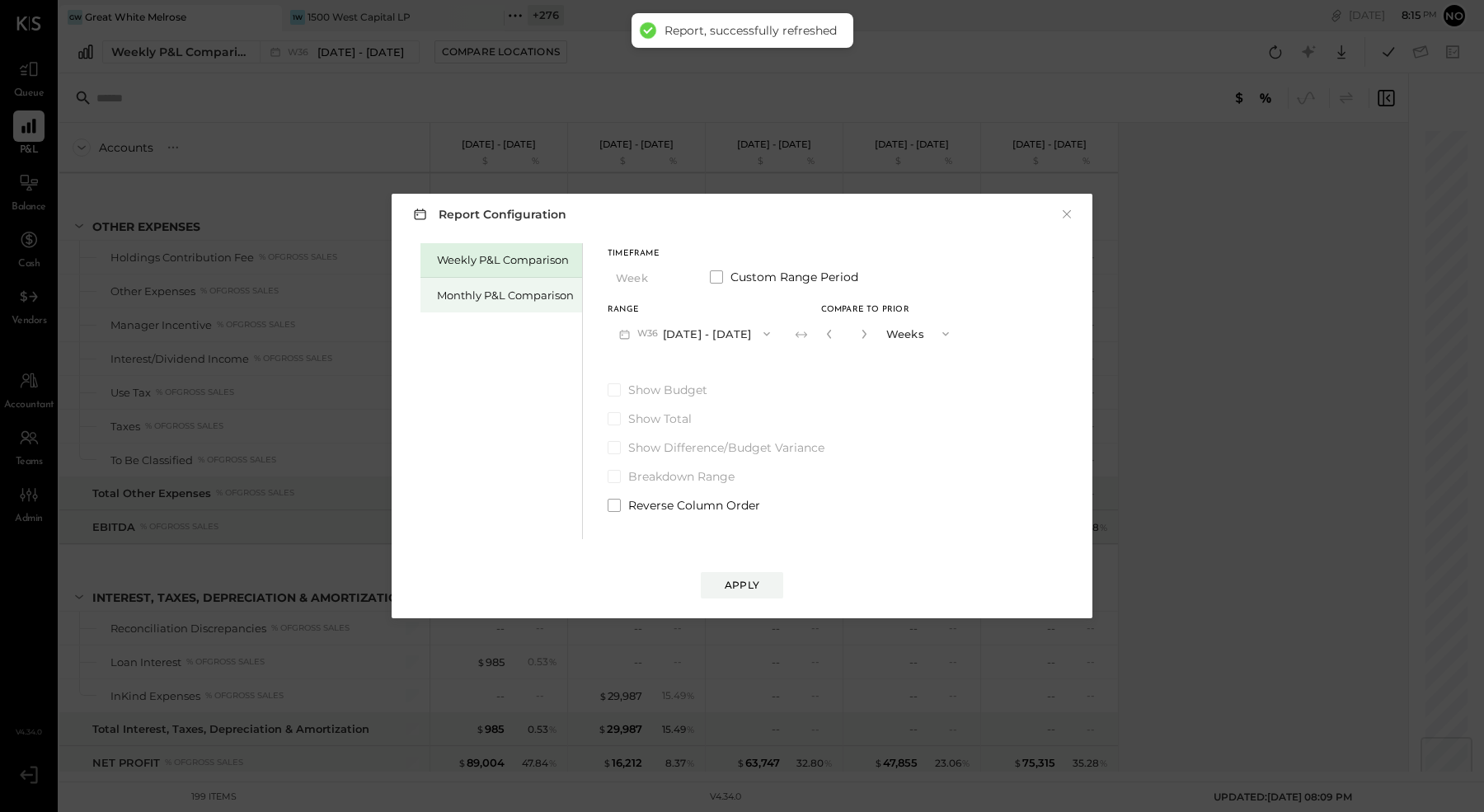
click at [497, 290] on div "Monthly P&L Comparison" at bounding box center [505, 296] width 137 height 16
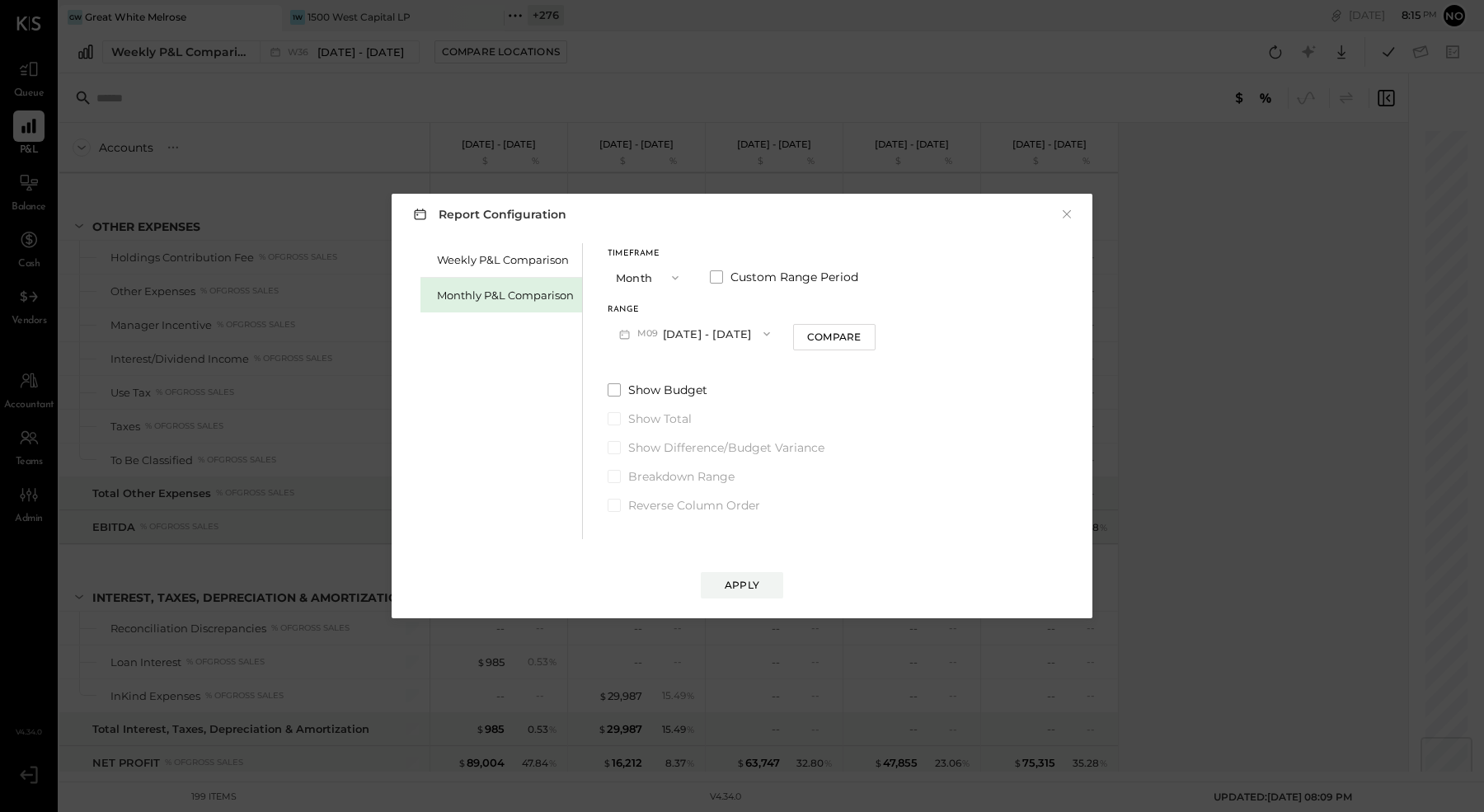
click at [703, 334] on button "M09 [DATE] - [DATE]" at bounding box center [695, 334] width 174 height 30
click at [681, 368] on span "[DATE] - [DATE]" at bounding box center [688, 370] width 79 height 14
click at [745, 577] on button "Apply" at bounding box center [742, 585] width 83 height 26
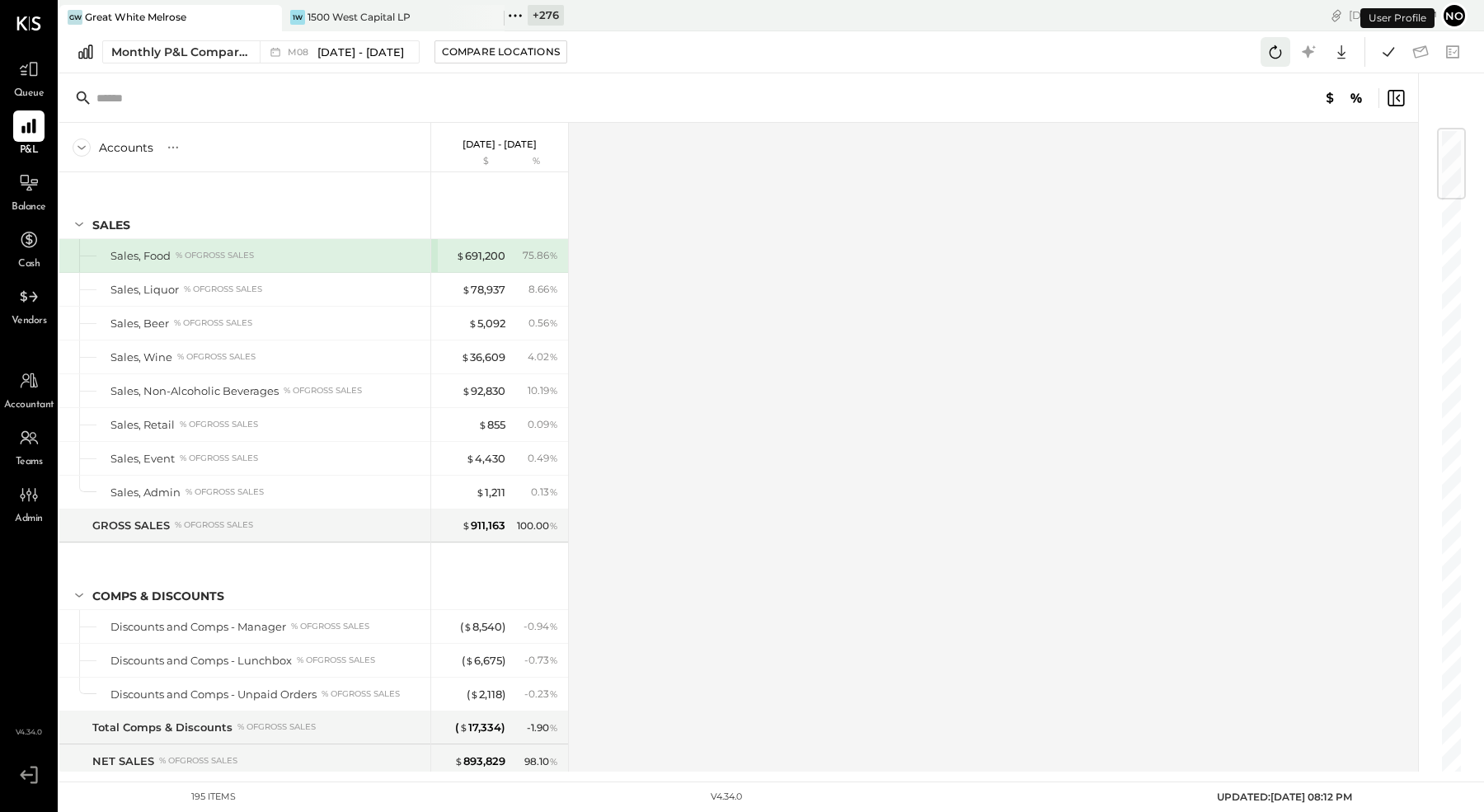
click at [1277, 48] on icon at bounding box center [1275, 52] width 21 height 21
click at [1383, 54] on icon at bounding box center [1388, 52] width 21 height 21
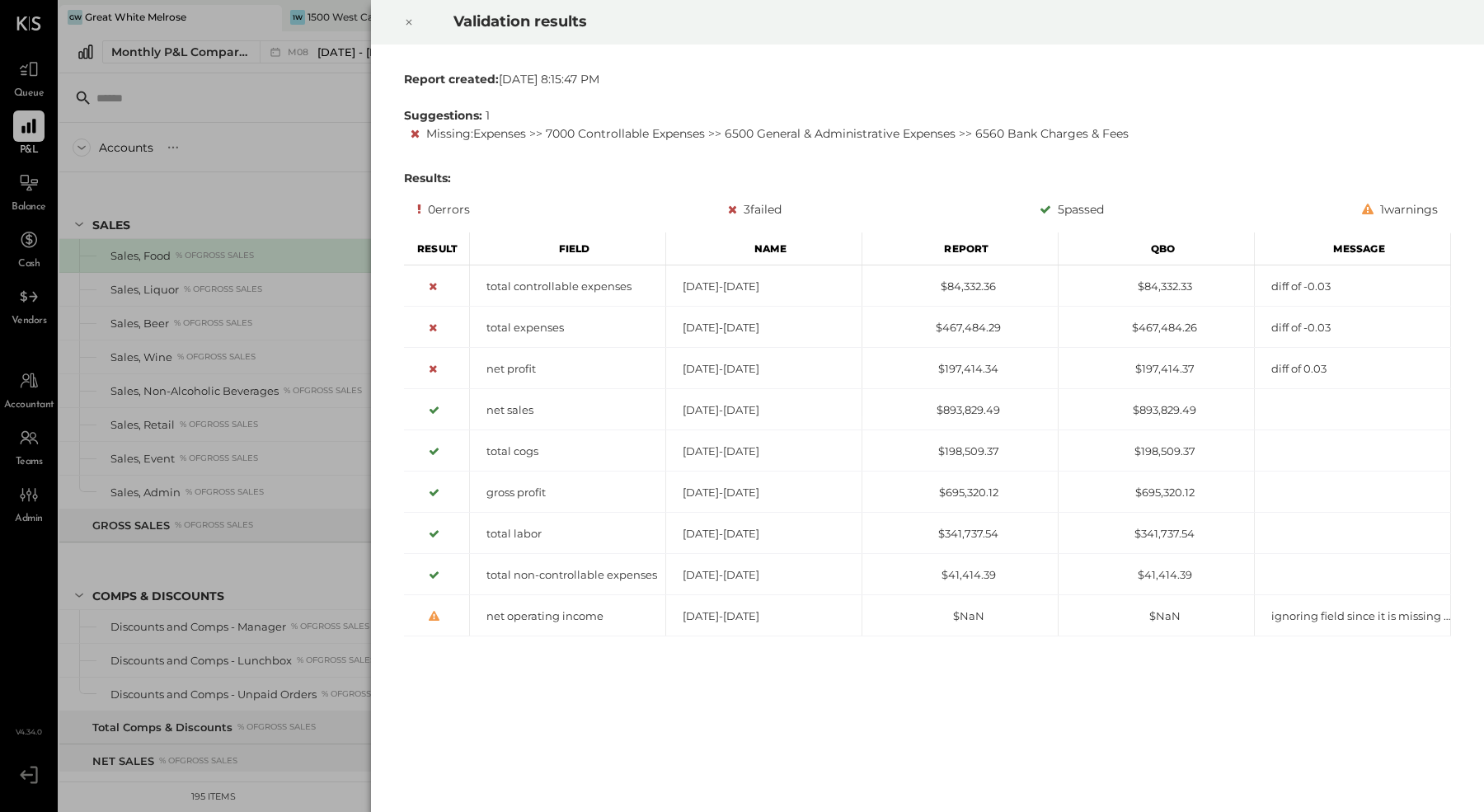
click at [404, 25] on icon at bounding box center [409, 22] width 10 height 19
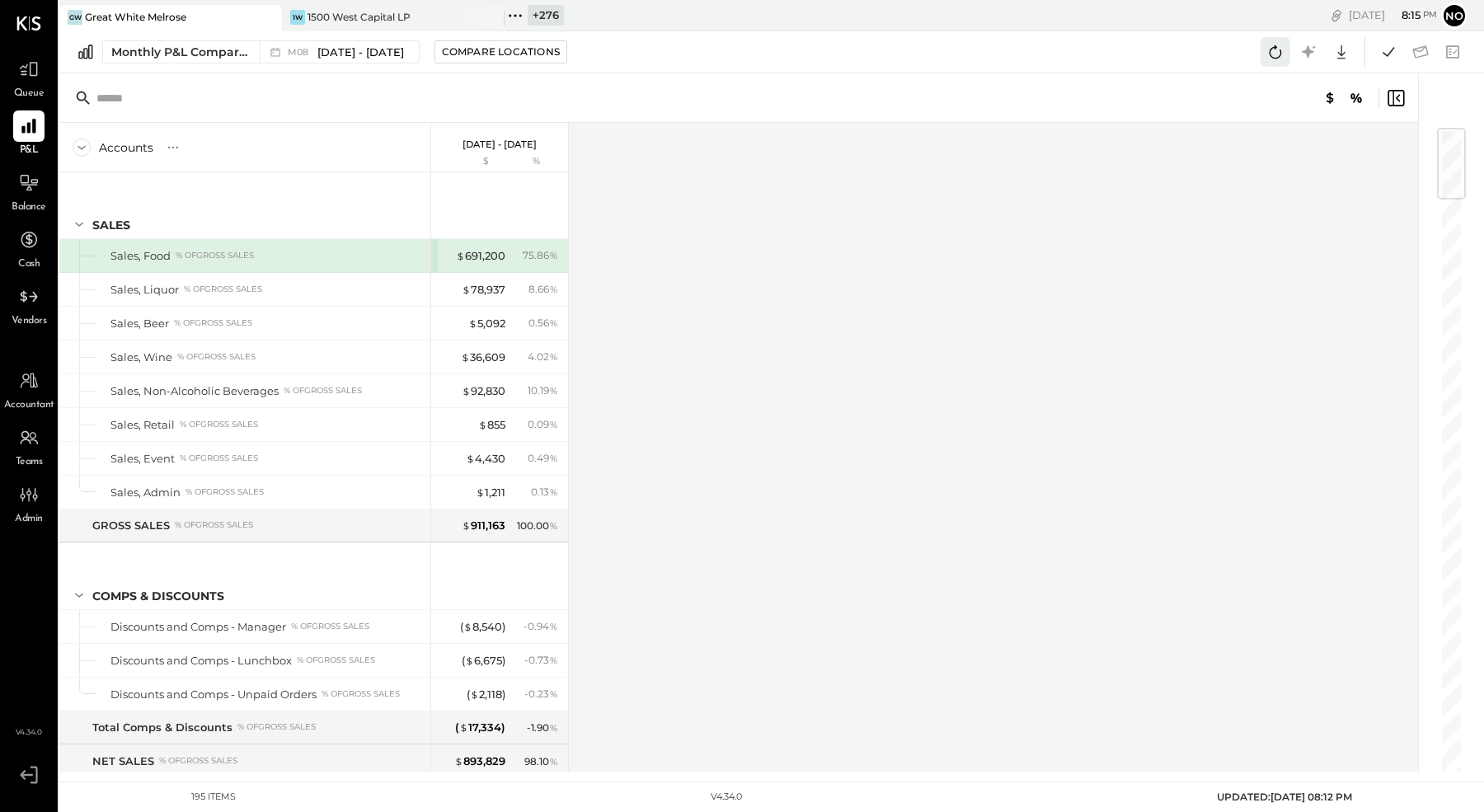
click at [1278, 55] on icon at bounding box center [1275, 52] width 21 height 21
click at [1276, 51] on icon at bounding box center [1275, 52] width 21 height 21
click at [1390, 54] on icon at bounding box center [1388, 52] width 21 height 21
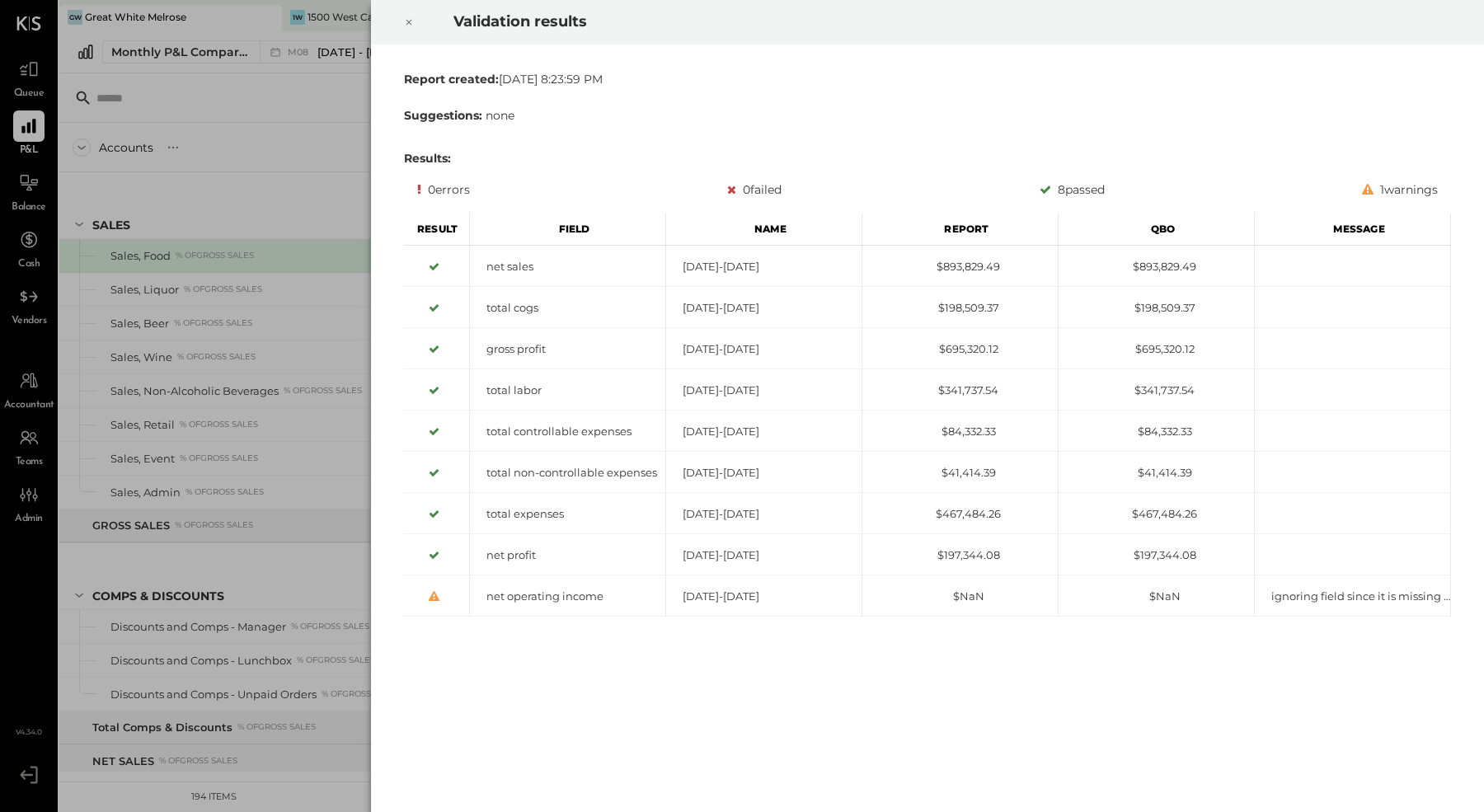
click at [405, 18] on icon at bounding box center [409, 22] width 10 height 19
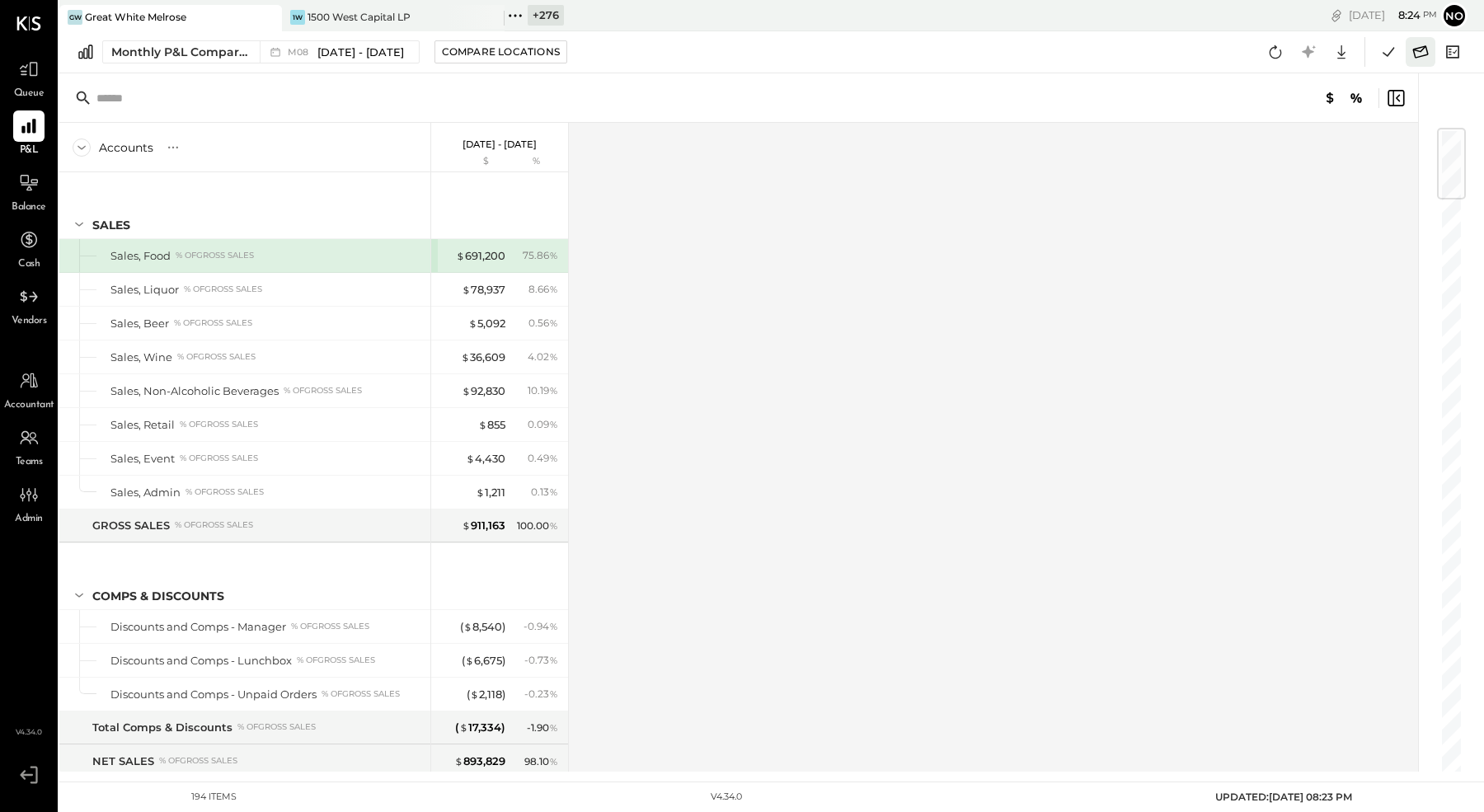
click at [1421, 46] on icon at bounding box center [1420, 52] width 21 height 21
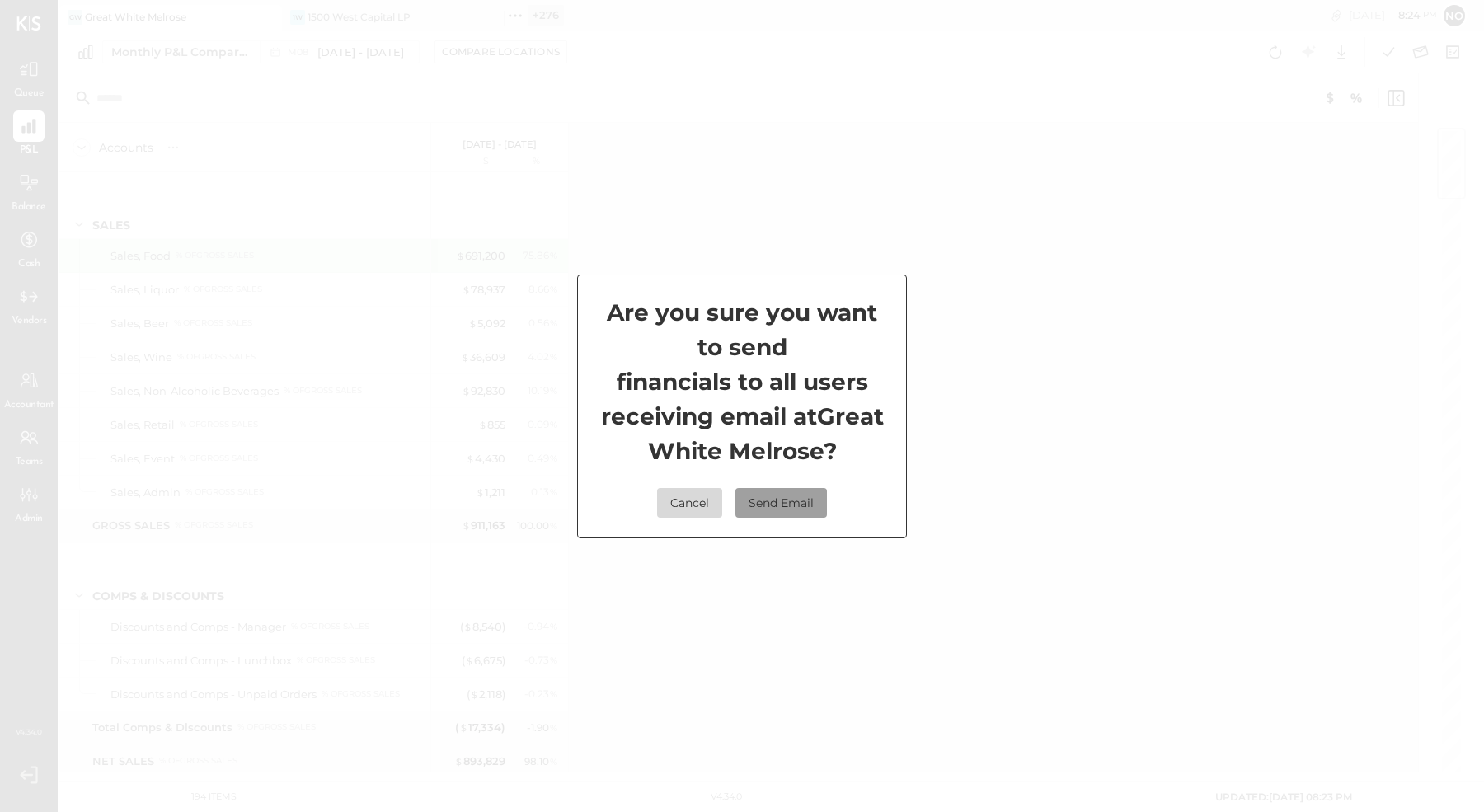
click at [798, 502] on button "Send Email" at bounding box center [781, 503] width 91 height 30
